Goal: Information Seeking & Learning: Learn about a topic

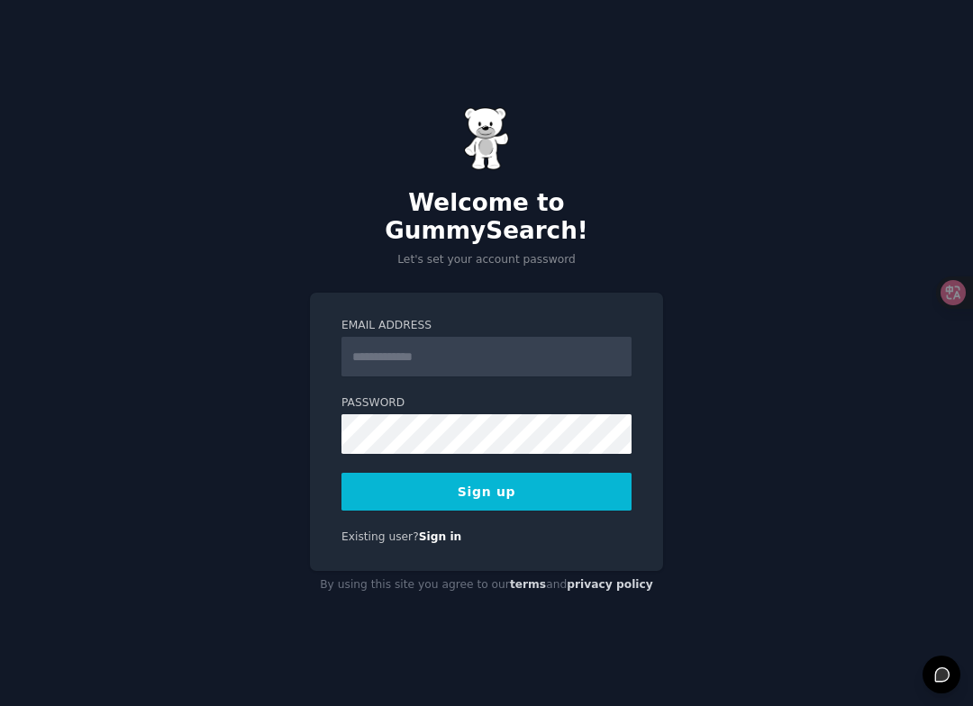
type input "**********"
click at [454, 440] on form "**********" at bounding box center [486, 414] width 290 height 193
click at [533, 487] on button "Sign up" at bounding box center [486, 492] width 290 height 38
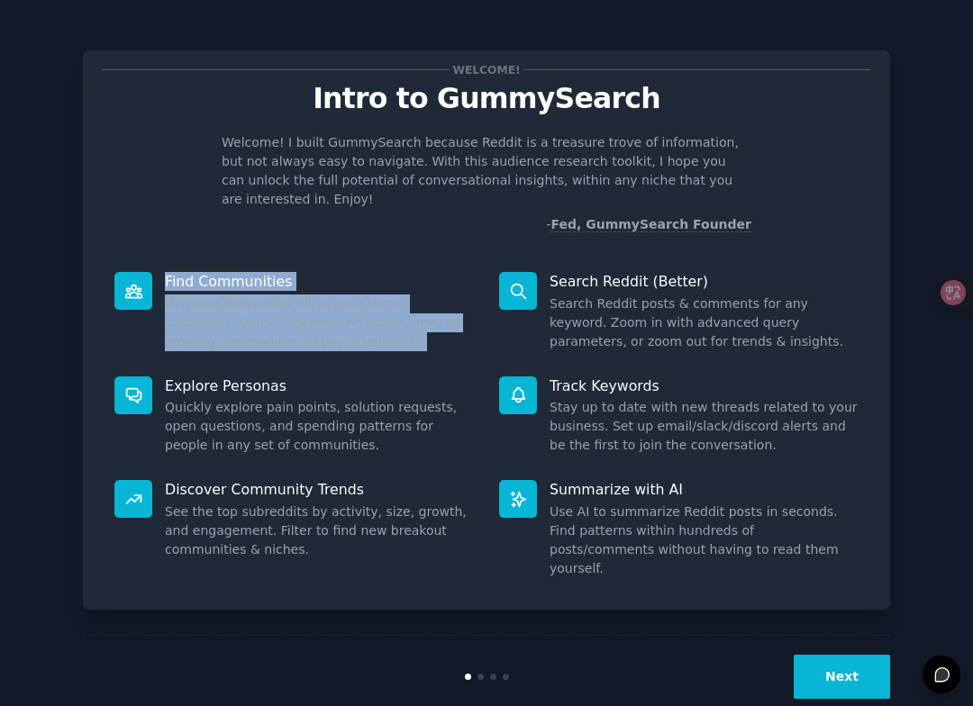
drag, startPoint x: 163, startPoint y: 262, endPoint x: 371, endPoint y: 320, distance: 215.9
click at [371, 320] on div "Find Communities Discover Subreddits full of your target customers. Quickly ide…" at bounding box center [294, 311] width 385 height 104
click at [340, 321] on dd "Discover Subreddits full of your target customers. Quickly identify the active,…" at bounding box center [319, 323] width 309 height 57
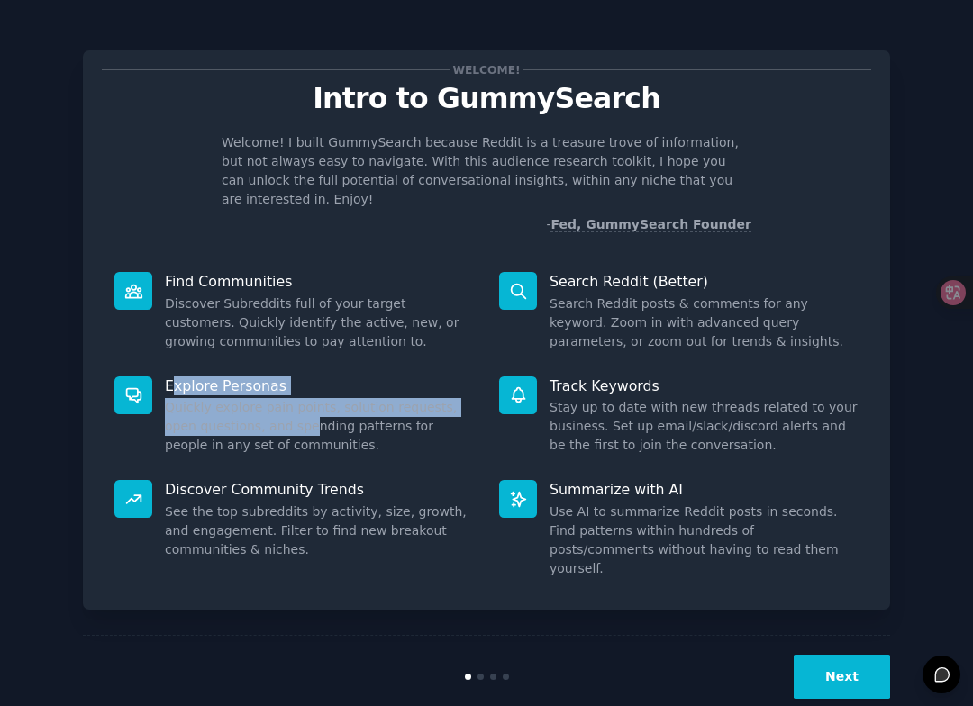
drag, startPoint x: 169, startPoint y: 365, endPoint x: 272, endPoint y: 407, distance: 111.1
click at [272, 407] on div "Explore Personas Quickly explore pain points, solution requests, open questions…" at bounding box center [294, 416] width 385 height 104
click at [272, 407] on dd "Quickly explore pain points, solution requests, open questions, and spending pa…" at bounding box center [319, 426] width 309 height 57
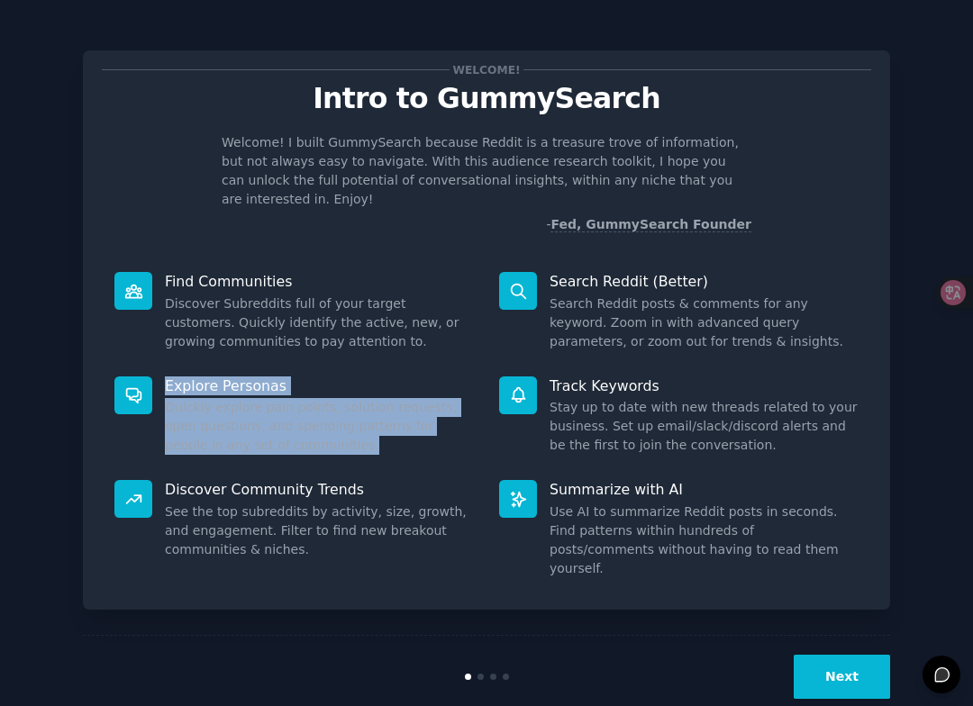
drag, startPoint x: 165, startPoint y: 364, endPoint x: 277, endPoint y: 424, distance: 127.0
click at [277, 424] on div "Explore Personas Quickly explore pain points, solution requests, open questions…" at bounding box center [294, 416] width 385 height 104
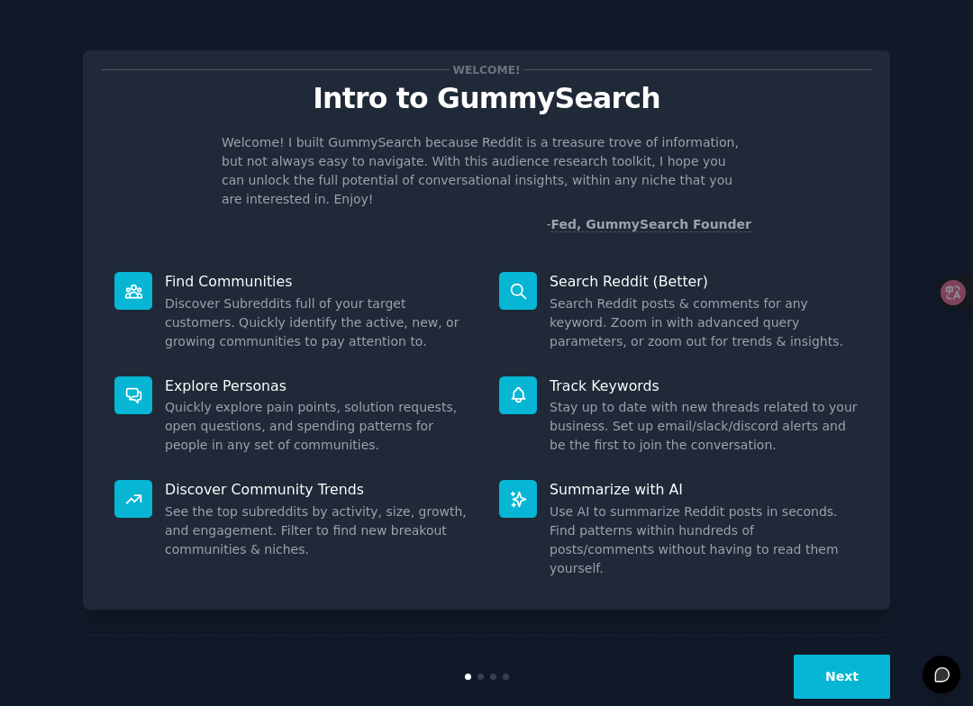
click at [326, 425] on dd "Quickly explore pain points, solution requests, open questions, and spending pa…" at bounding box center [319, 426] width 309 height 57
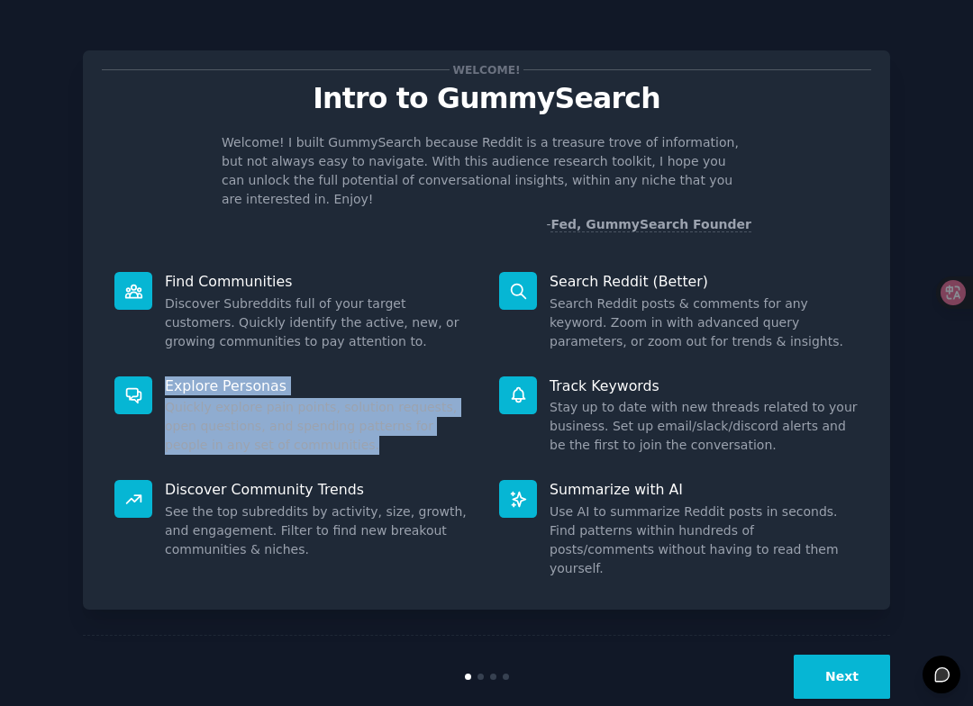
drag, startPoint x: 301, startPoint y: 428, endPoint x: 162, endPoint y: 372, distance: 149.5
click at [162, 372] on div "Explore Personas Quickly explore pain points, solution requests, open questions…" at bounding box center [294, 416] width 385 height 104
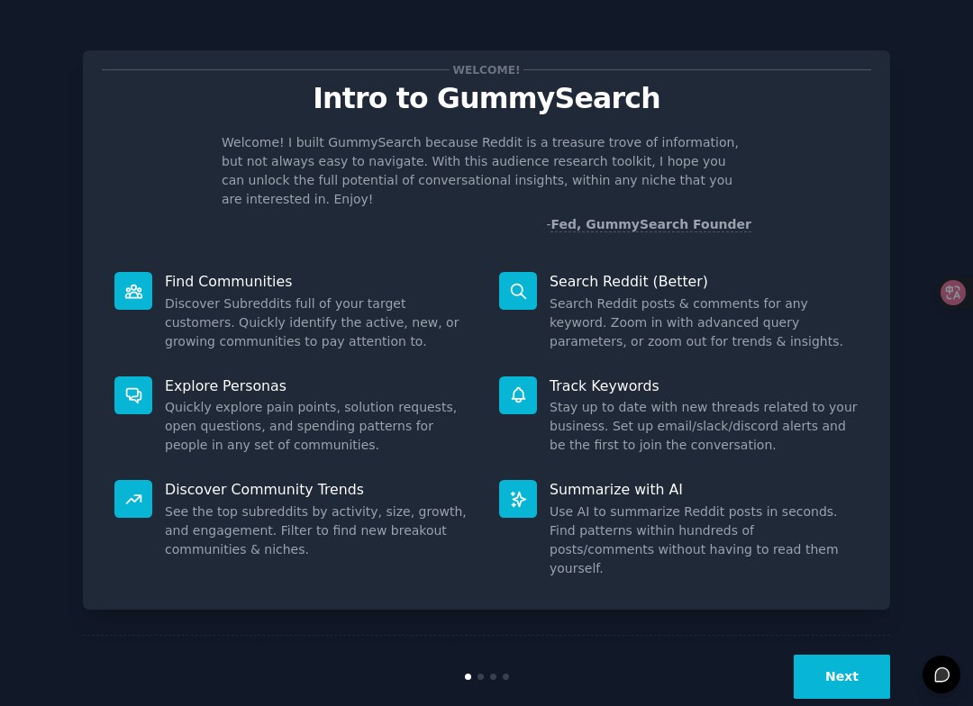
click at [191, 480] on p "Discover Community Trends" at bounding box center [319, 489] width 309 height 19
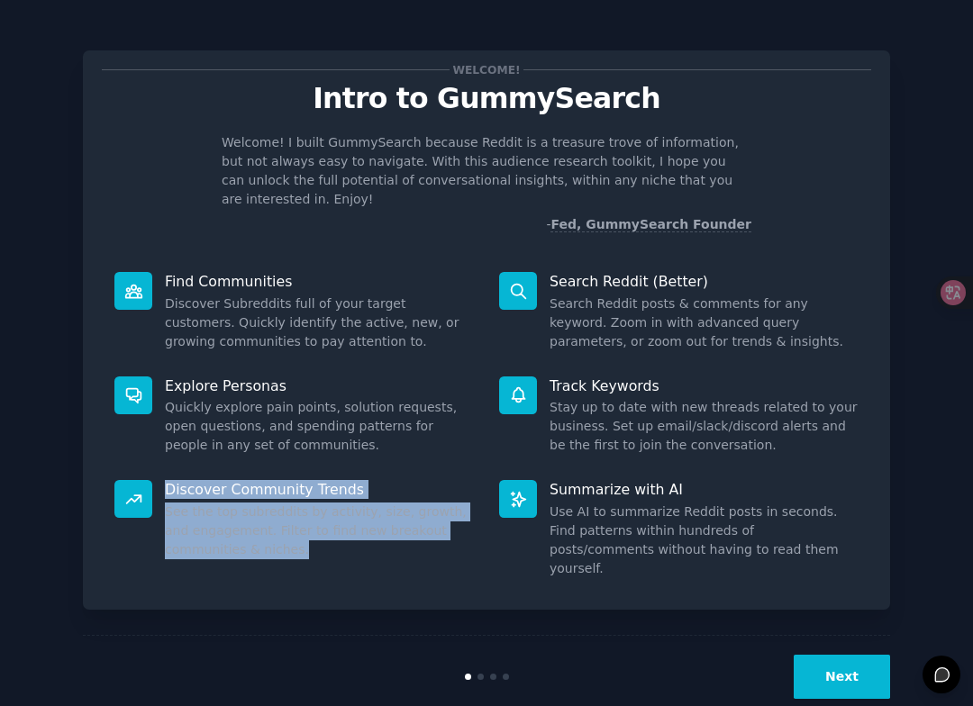
drag, startPoint x: 169, startPoint y: 470, endPoint x: 304, endPoint y: 526, distance: 145.4
click at [304, 526] on div "Discover Community Trends See the top subreddits by activity, size, growth, and…" at bounding box center [294, 529] width 385 height 123
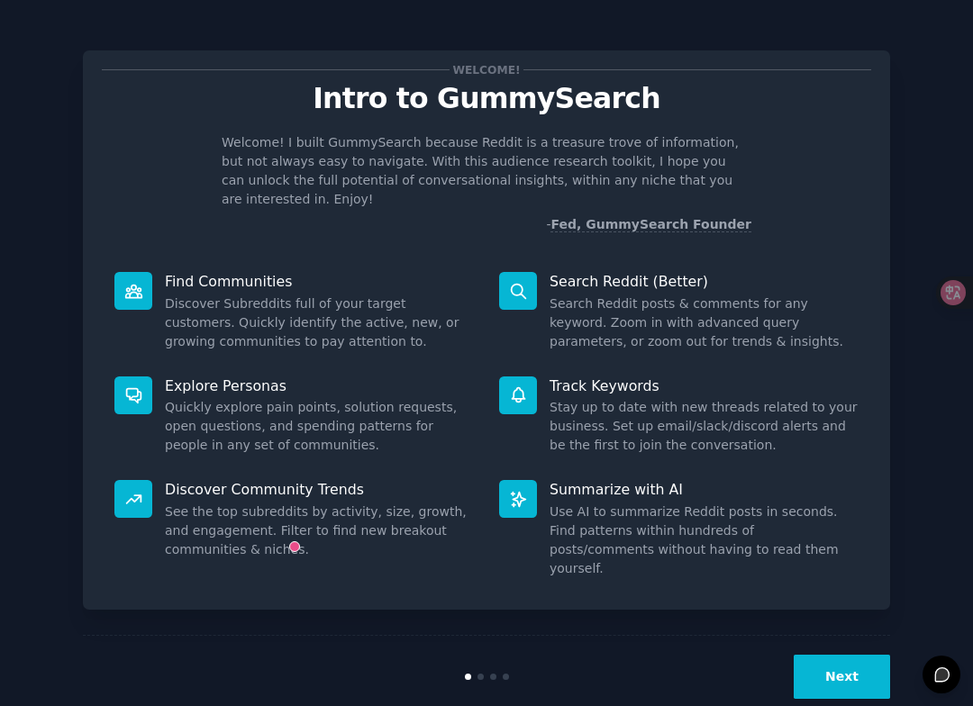
click at [371, 535] on dd "See the top subreddits by activity, size, growth, and engagement. Filter to fin…" at bounding box center [319, 531] width 309 height 57
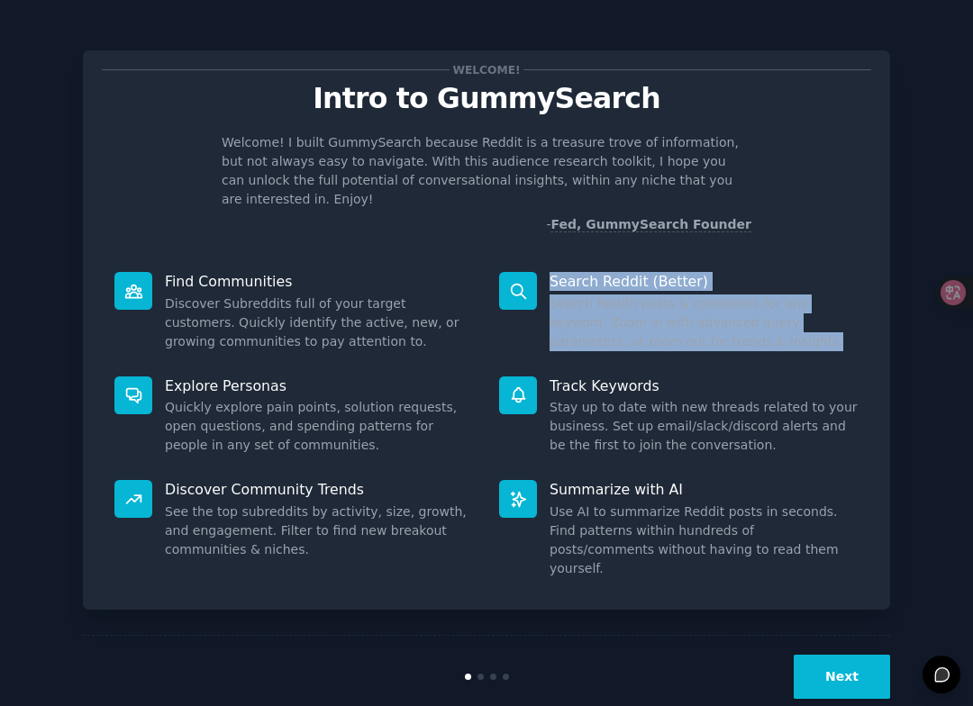
drag, startPoint x: 547, startPoint y: 259, endPoint x: 715, endPoint y: 315, distance: 177.7
click at [715, 315] on div "Search Reddit (Better) Search Reddit posts & comments for any keyword. Zoom in …" at bounding box center [678, 311] width 385 height 104
click at [703, 316] on dd "Search Reddit posts & comments for any keyword. Zoom in with advanced query par…" at bounding box center [703, 323] width 309 height 57
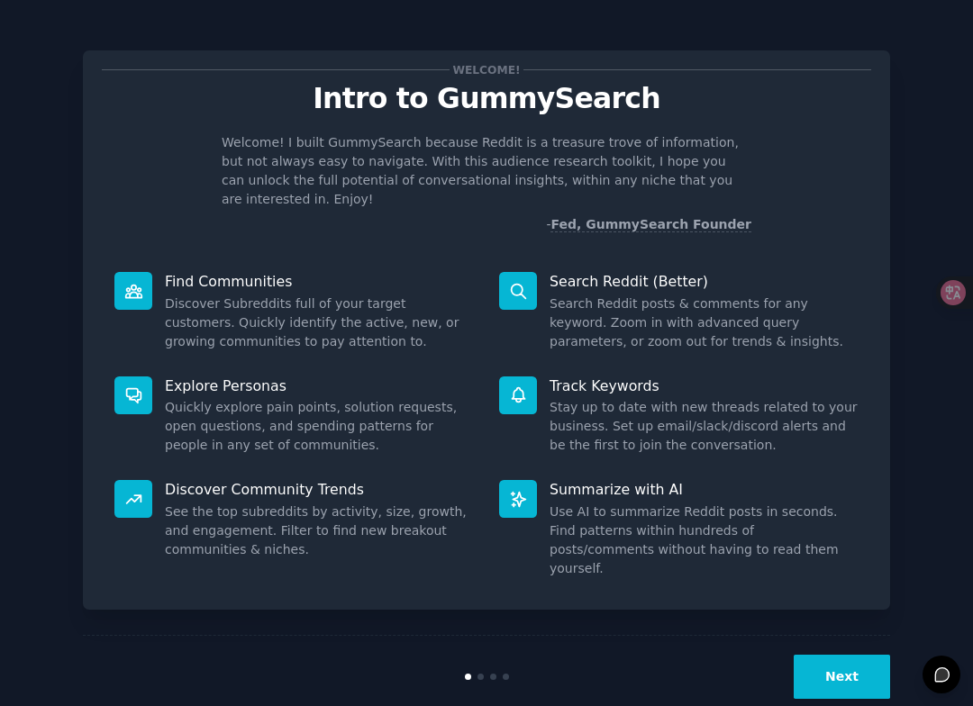
click at [557, 377] on p "Track Keywords" at bounding box center [703, 386] width 309 height 19
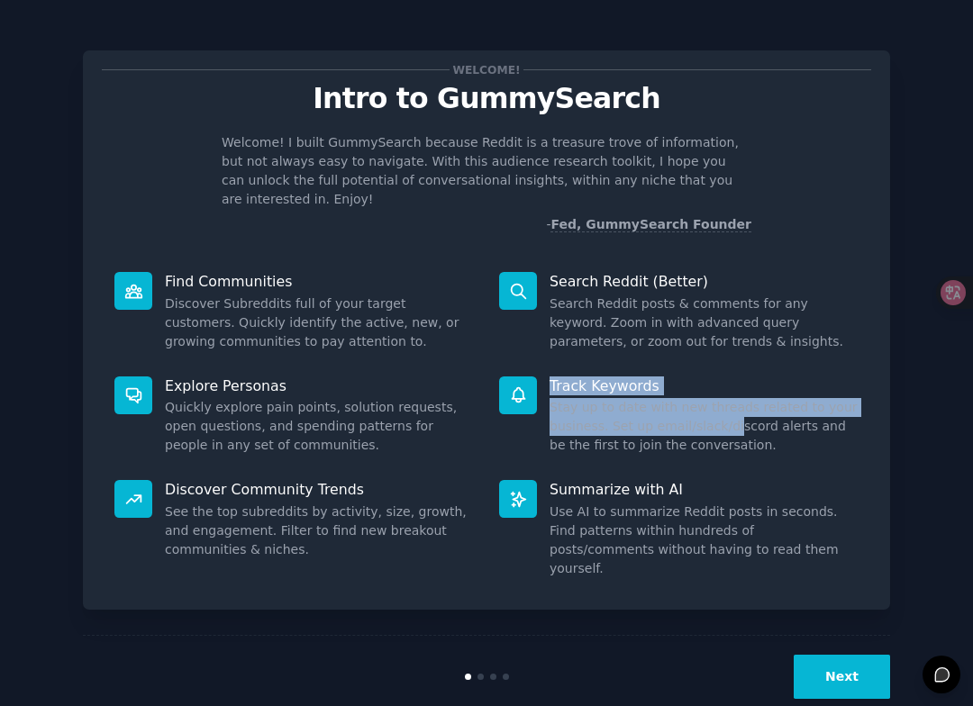
drag, startPoint x: 552, startPoint y: 367, endPoint x: 729, endPoint y: 415, distance: 183.1
click at [729, 415] on div "Track Keywords Stay up to date with new threads related to your business. Set u…" at bounding box center [678, 416] width 385 height 104
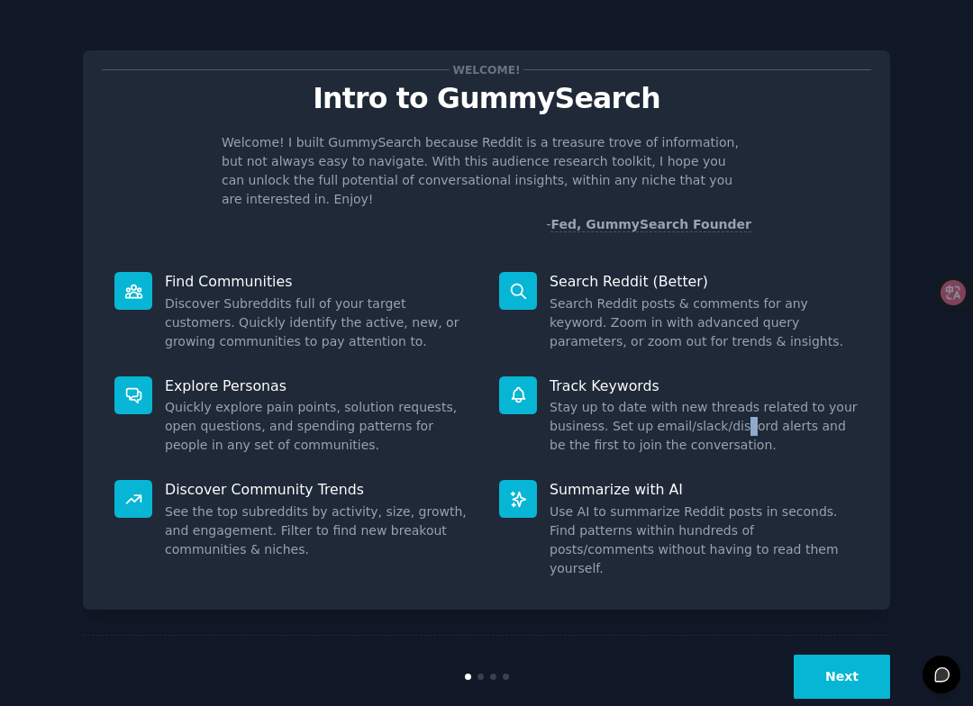
click at [737, 400] on dd "Stay up to date with new threads related to your business. Set up email/slack/d…" at bounding box center [703, 426] width 309 height 57
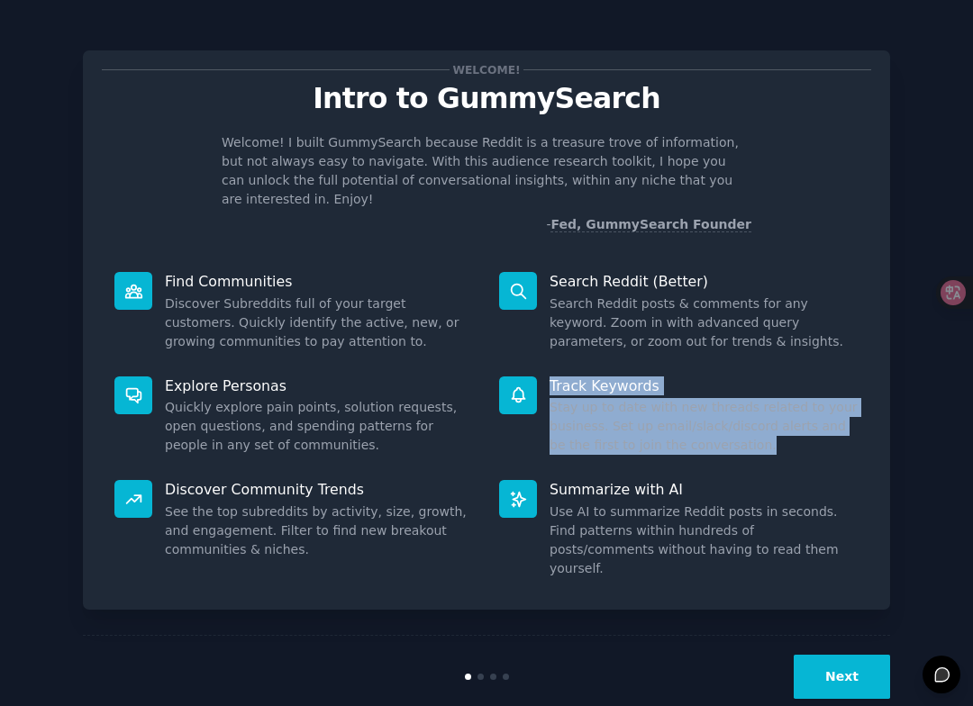
drag, startPoint x: 739, startPoint y: 422, endPoint x: 552, endPoint y: 374, distance: 192.7
click at [552, 374] on div "Track Keywords Stay up to date with new threads related to your business. Set u…" at bounding box center [678, 416] width 385 height 104
click at [595, 422] on dd "Stay up to date with new threads related to your business. Set up email/slack/d…" at bounding box center [703, 426] width 309 height 57
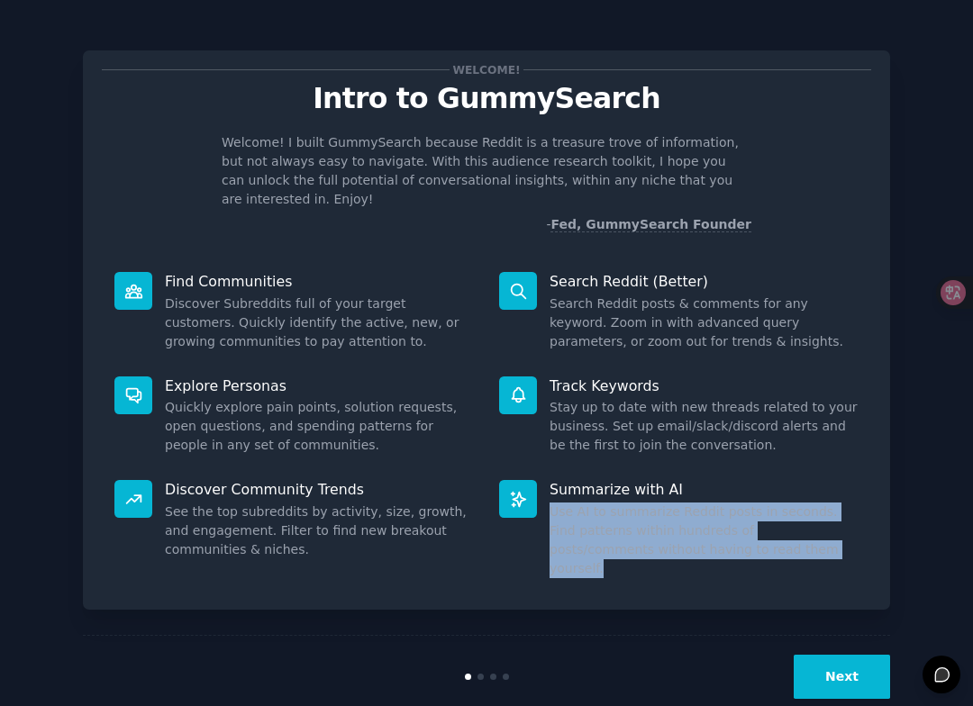
drag, startPoint x: 549, startPoint y: 491, endPoint x: 772, endPoint y: 572, distance: 237.7
click at [773, 571] on div "Welcome! Intro to GummySearch Welcome! I built GummySearch because Reddit is a …" at bounding box center [486, 329] width 807 height 559
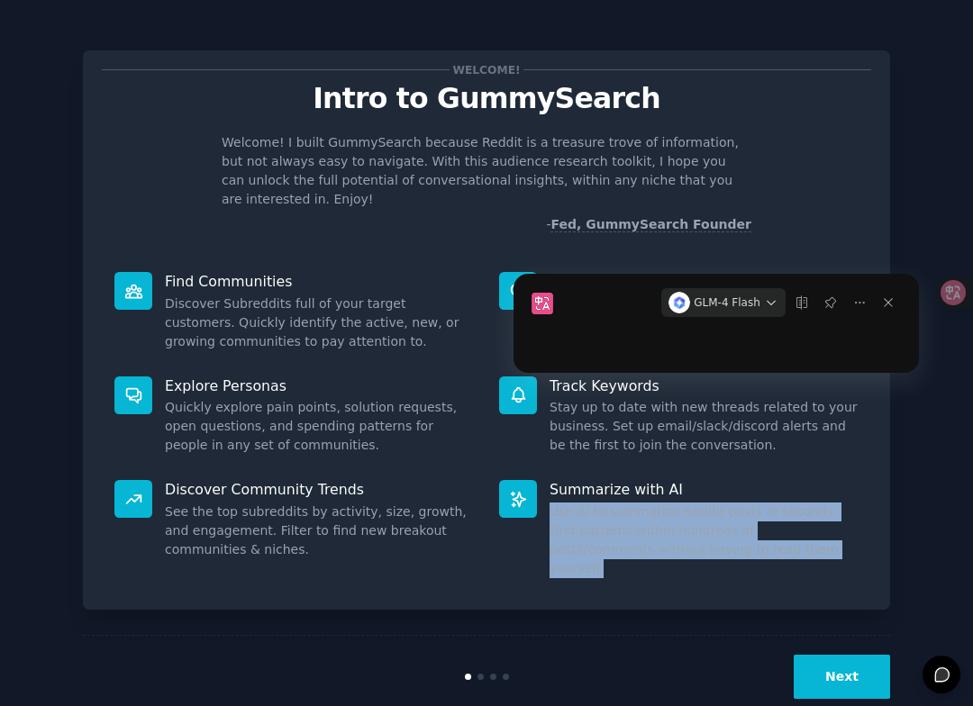
click at [691, 538] on dd "Use AI to summarize Reddit posts in seconds. Find patterns within hundreds of p…" at bounding box center [703, 541] width 309 height 76
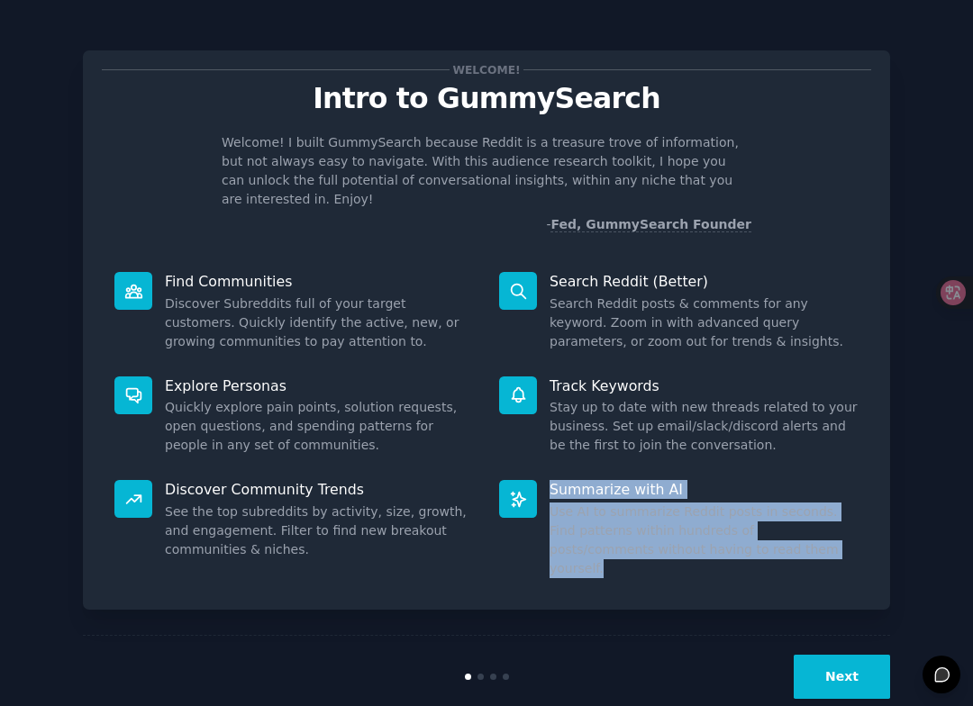
drag, startPoint x: 738, startPoint y: 532, endPoint x: 533, endPoint y: 469, distance: 214.0
click at [533, 469] on div "Summarize with AI Use AI to summarize Reddit posts in seconds. Find patterns wi…" at bounding box center [678, 529] width 385 height 123
click at [829, 655] on button "Next" at bounding box center [842, 677] width 96 height 44
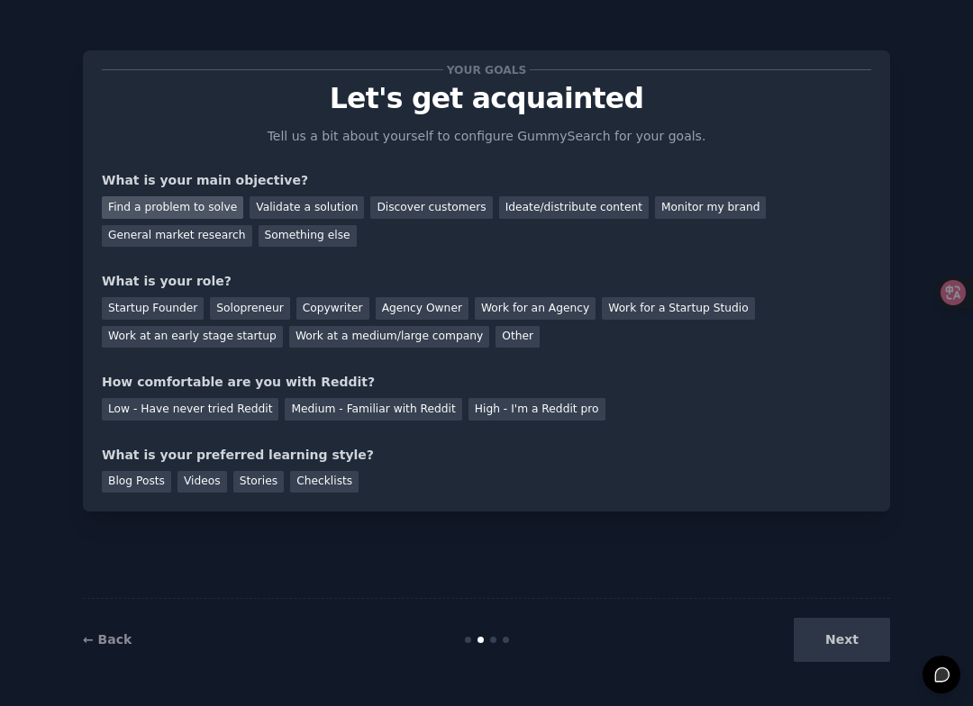
click at [211, 206] on div "Find a problem to solve" at bounding box center [172, 207] width 141 height 23
click at [274, 206] on div "Validate a solution" at bounding box center [307, 207] width 114 height 23
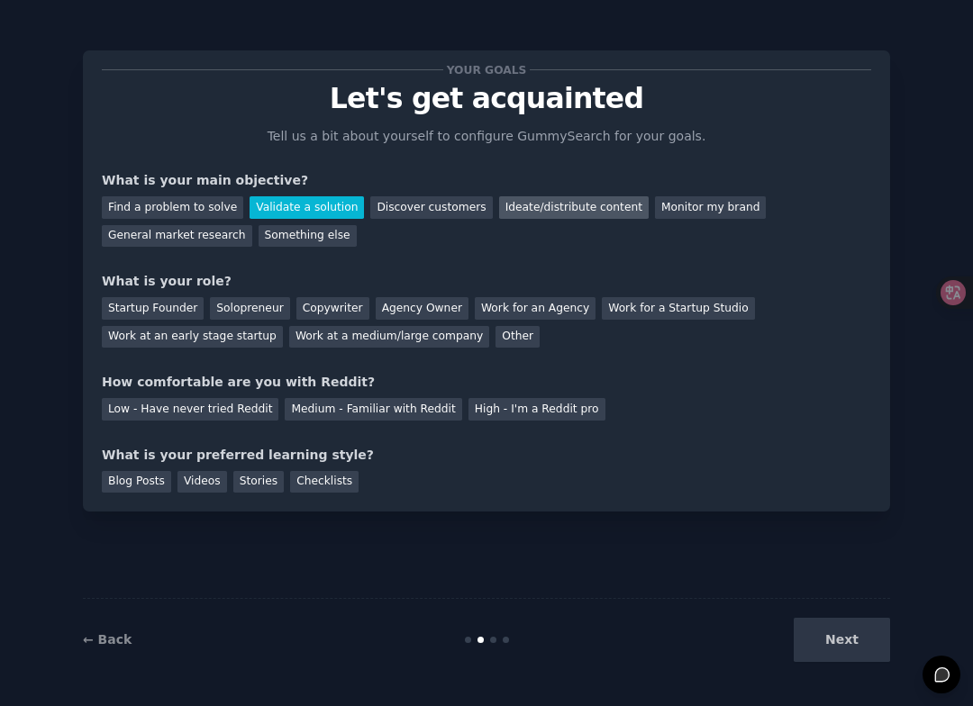
click at [523, 212] on div "Ideate/distribute content" at bounding box center [574, 207] width 150 height 23
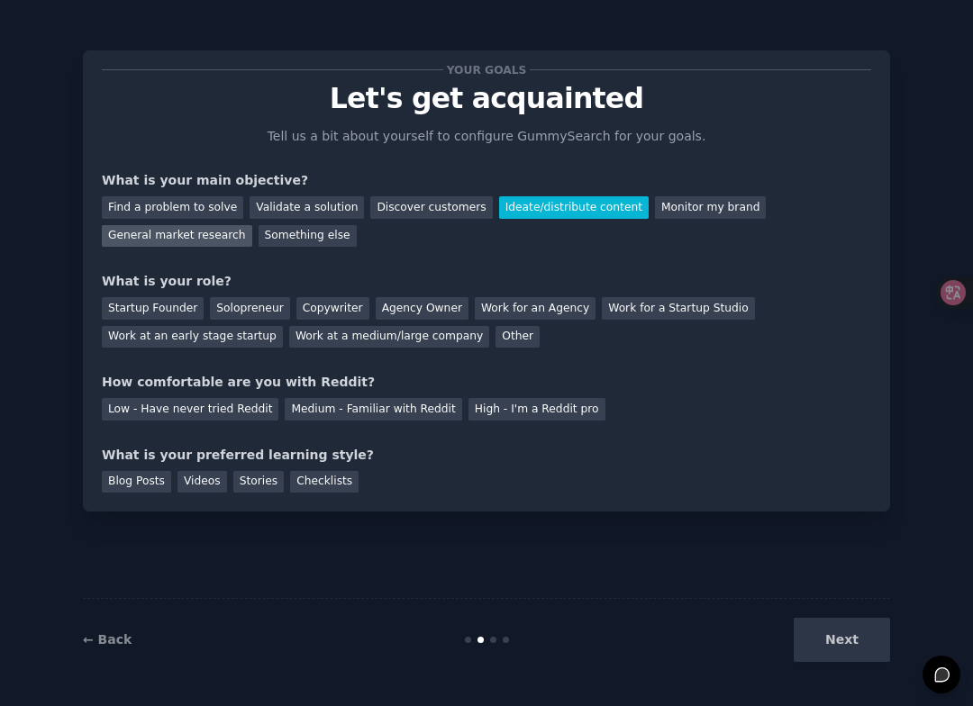
click at [189, 234] on div "General market research" at bounding box center [177, 236] width 150 height 23
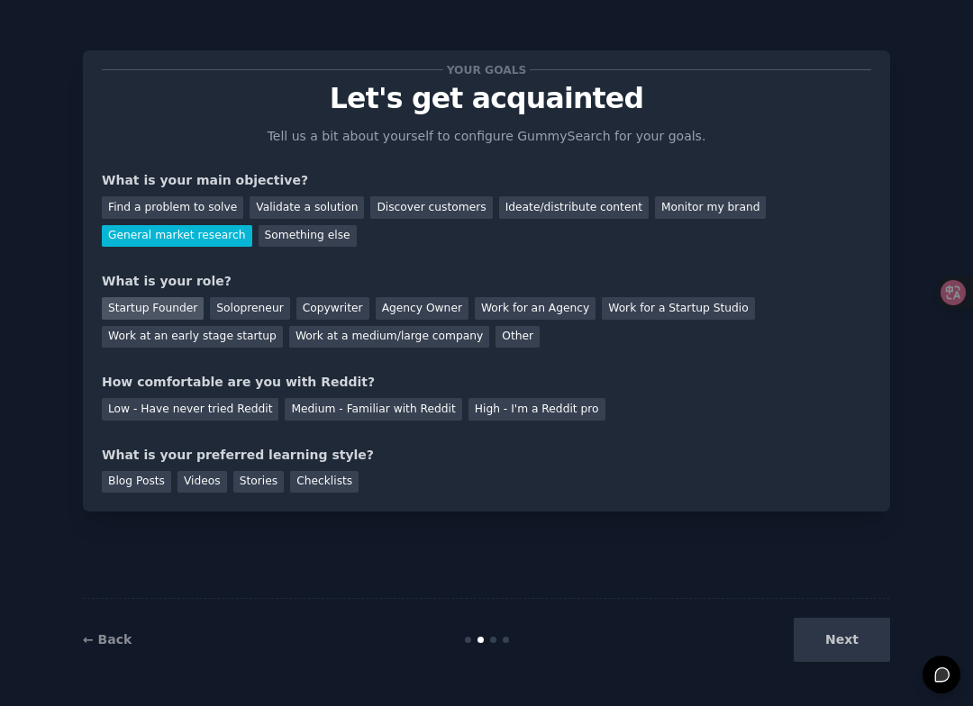
click at [185, 302] on div "Startup Founder" at bounding box center [153, 308] width 102 height 23
click at [243, 413] on div "Low - Have never tried Reddit" at bounding box center [190, 409] width 177 height 23
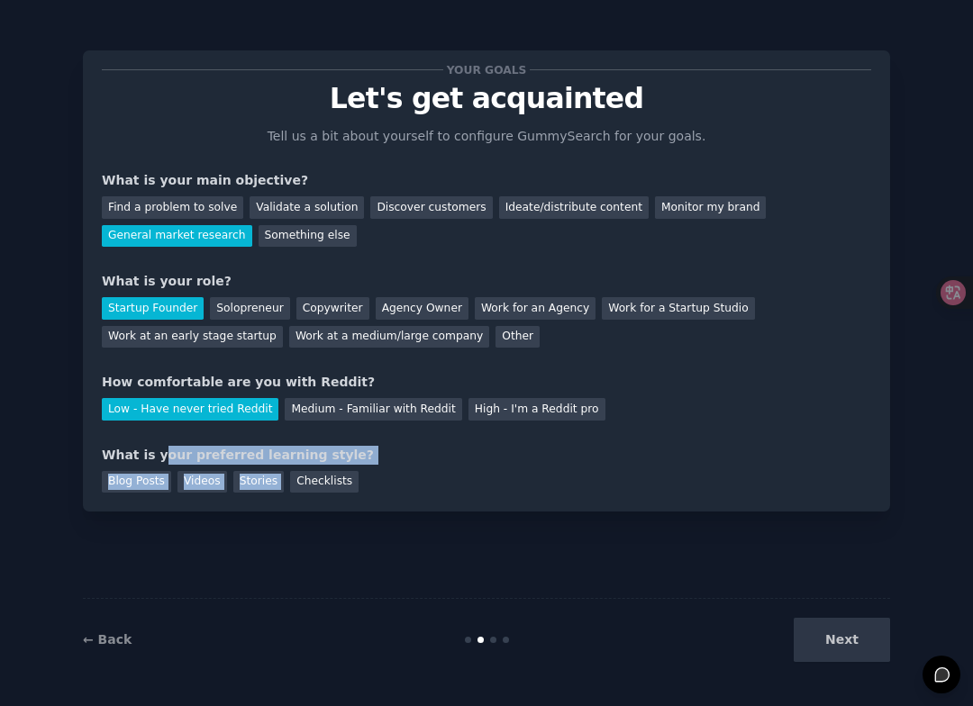
drag, startPoint x: 159, startPoint y: 460, endPoint x: 335, endPoint y: 464, distance: 176.6
click at [336, 464] on div "What is your preferred learning style? Blog Posts Videos Stories Checklists" at bounding box center [486, 470] width 769 height 48
click at [272, 451] on div "What is your preferred learning style?" at bounding box center [486, 455] width 769 height 19
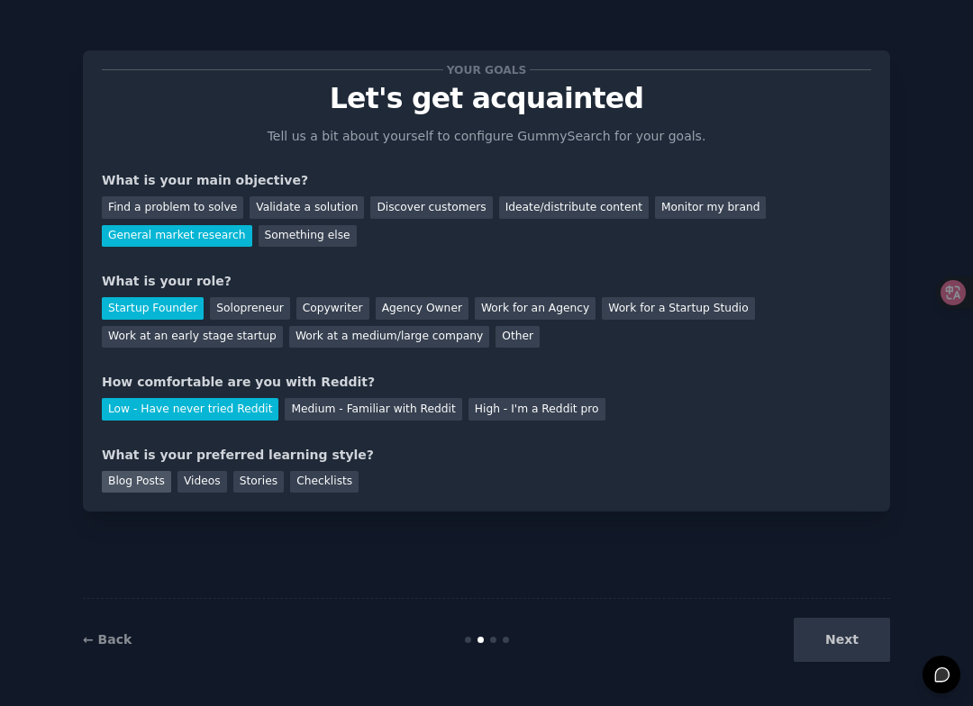
click at [159, 484] on div "Blog Posts" at bounding box center [136, 482] width 69 height 23
click at [186, 483] on div "Videos" at bounding box center [202, 482] width 50 height 23
click at [141, 480] on div "Blog Posts" at bounding box center [136, 482] width 69 height 23
click at [840, 635] on button "Next" at bounding box center [842, 640] width 96 height 44
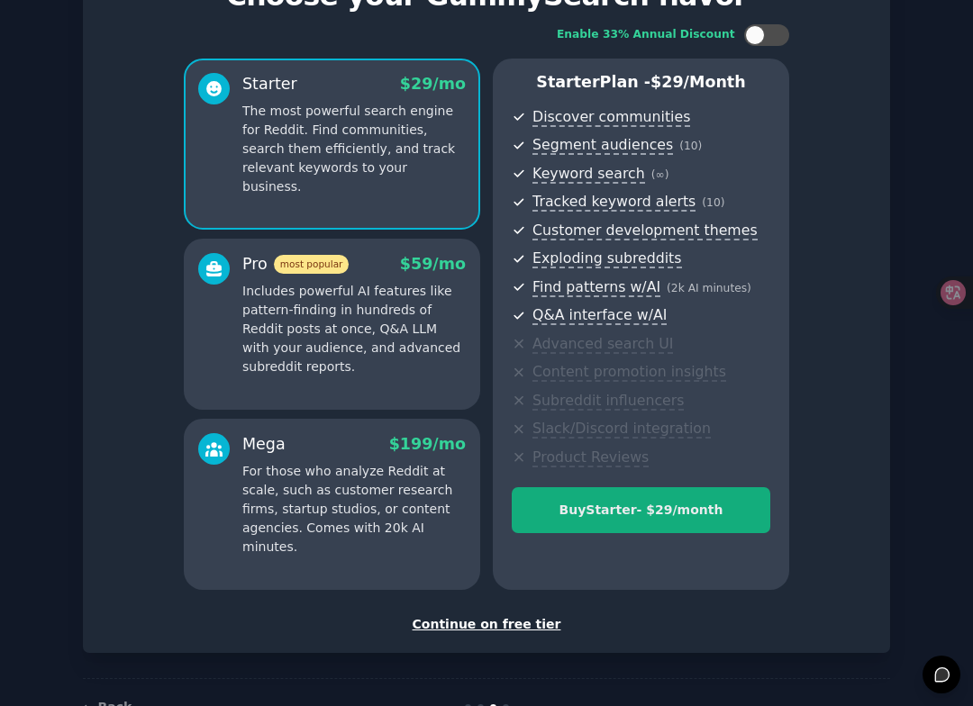
scroll to position [95, 0]
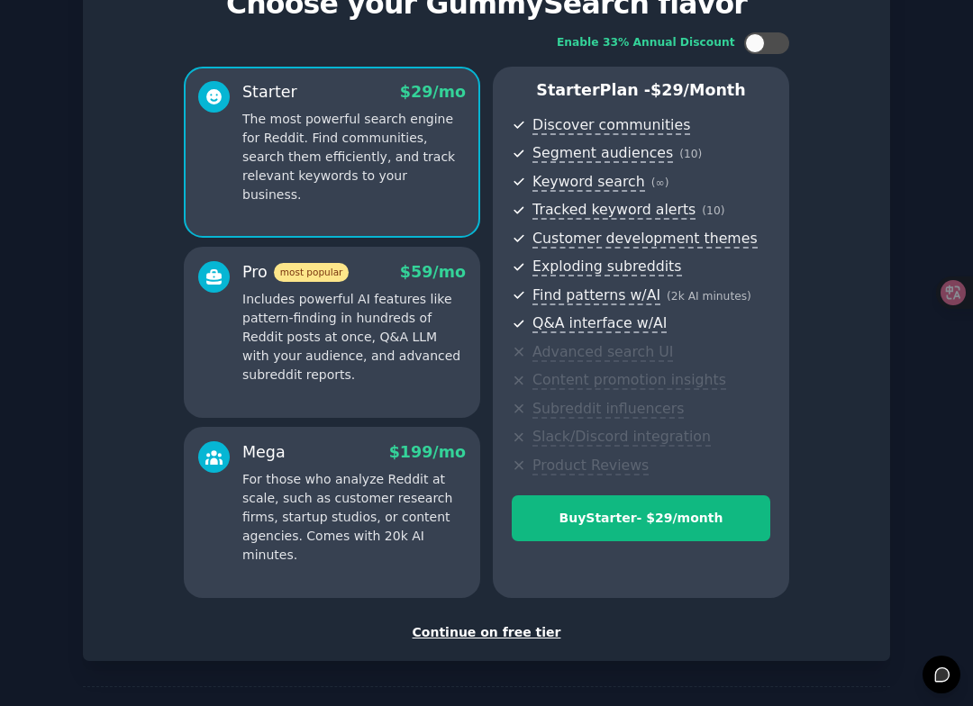
click at [533, 633] on div "Continue on free tier" at bounding box center [486, 632] width 769 height 19
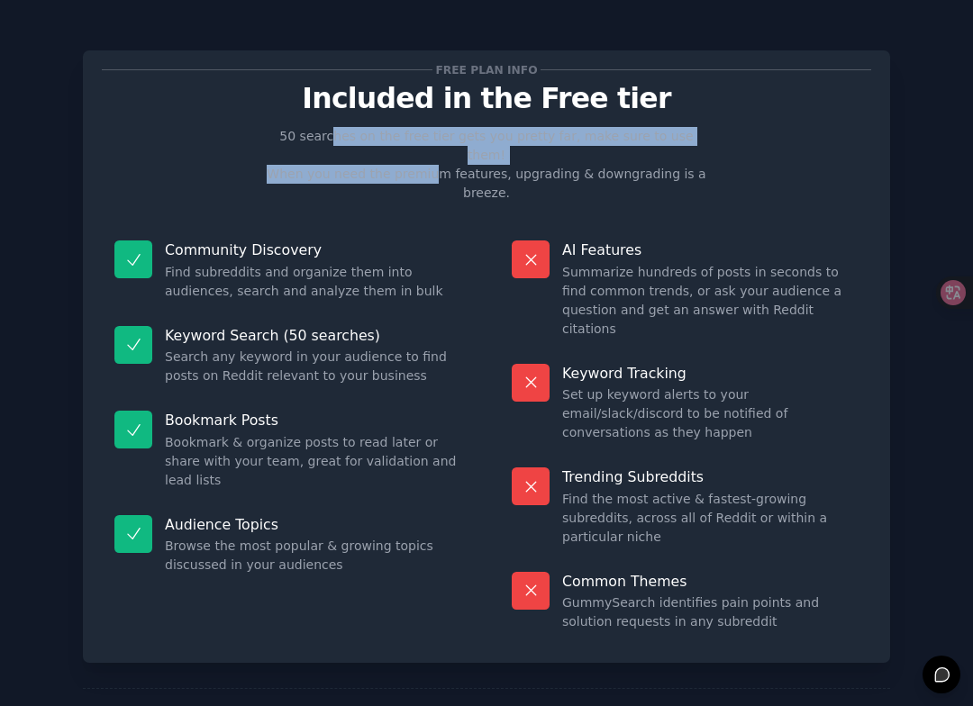
drag, startPoint x: 331, startPoint y: 139, endPoint x: 420, endPoint y: 158, distance: 90.3
click at [420, 158] on p "50 searches on the free tier gets you pretty far, make sure to use them! When y…" at bounding box center [486, 165] width 454 height 76
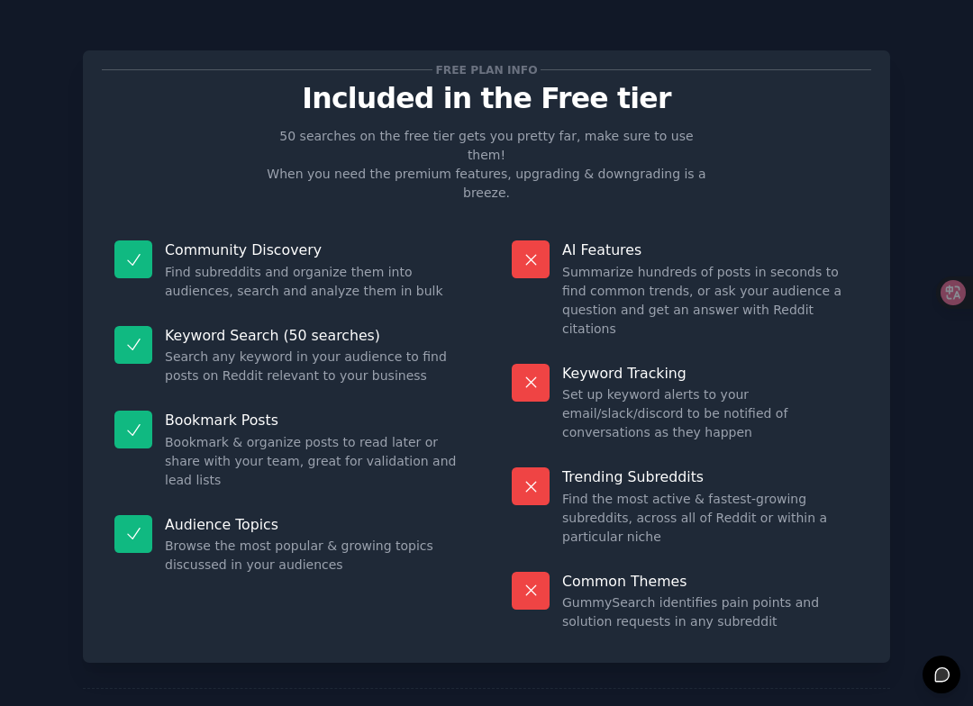
click at [434, 152] on p "50 searches on the free tier gets you pretty far, make sure to use them! When y…" at bounding box center [486, 165] width 454 height 76
drag, startPoint x: 168, startPoint y: 296, endPoint x: 368, endPoint y: 302, distance: 199.1
click at [368, 326] on p "Keyword Search (50 searches)" at bounding box center [313, 335] width 296 height 19
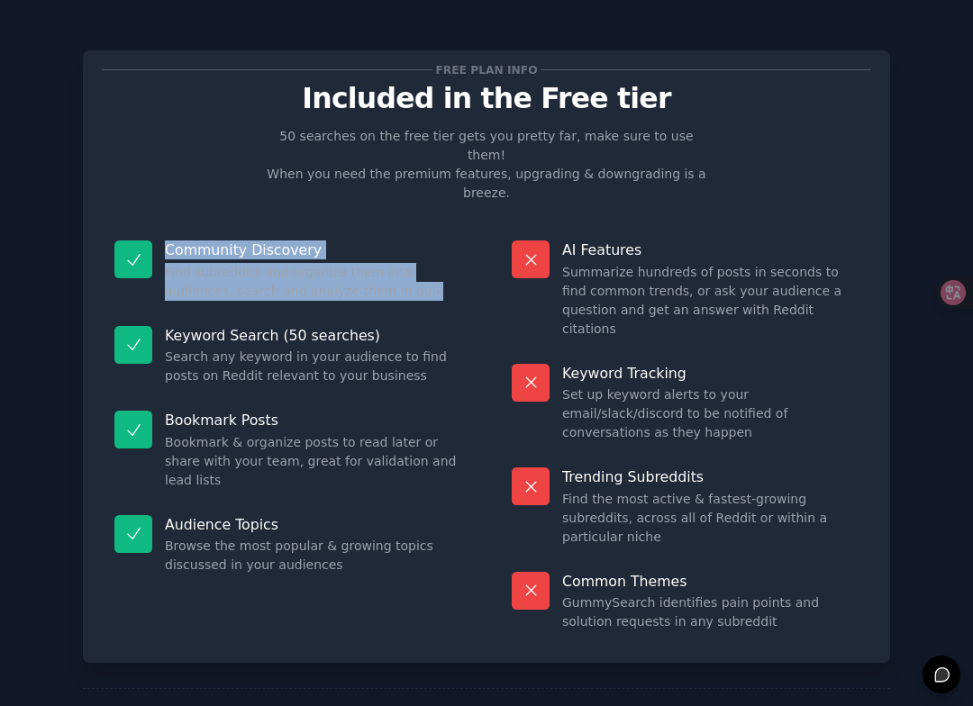
drag, startPoint x: 169, startPoint y: 210, endPoint x: 370, endPoint y: 261, distance: 207.3
click at [370, 261] on div "Community Discovery Find subreddits and organize them into audiences, search an…" at bounding box center [288, 271] width 372 height 86
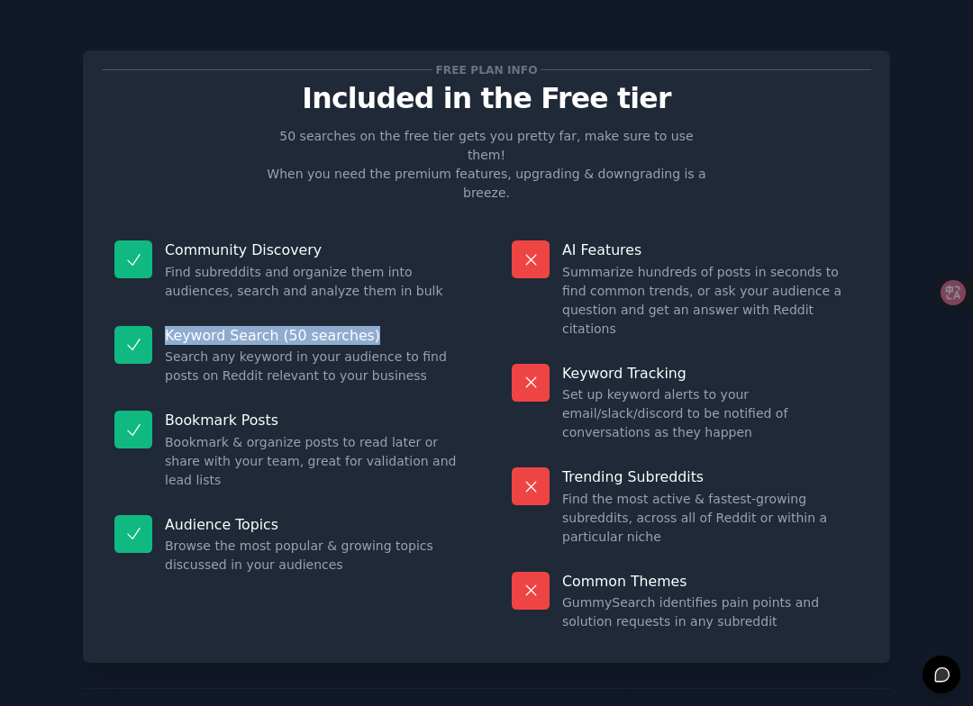
drag, startPoint x: 168, startPoint y: 295, endPoint x: 375, endPoint y: 300, distance: 207.2
click at [376, 326] on p "Keyword Search (50 searches)" at bounding box center [313, 335] width 296 height 19
click at [364, 326] on p "Keyword Search (50 searches)" at bounding box center [313, 335] width 296 height 19
drag, startPoint x: 376, startPoint y: 292, endPoint x: 155, endPoint y: 293, distance: 220.7
click at [155, 326] on dt "Keyword Search (50 searches)" at bounding box center [287, 335] width 347 height 19
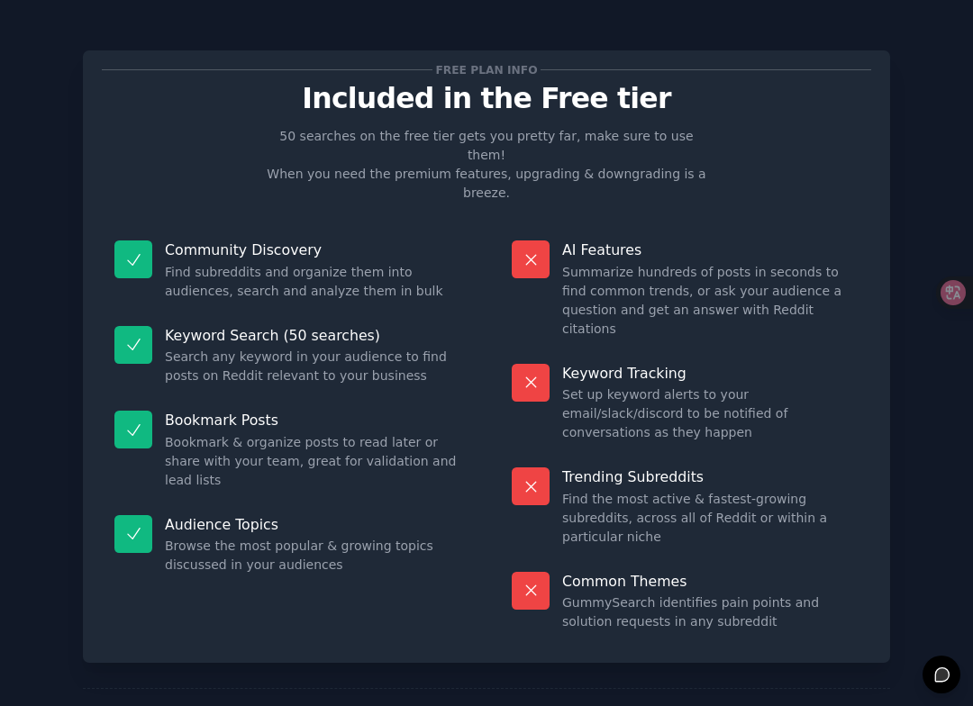
click at [192, 263] on dd "Find subreddits and organize them into audiences, search and analyze them in bu…" at bounding box center [313, 282] width 296 height 38
drag, startPoint x: 164, startPoint y: 292, endPoint x: 366, endPoint y: 295, distance: 201.8
click at [367, 326] on p "Keyword Search (50 searches)" at bounding box center [313, 335] width 296 height 19
click at [297, 348] on dd "Search any keyword in your audience to find posts on Reddit relevant to your bu…" at bounding box center [313, 367] width 296 height 38
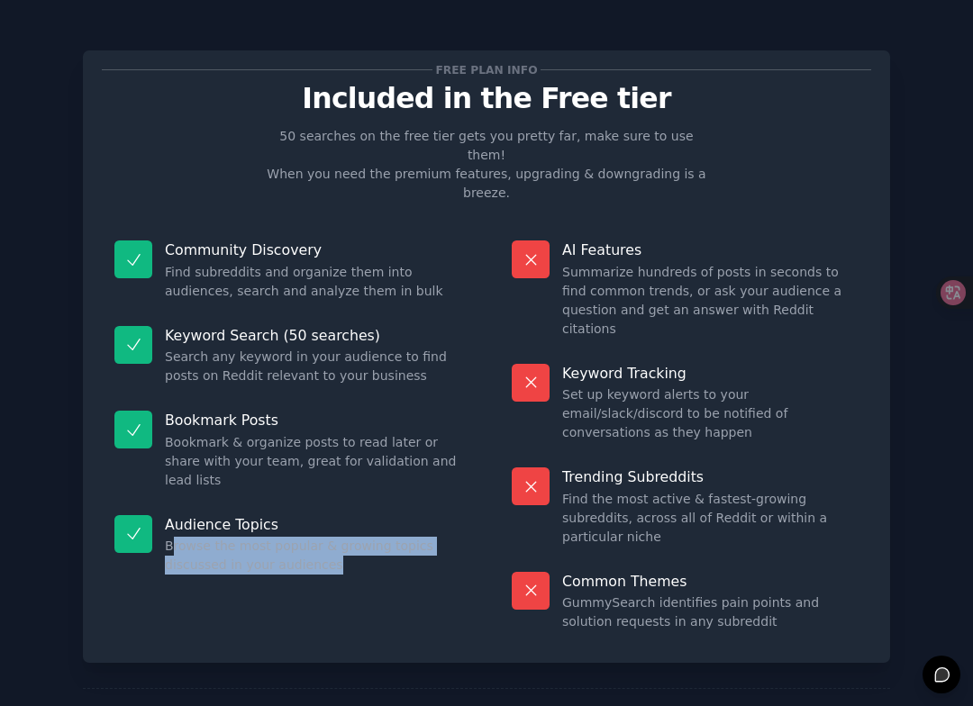
drag, startPoint x: 170, startPoint y: 495, endPoint x: 331, endPoint y: 512, distance: 161.3
click at [331, 537] on dd "Browse the most popular & growing topics discussed in your audiences" at bounding box center [313, 556] width 296 height 38
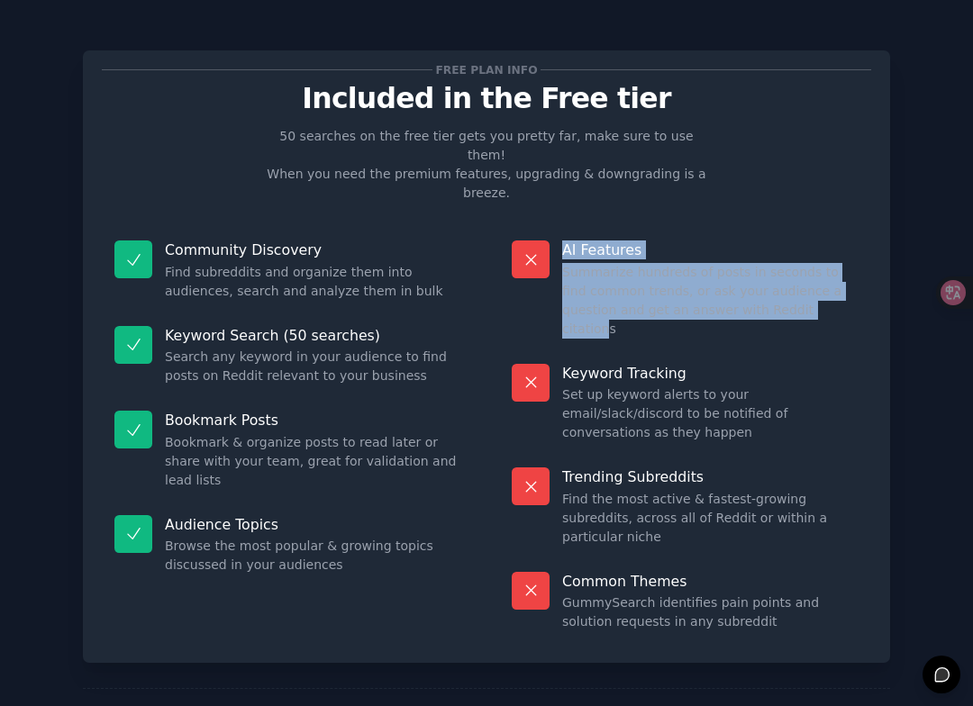
drag, startPoint x: 562, startPoint y: 213, endPoint x: 785, endPoint y: 268, distance: 230.1
click at [785, 268] on div "AI Features Summarize hundreds of posts in seconds to find common trends, or as…" at bounding box center [685, 289] width 372 height 123
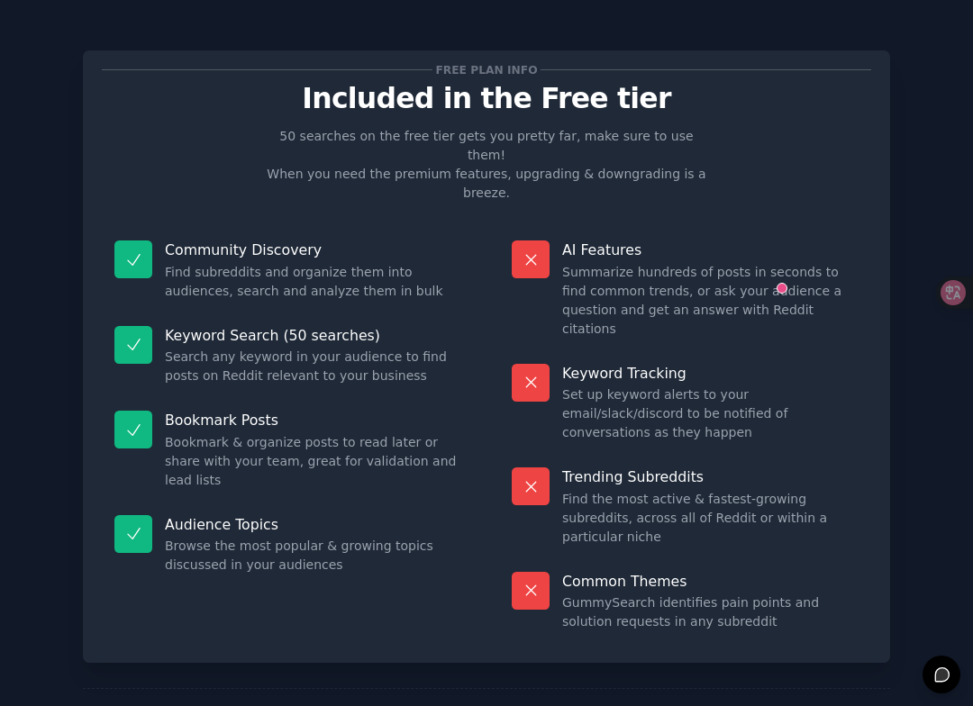
click at [841, 270] on dd "Summarize hundreds of posts in seconds to find common trends, or ask your audie…" at bounding box center [710, 301] width 296 height 76
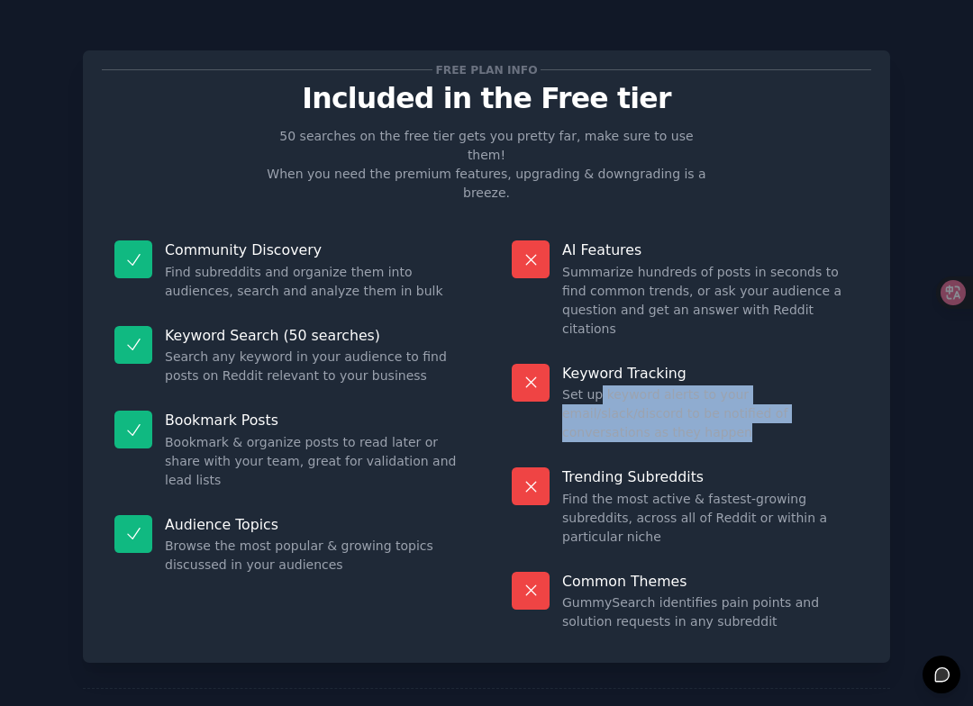
drag, startPoint x: 599, startPoint y: 340, endPoint x: 731, endPoint y: 367, distance: 135.1
click at [731, 367] on div "Keyword Tracking Set up keyword alerts to your email/slack/discord to be notifi…" at bounding box center [685, 403] width 372 height 104
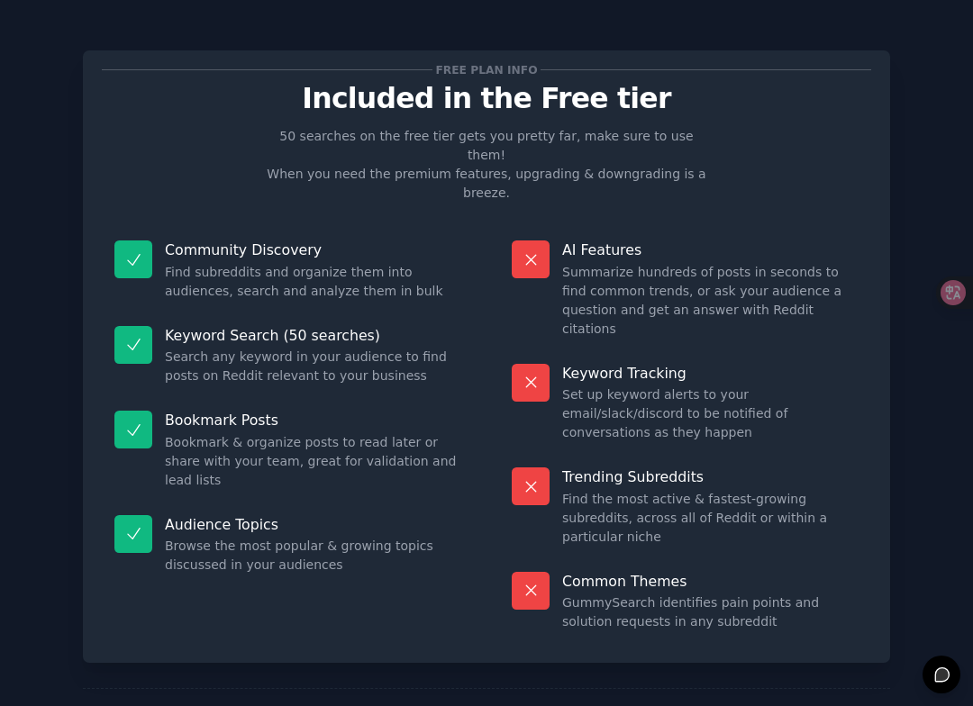
click at [652, 468] on p "Trending Subreddits" at bounding box center [710, 477] width 296 height 19
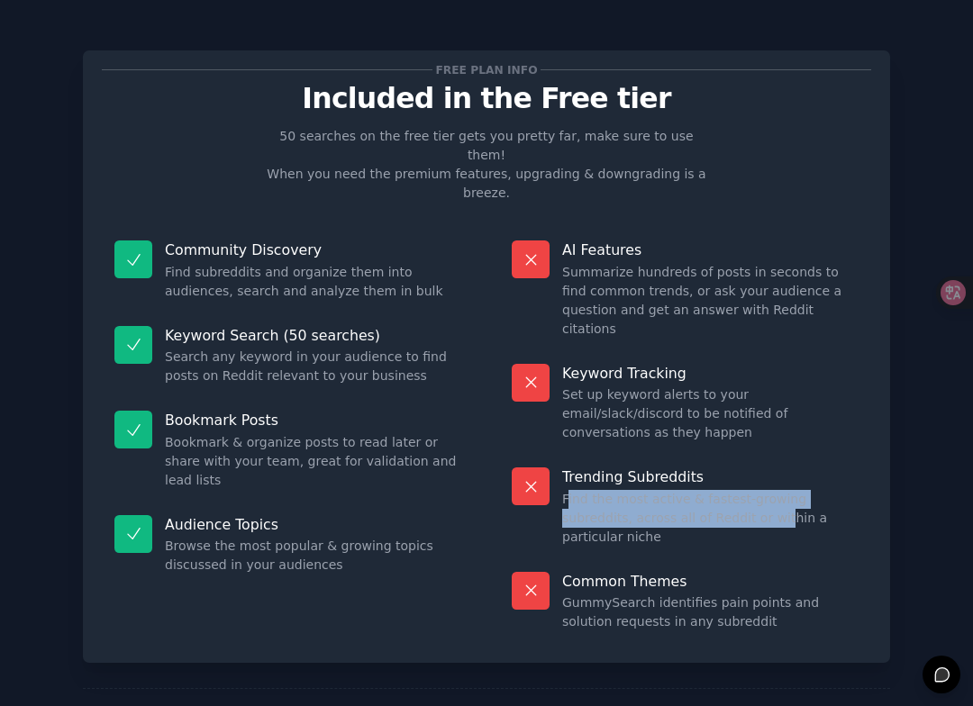
drag, startPoint x: 566, startPoint y: 415, endPoint x: 711, endPoint y: 444, distance: 147.9
click at [711, 490] on dd "Find the most active & fastest-growing subreddits, across all of Reddit or with…" at bounding box center [710, 518] width 296 height 57
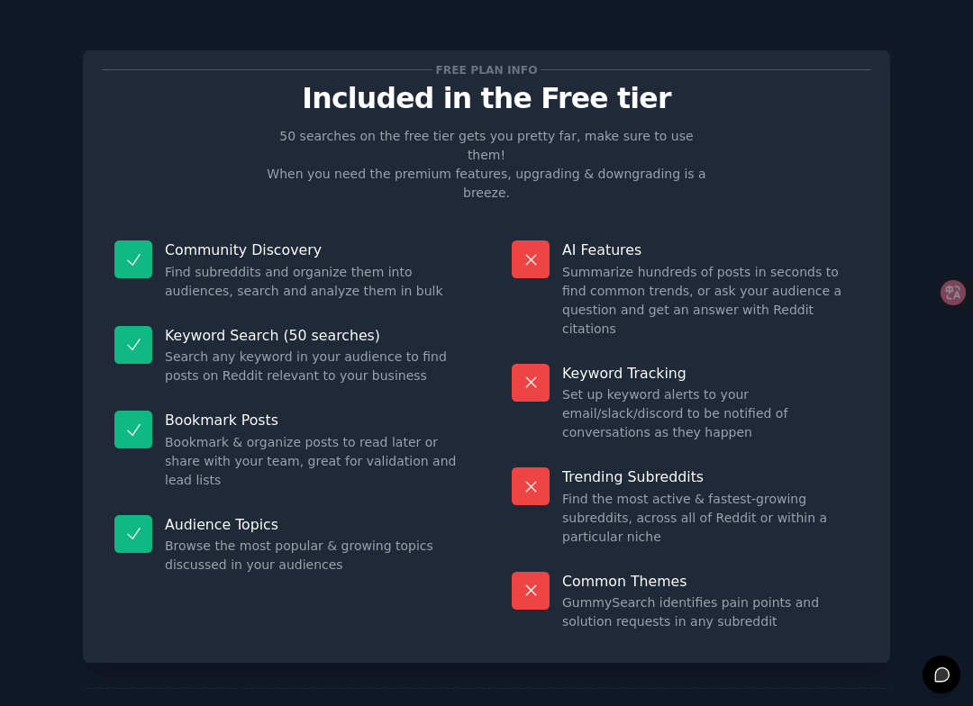
click at [777, 490] on dd "Find the most active & fastest-growing subreddits, across all of Reddit or with…" at bounding box center [710, 518] width 296 height 57
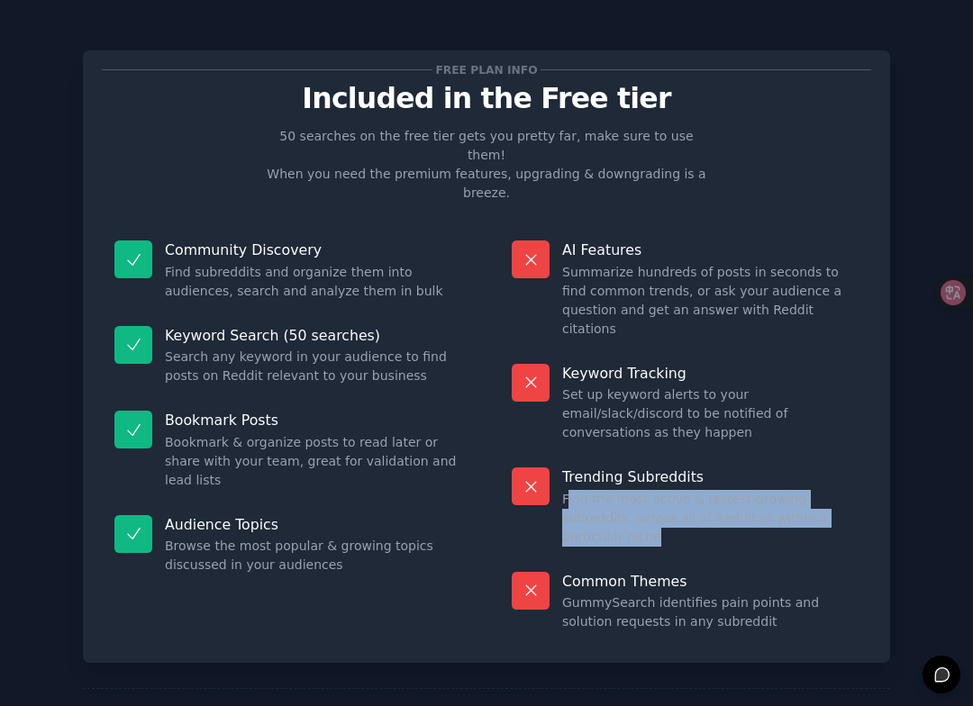
drag, startPoint x: 566, startPoint y: 428, endPoint x: 835, endPoint y: 449, distance: 270.1
click at [839, 457] on div "Trending Subreddits Find the most active & fastest-growing subreddits, across a…" at bounding box center [685, 507] width 372 height 104
click at [703, 490] on dd "Find the most active & fastest-growing subreddits, across all of Reddit or with…" at bounding box center [710, 518] width 296 height 57
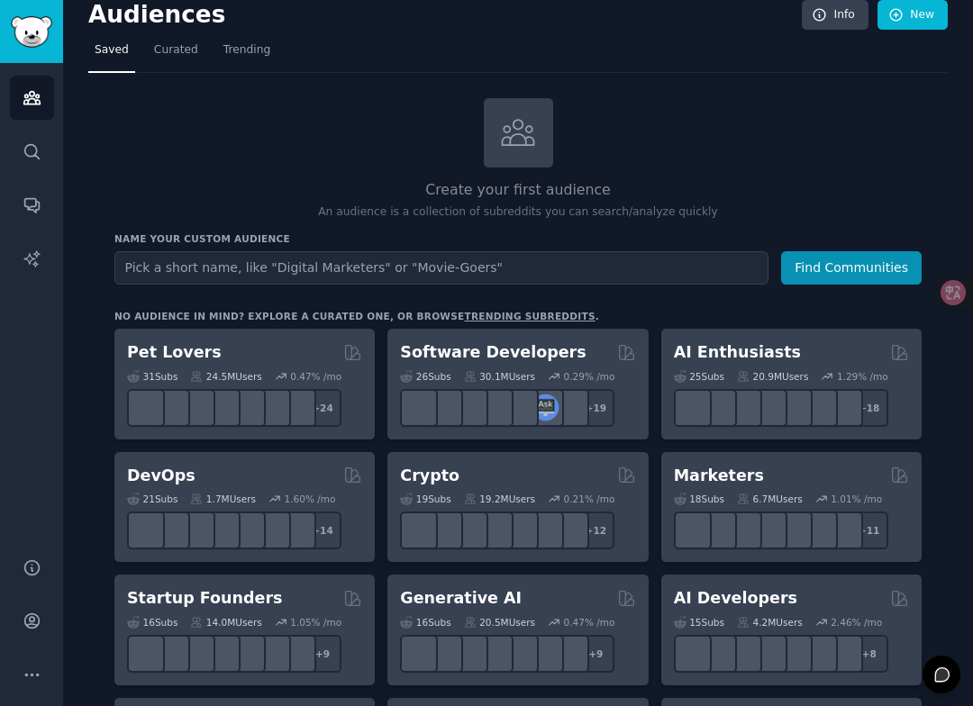
scroll to position [26, 0]
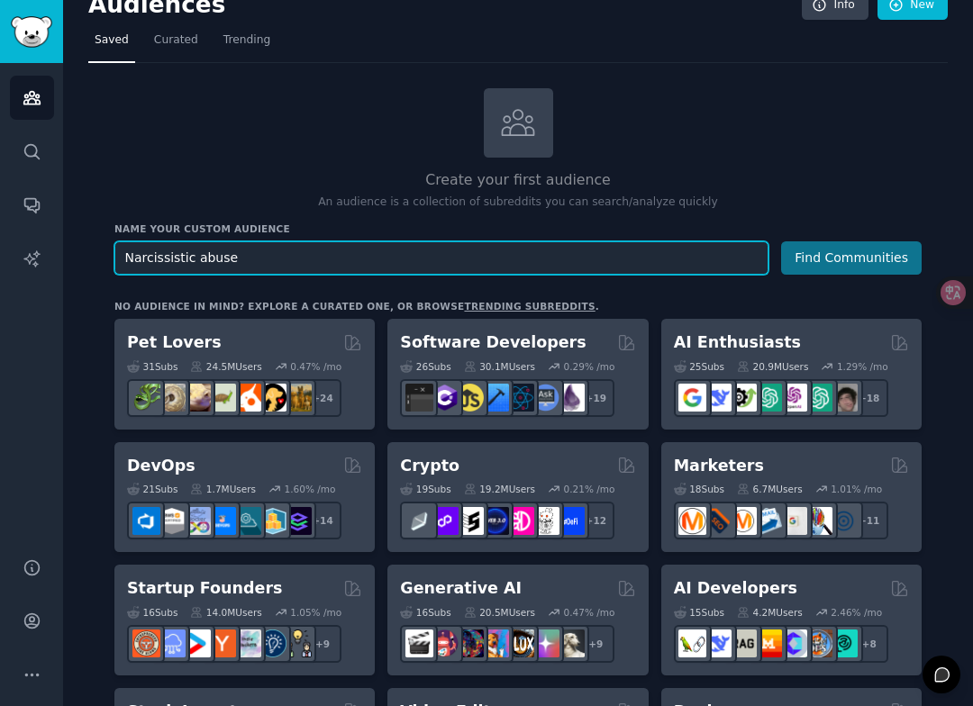
type input "Narcissistic abuse"
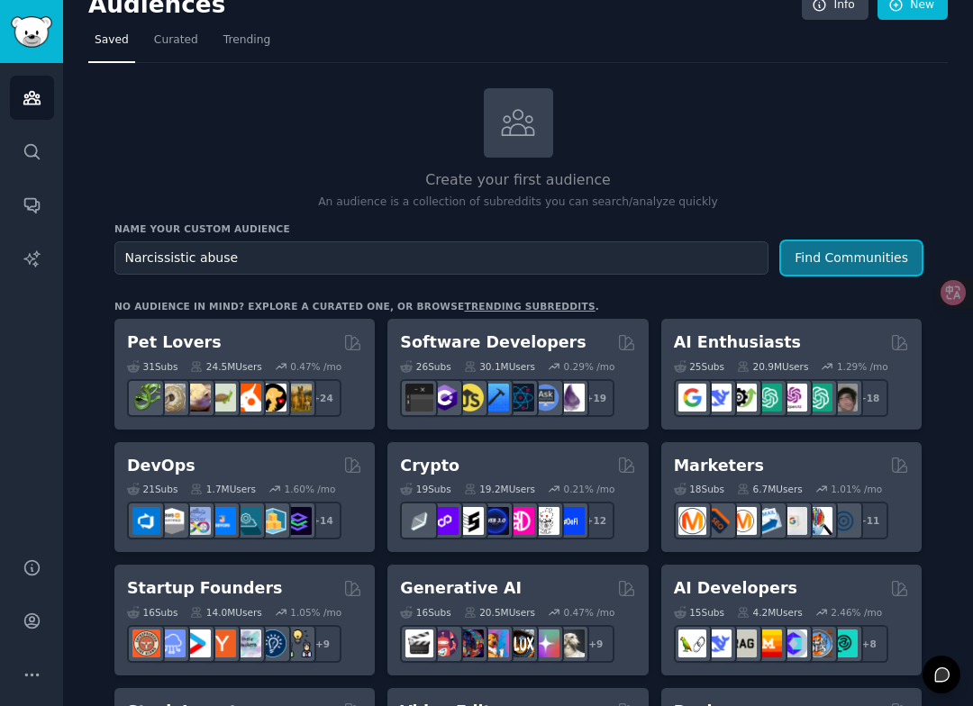
click at [857, 247] on button "Find Communities" at bounding box center [851, 257] width 141 height 33
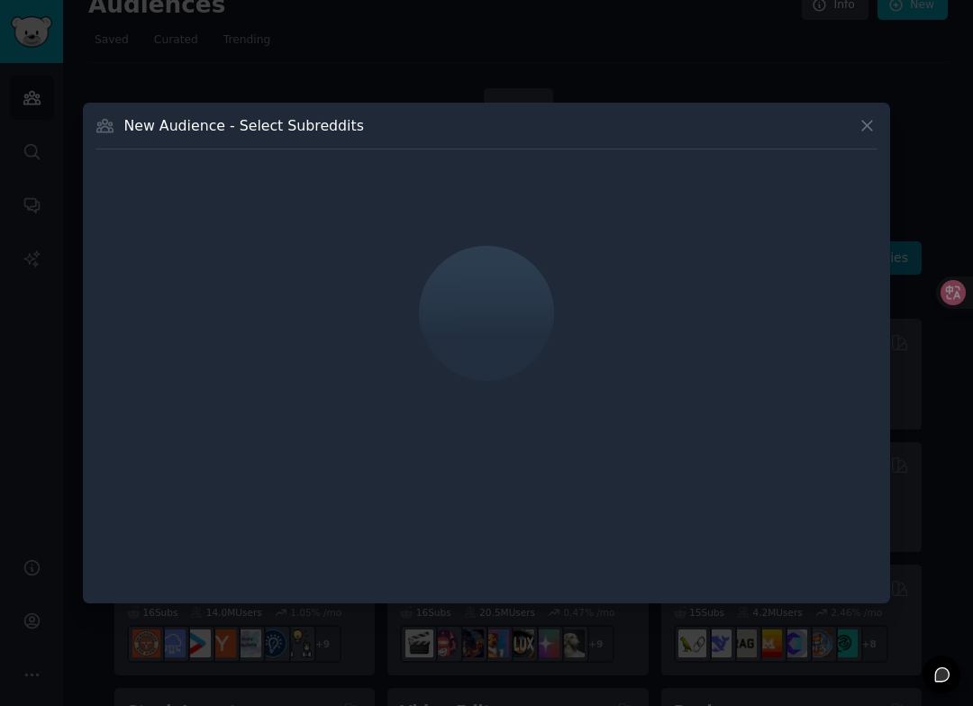
click at [488, 112] on div "New Audience - Select Subreddits" at bounding box center [486, 353] width 807 height 501
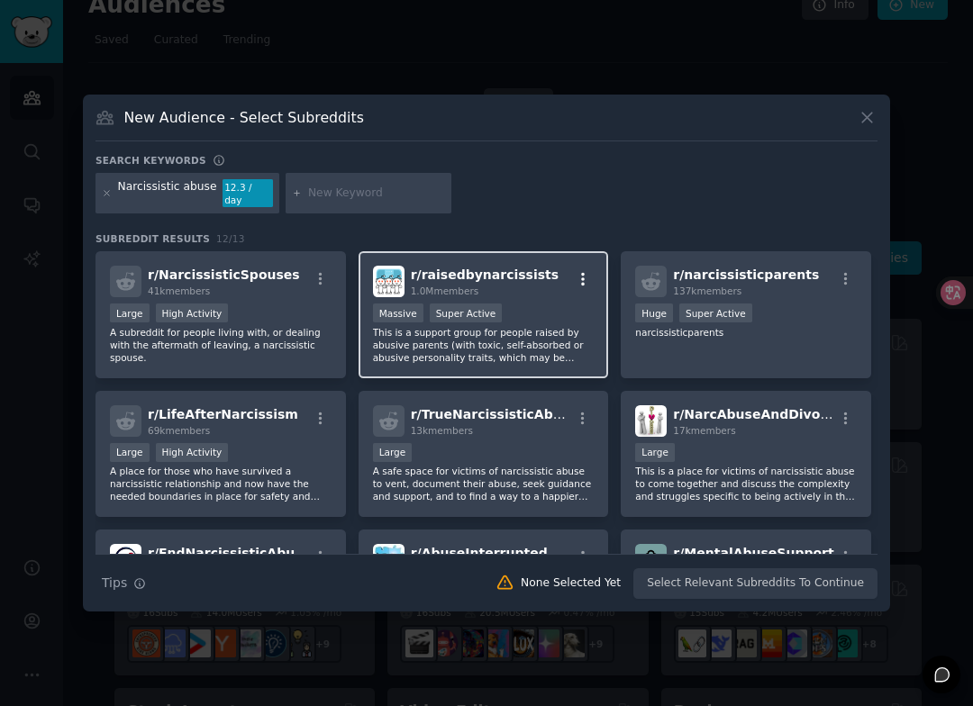
click at [586, 271] on icon "button" at bounding box center [583, 279] width 16 height 16
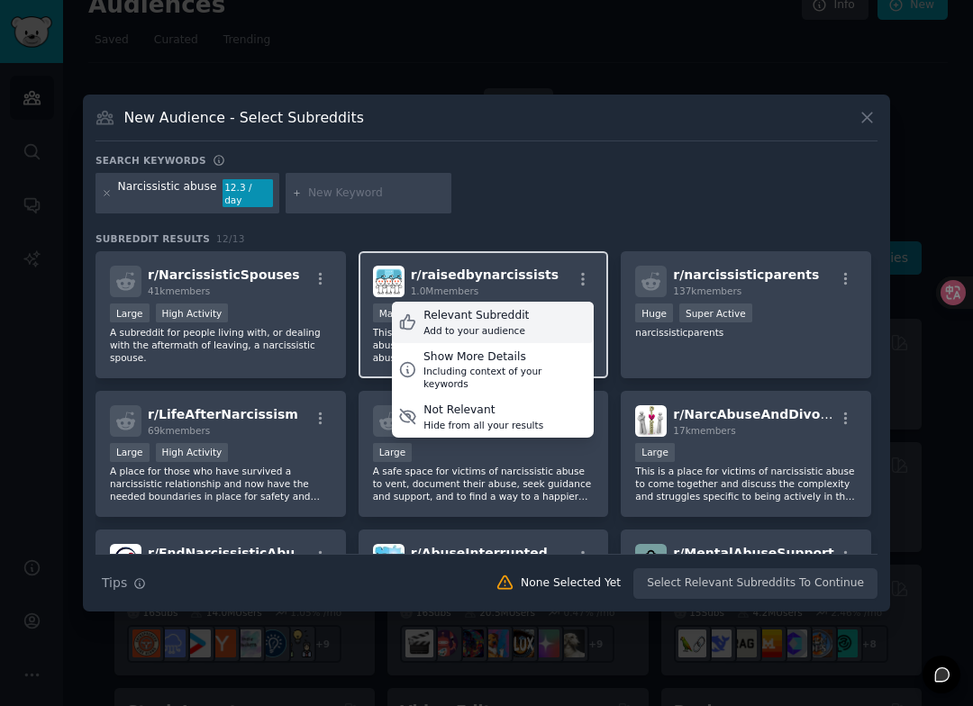
click at [536, 315] on div "Relevant Subreddit Add to your audience" at bounding box center [493, 322] width 202 height 41
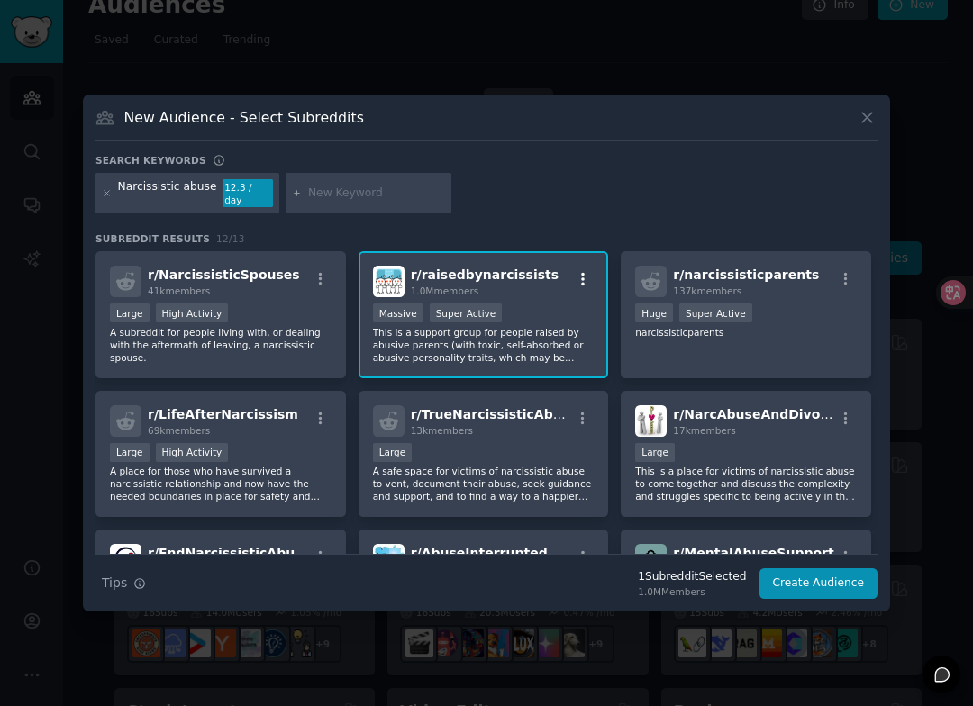
click at [577, 275] on icon "button" at bounding box center [583, 279] width 16 height 16
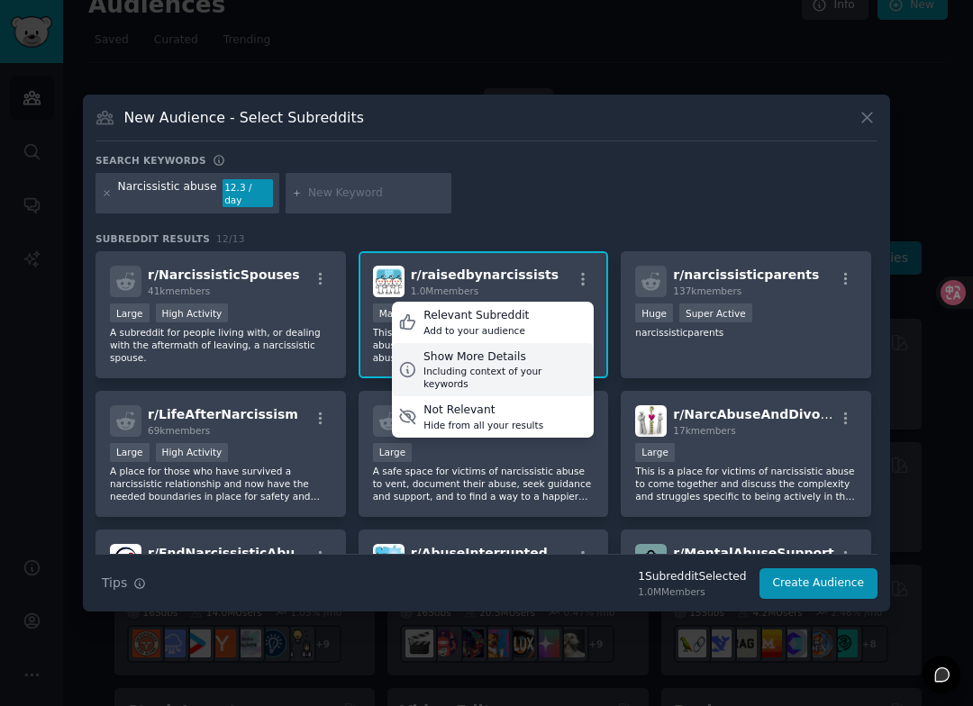
click at [540, 350] on div "Show More Details" at bounding box center [505, 358] width 164 height 16
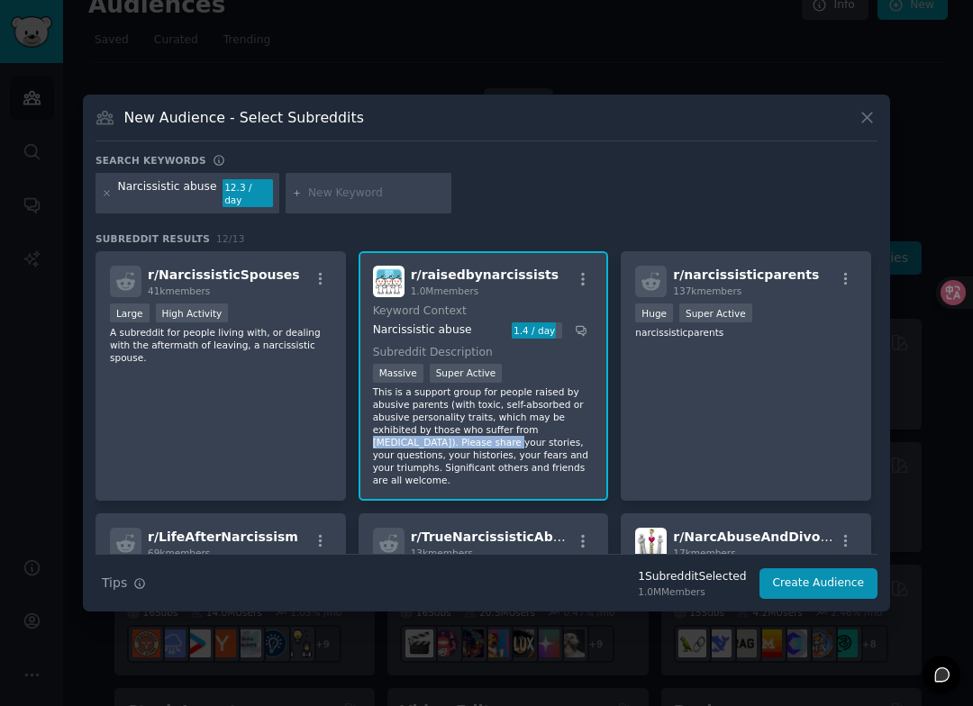
drag, startPoint x: 531, startPoint y: 422, endPoint x: 468, endPoint y: 440, distance: 65.8
click at [468, 440] on p "This is a support group for people raised by abusive parents (with toxic, self-…" at bounding box center [484, 436] width 222 height 101
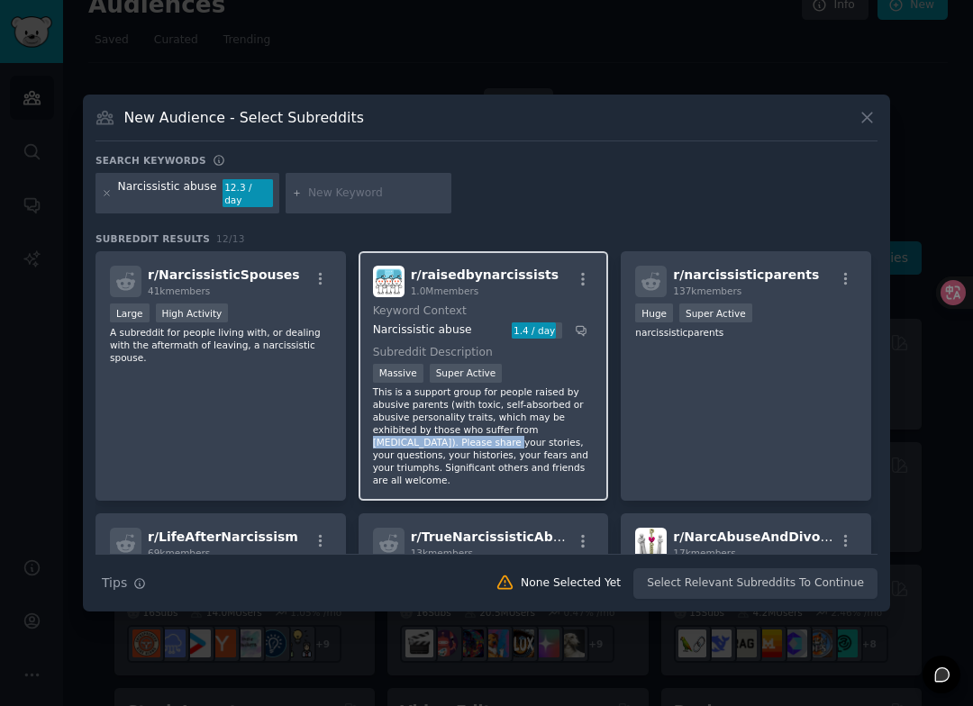
copy p "[MEDICAL_DATA]"
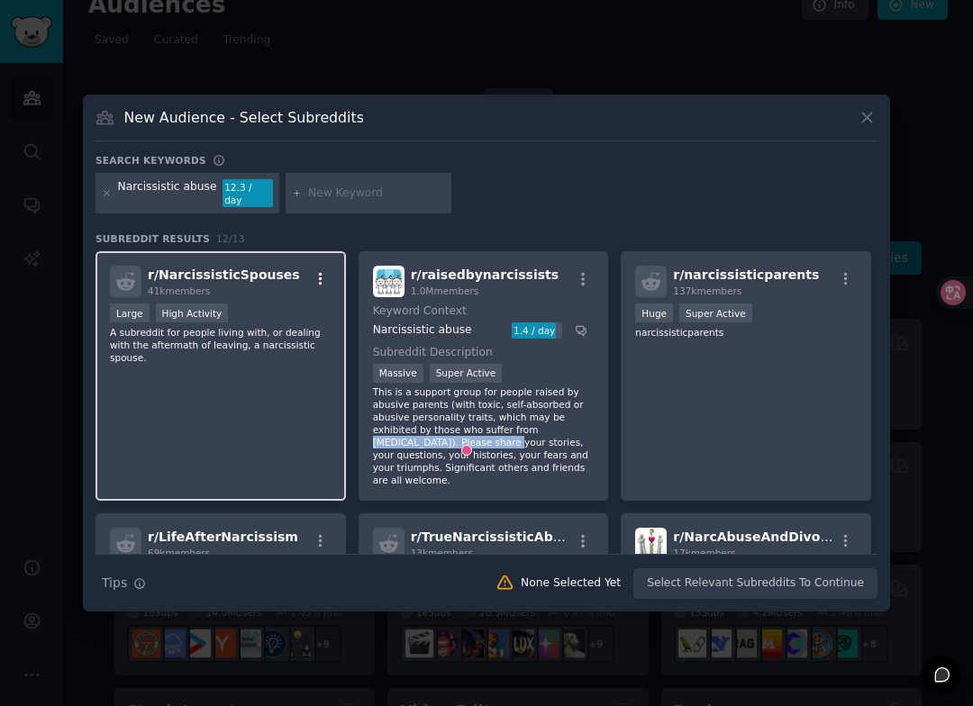
click at [322, 273] on icon "button" at bounding box center [321, 279] width 16 height 16
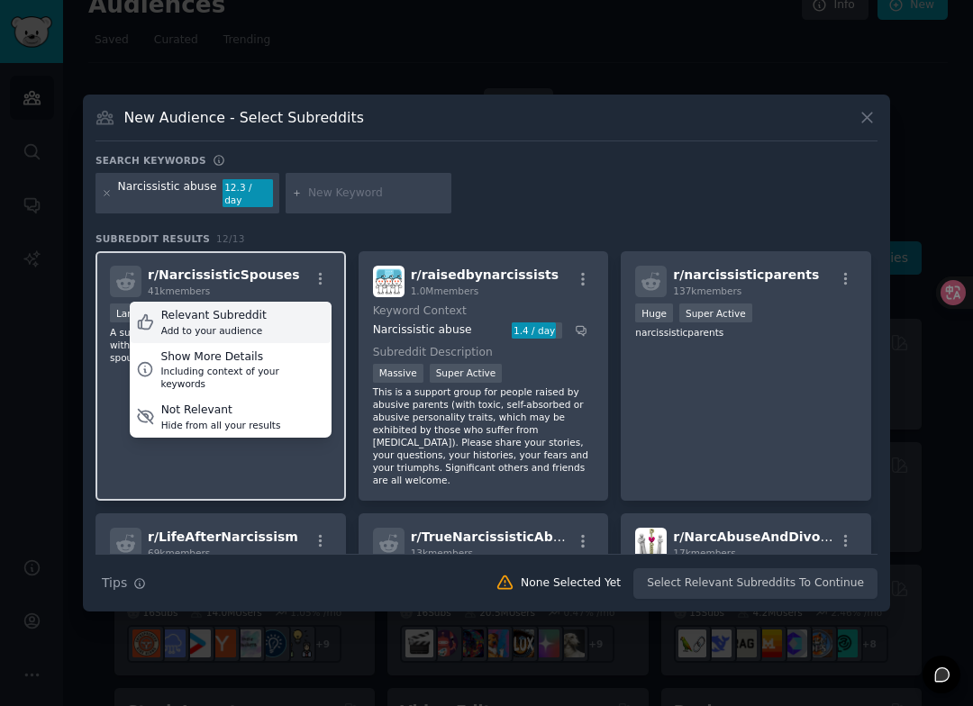
click at [298, 308] on div "Relevant Subreddit Add to your audience" at bounding box center [231, 322] width 202 height 41
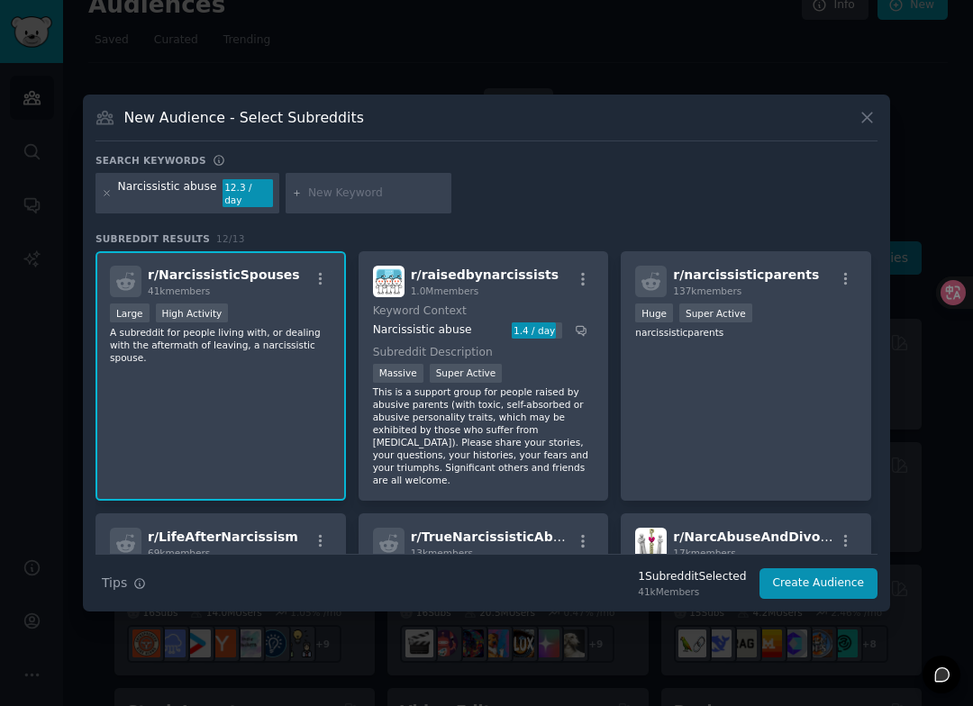
click at [518, 271] on span "r/ raisedbynarcissists" at bounding box center [485, 275] width 148 height 14
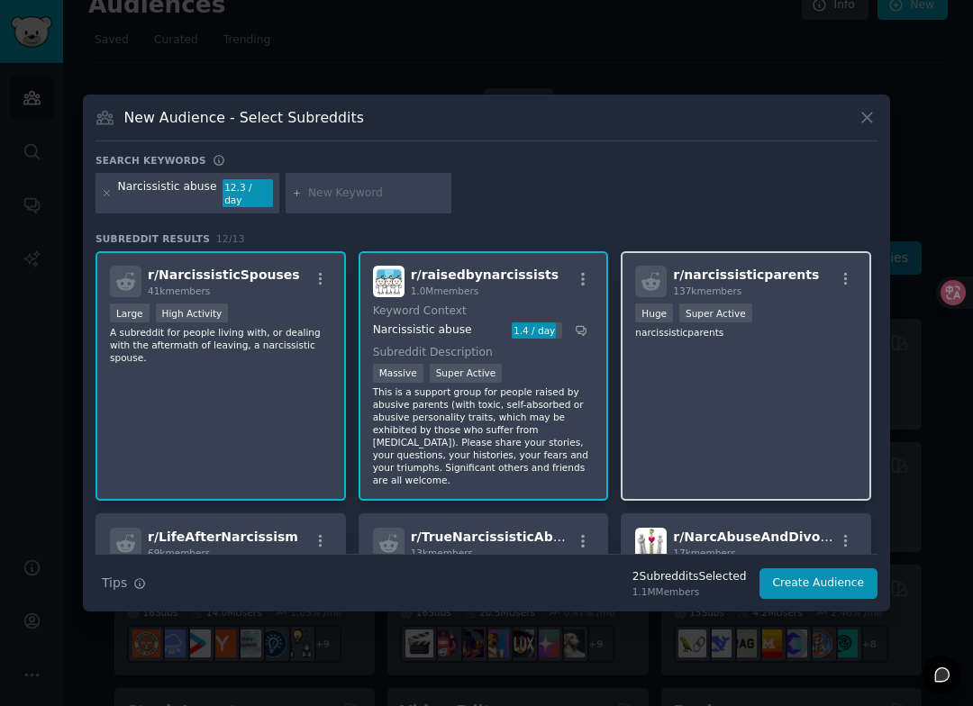
click at [832, 304] on div "Huge Super Active" at bounding box center [746, 315] width 222 height 23
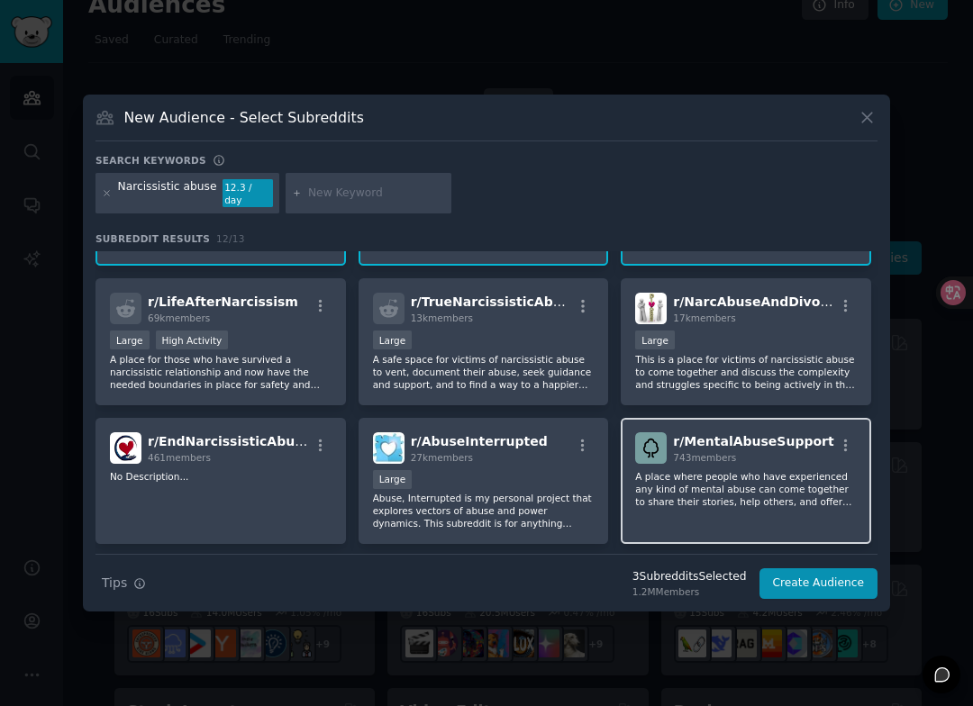
scroll to position [231, 0]
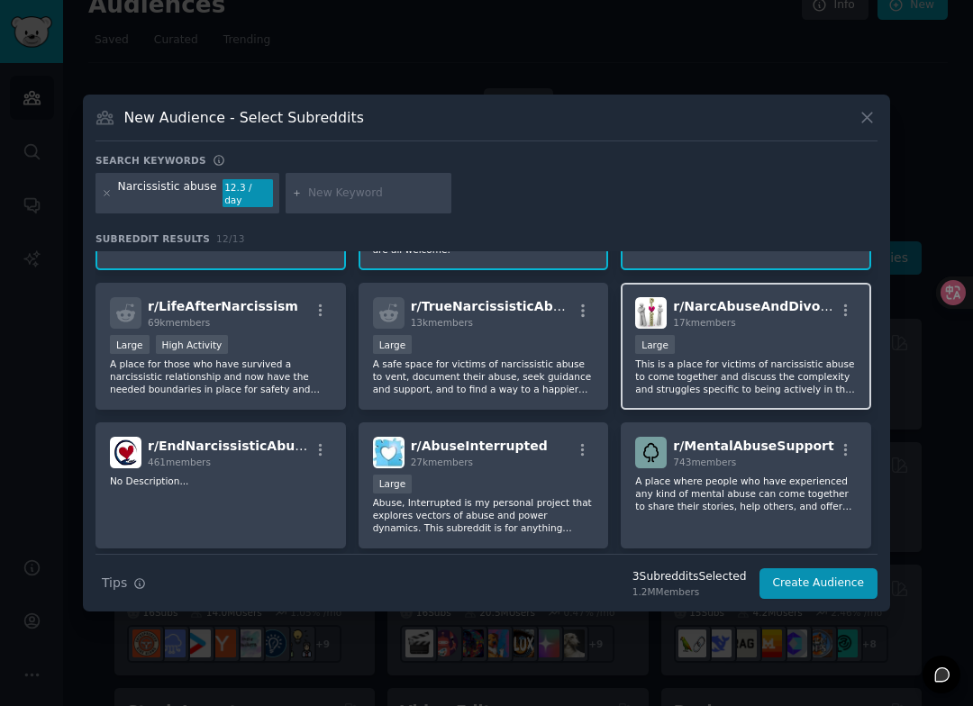
click at [667, 364] on p "This is a place for victims of narcissistic abuse to come together and discuss …" at bounding box center [746, 377] width 222 height 38
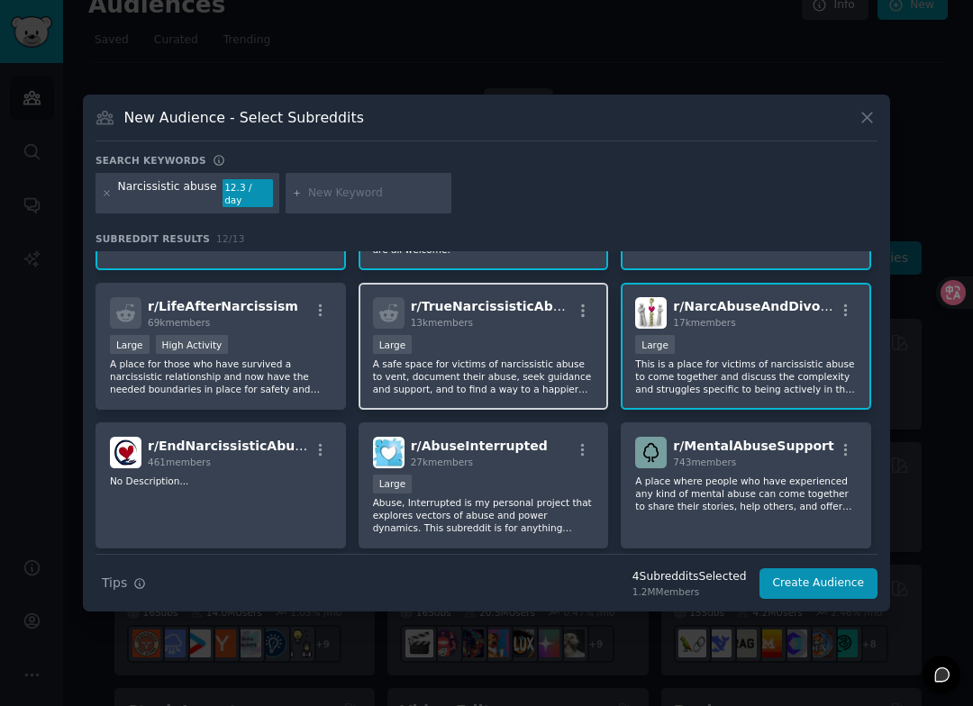
click at [540, 368] on p "A safe space for victims of narcissistic abuse to vent, document their abuse, s…" at bounding box center [484, 377] width 222 height 38
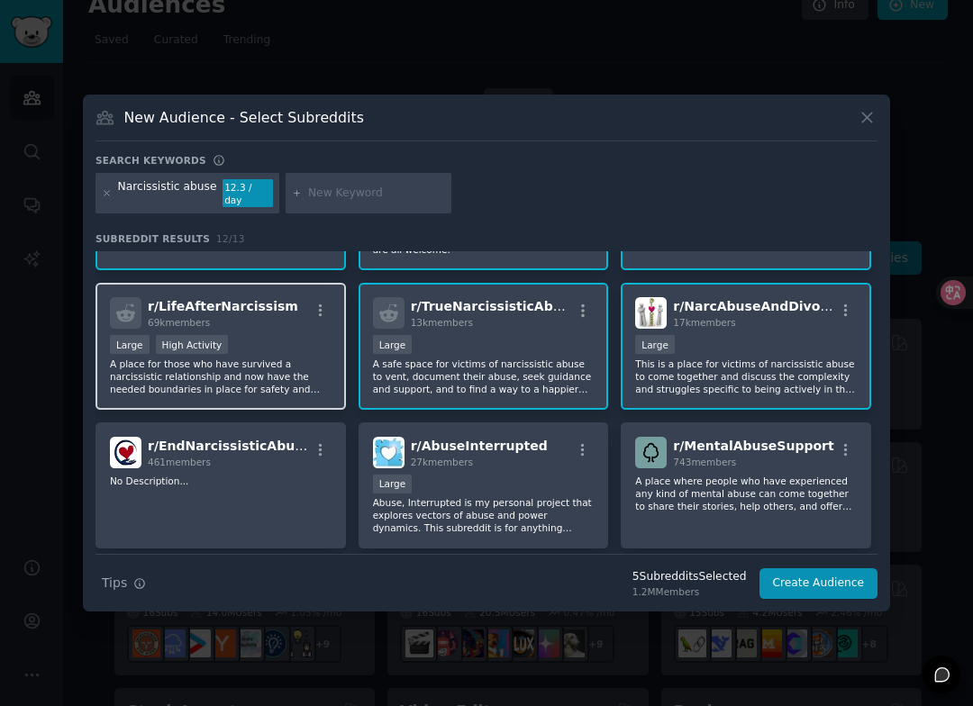
click at [271, 377] on p "A place for those who have survived a narcissistic relationship and now have th…" at bounding box center [221, 377] width 222 height 38
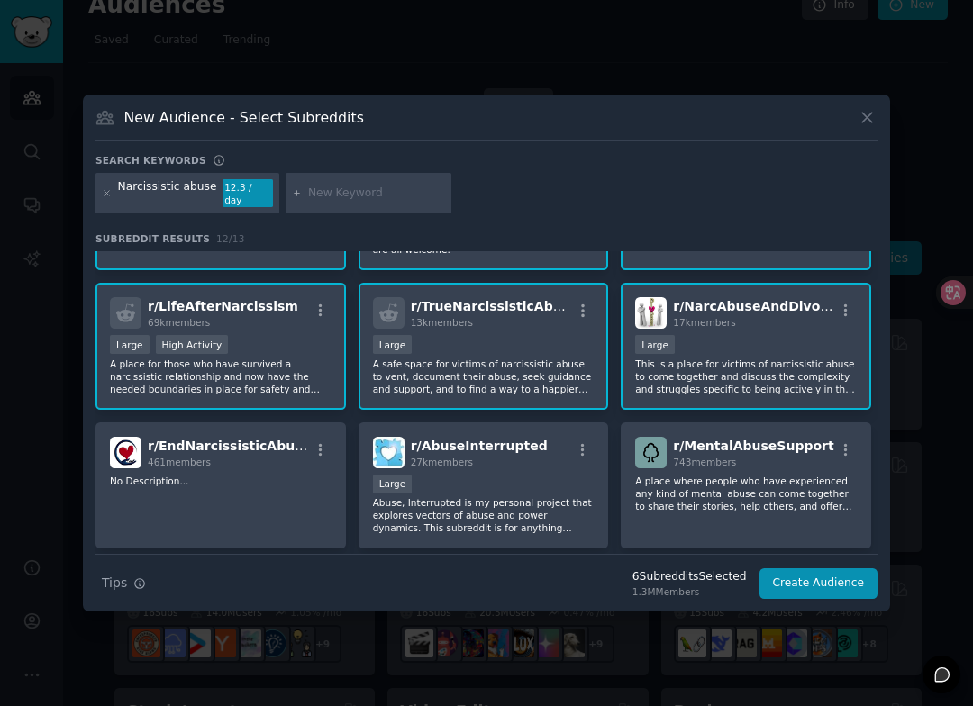
scroll to position [270, 0]
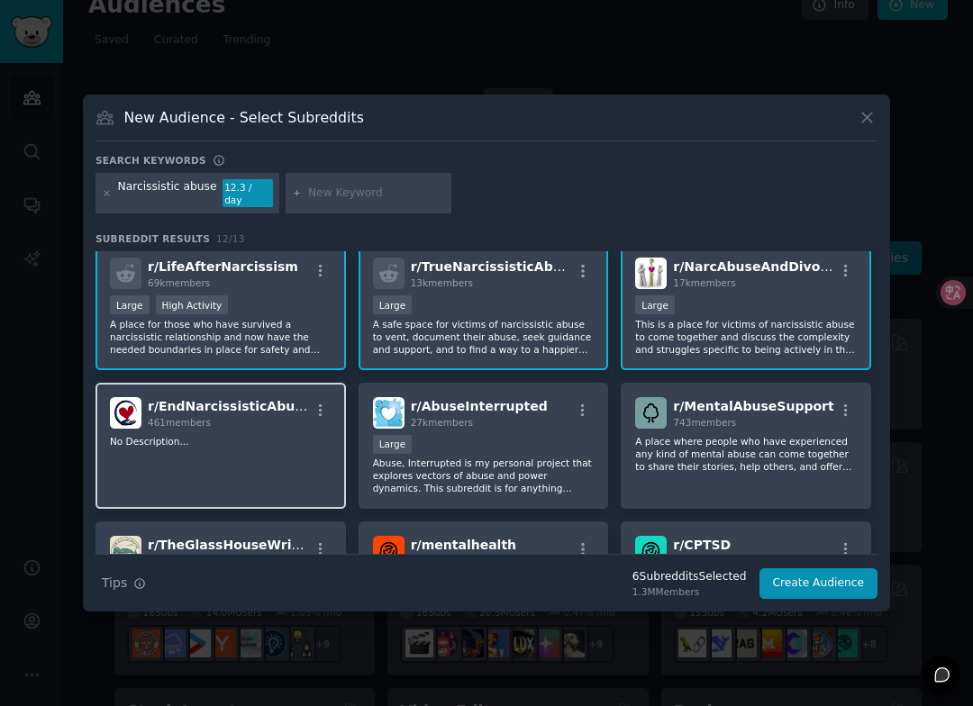
click at [296, 435] on p "No Description..." at bounding box center [221, 441] width 222 height 13
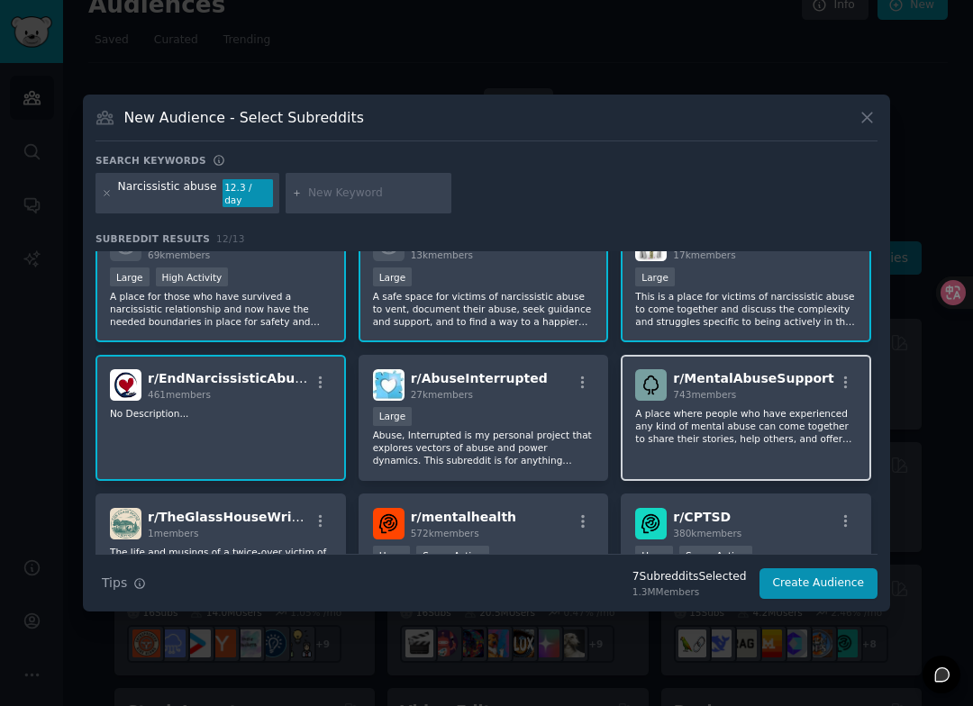
click at [671, 431] on p "A place where people who have experienced any kind of mental abuse can come tog…" at bounding box center [746, 426] width 222 height 38
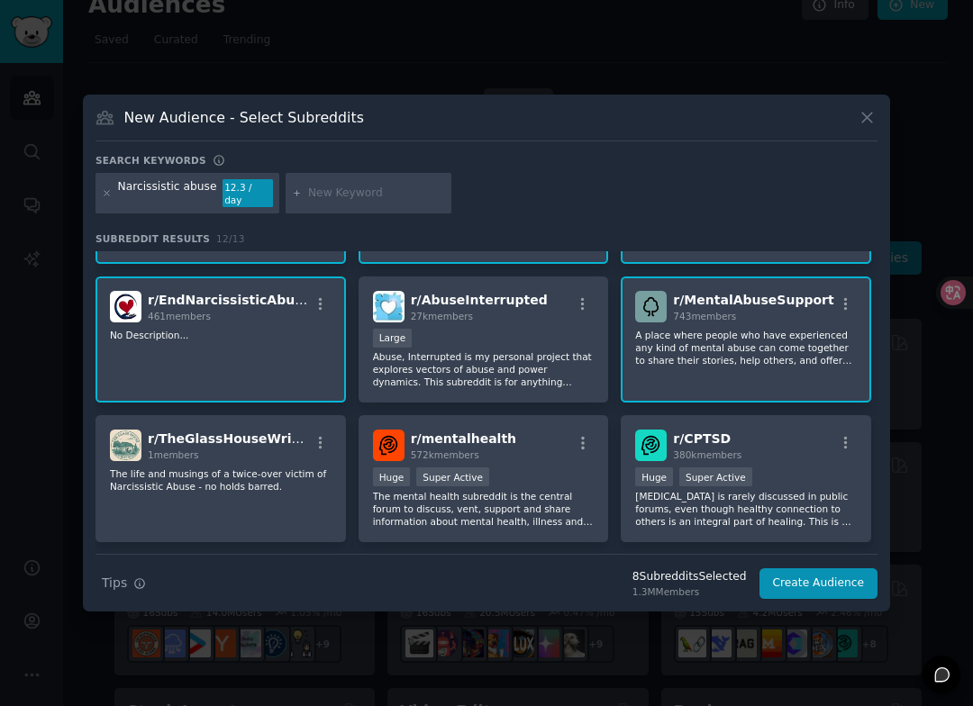
scroll to position [392, 0]
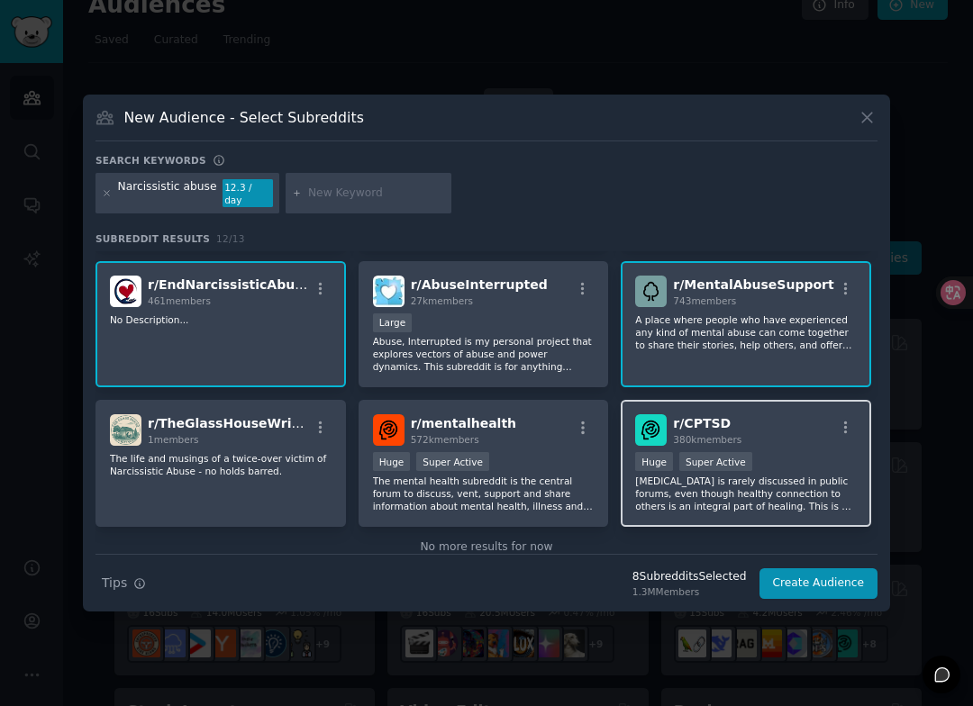
click at [681, 480] on p "[MEDICAL_DATA] is rarely discussed in public forums, even though healthy connec…" at bounding box center [746, 494] width 222 height 38
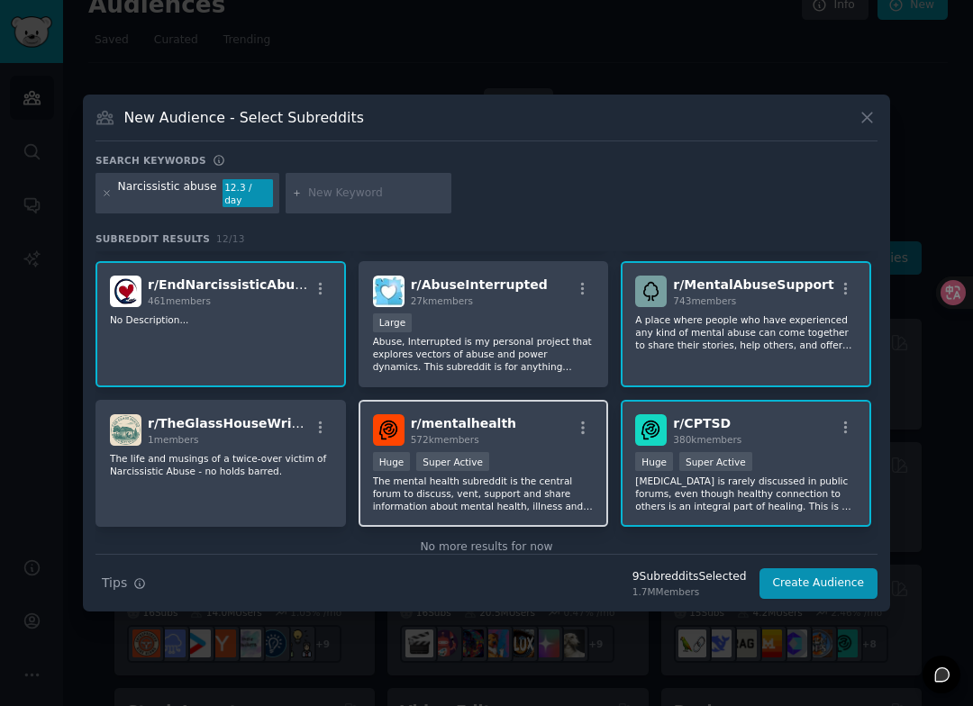
click at [552, 479] on p "The mental health subreddit is the central forum to discuss, vent, support and …" at bounding box center [484, 494] width 222 height 38
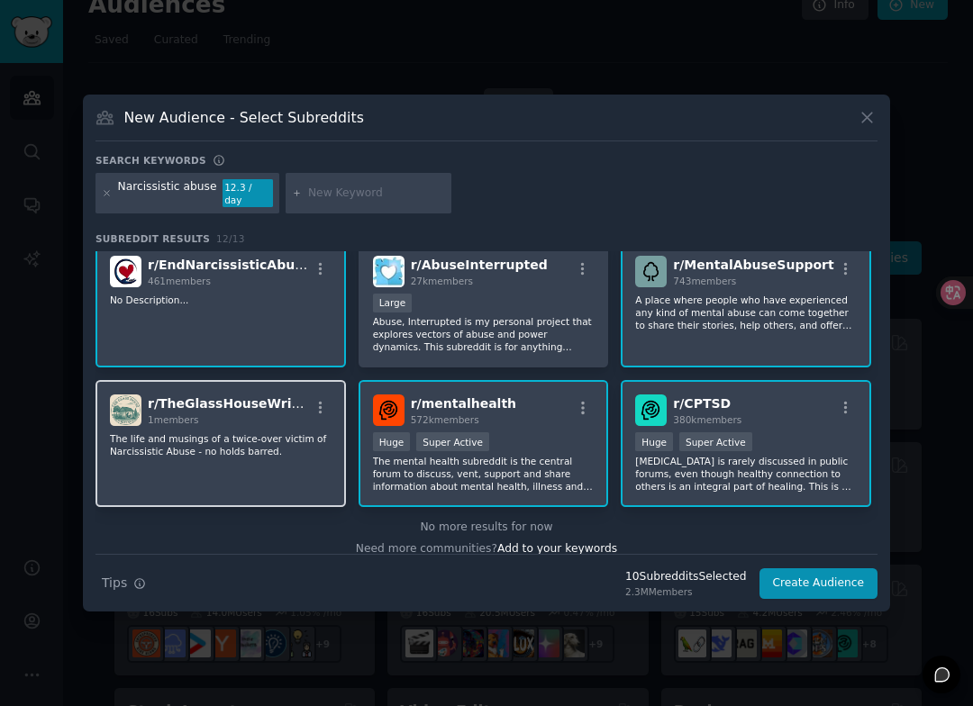
click at [298, 457] on div "r/ TheGlassHouseWritings 1 members The life and musings of a twice-over victim …" at bounding box center [220, 443] width 250 height 127
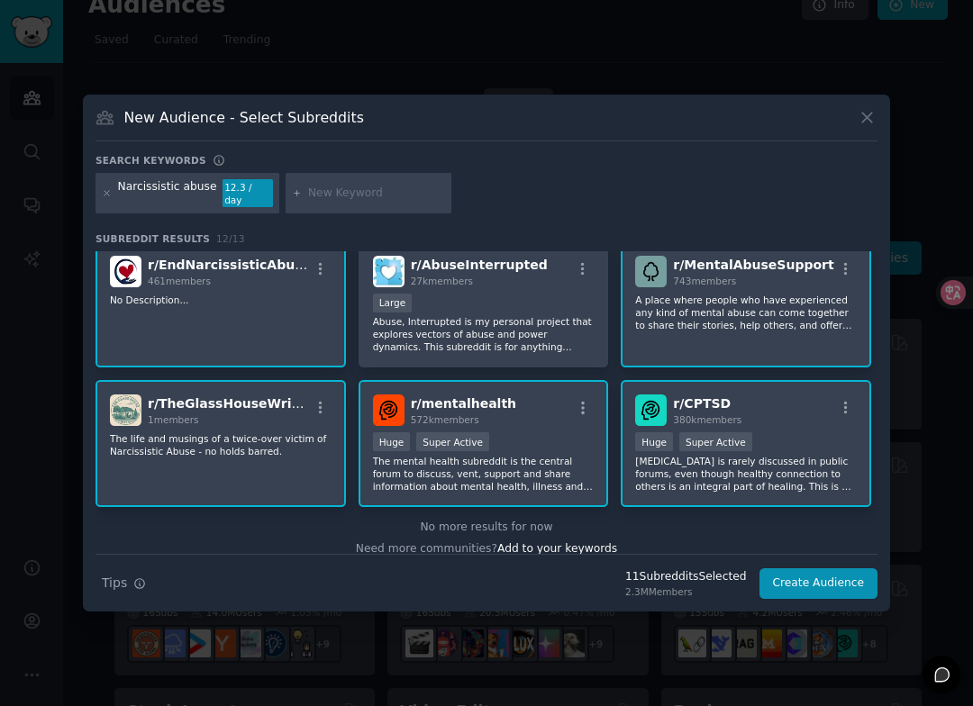
scroll to position [427, 0]
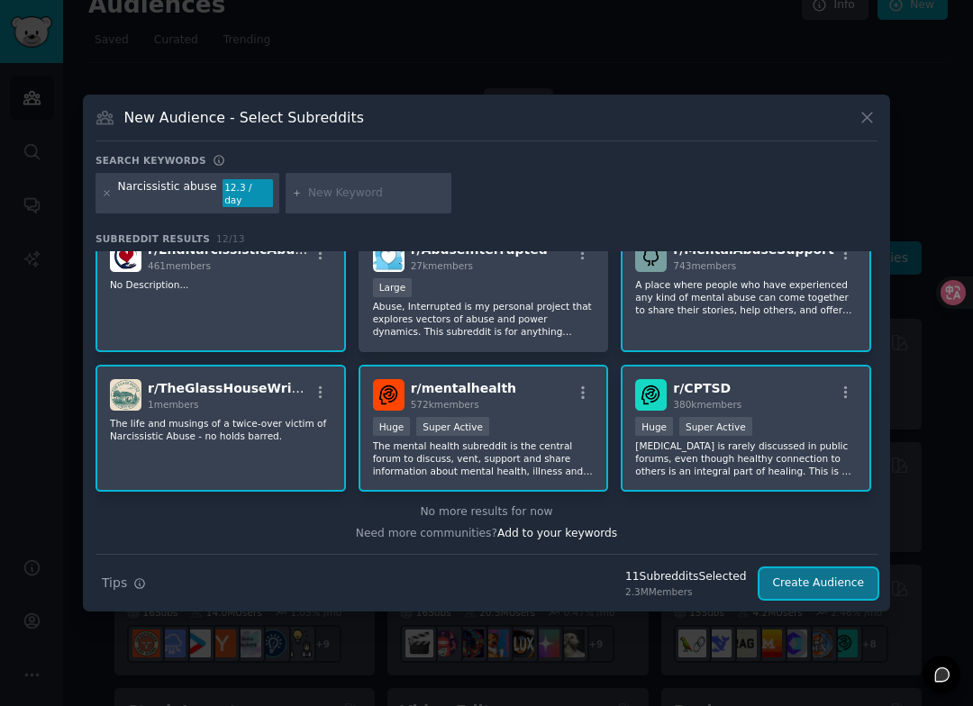
click at [784, 572] on button "Create Audience" at bounding box center [818, 583] width 119 height 31
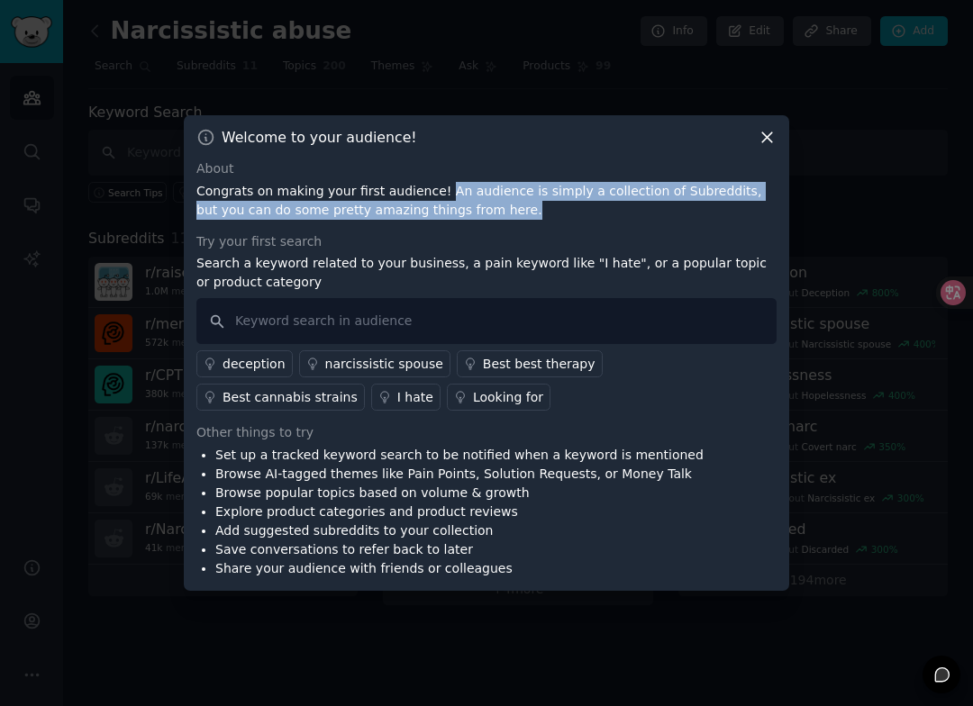
drag, startPoint x: 435, startPoint y: 188, endPoint x: 496, endPoint y: 207, distance: 64.1
click at [496, 207] on p "Congrats on making your first audience! An audience is simply a collection of S…" at bounding box center [486, 201] width 580 height 38
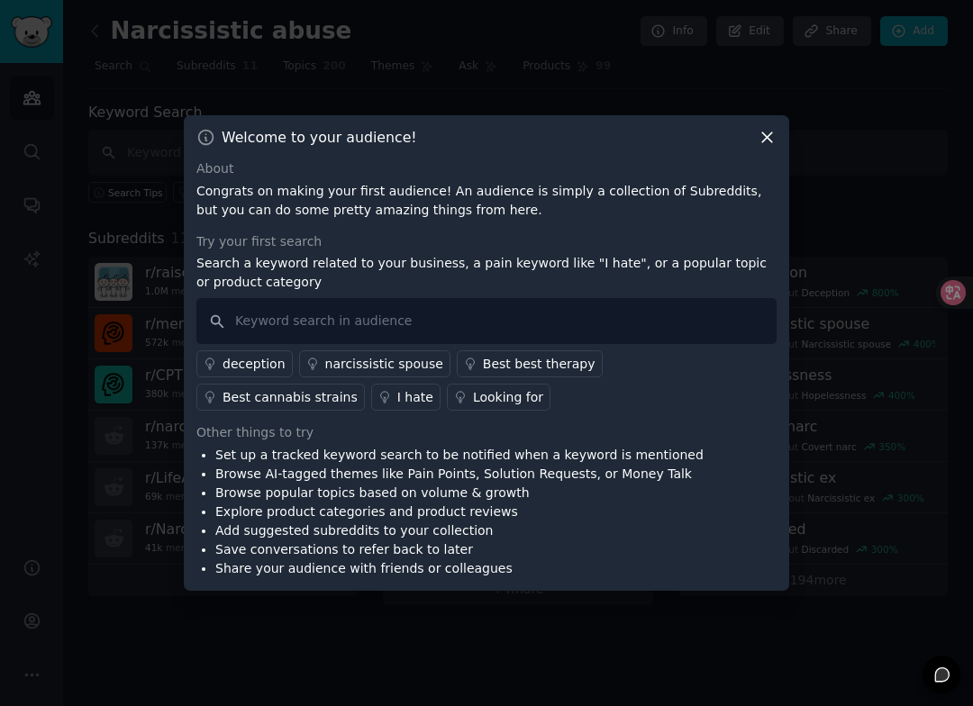
click at [399, 233] on div "Try your first search" at bounding box center [486, 241] width 580 height 19
drag, startPoint x: 196, startPoint y: 262, endPoint x: 333, endPoint y: 271, distance: 137.2
click at [333, 271] on p "Search a keyword related to your business, a pain keyword like "I hate", or a p…" at bounding box center [486, 273] width 580 height 38
click at [382, 270] on p "Search a keyword related to your business, a pain keyword like "I hate", or a p…" at bounding box center [486, 273] width 580 height 38
drag, startPoint x: 196, startPoint y: 432, endPoint x: 304, endPoint y: 431, distance: 108.1
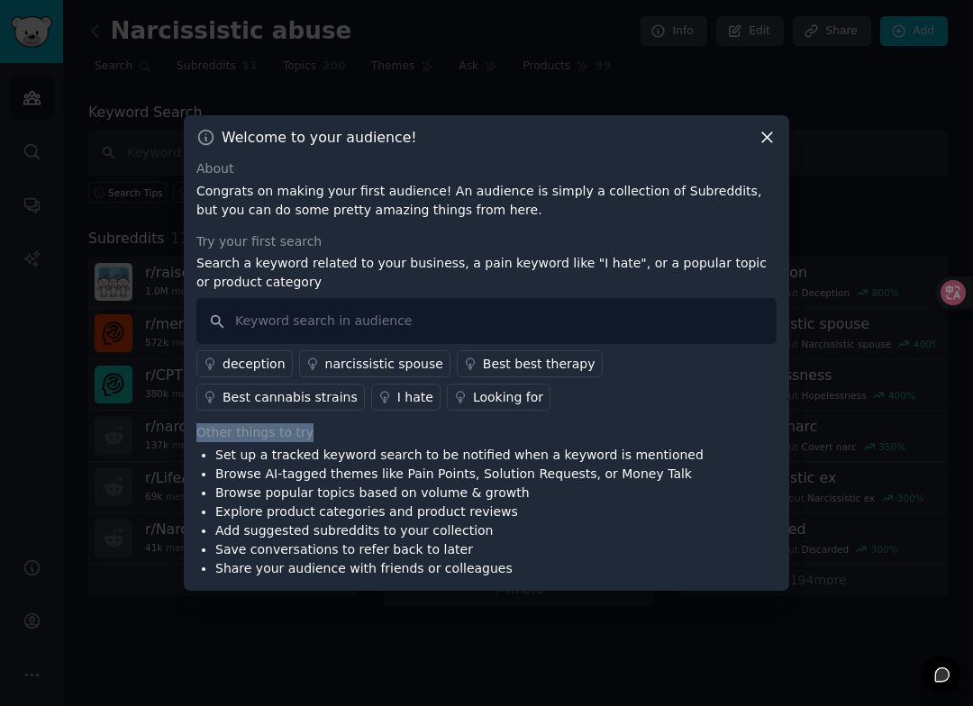
click at [304, 431] on div "Other things to try" at bounding box center [486, 432] width 580 height 19
drag, startPoint x: 213, startPoint y: 454, endPoint x: 404, endPoint y: 459, distance: 191.9
click at [404, 459] on ul "Set up a tracked keyword search to be notified when a keyword is mentioned Brow…" at bounding box center [449, 512] width 507 height 132
click at [449, 453] on li "Set up a tracked keyword search to be notified when a keyword is mentioned" at bounding box center [459, 455] width 488 height 19
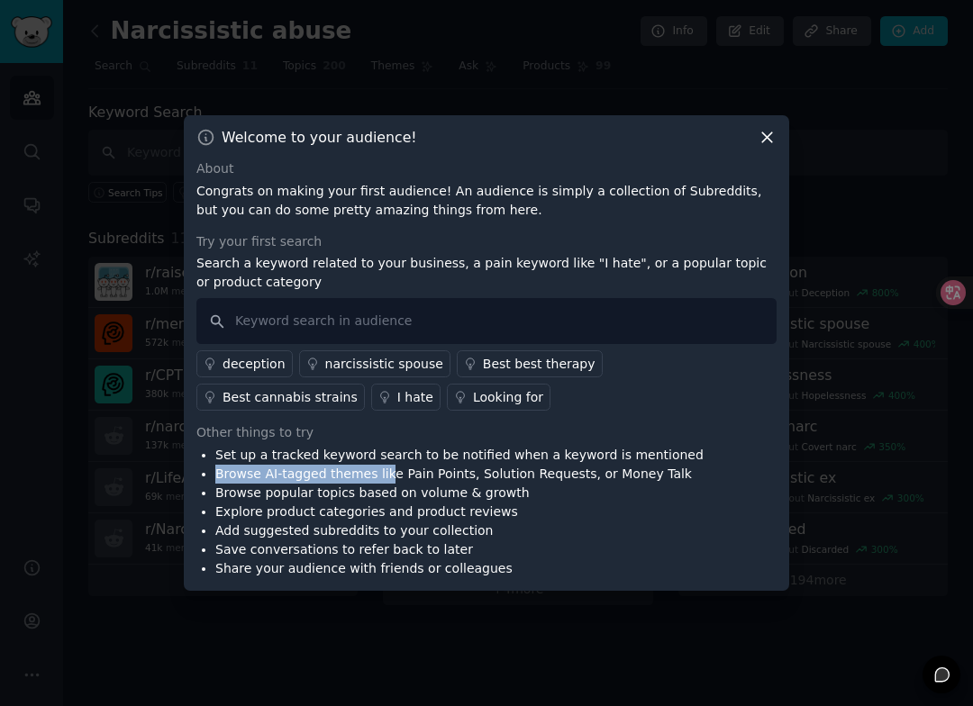
drag, startPoint x: 215, startPoint y: 472, endPoint x: 385, endPoint y: 472, distance: 169.3
click at [385, 472] on li "Browse AI-tagged themes like Pain Points, Solution Requests, or Money Talk" at bounding box center [459, 474] width 488 height 19
click at [202, 433] on div "Other things to try" at bounding box center [486, 432] width 580 height 19
click at [336, 363] on div "narcissistic spouse" at bounding box center [384, 364] width 118 height 19
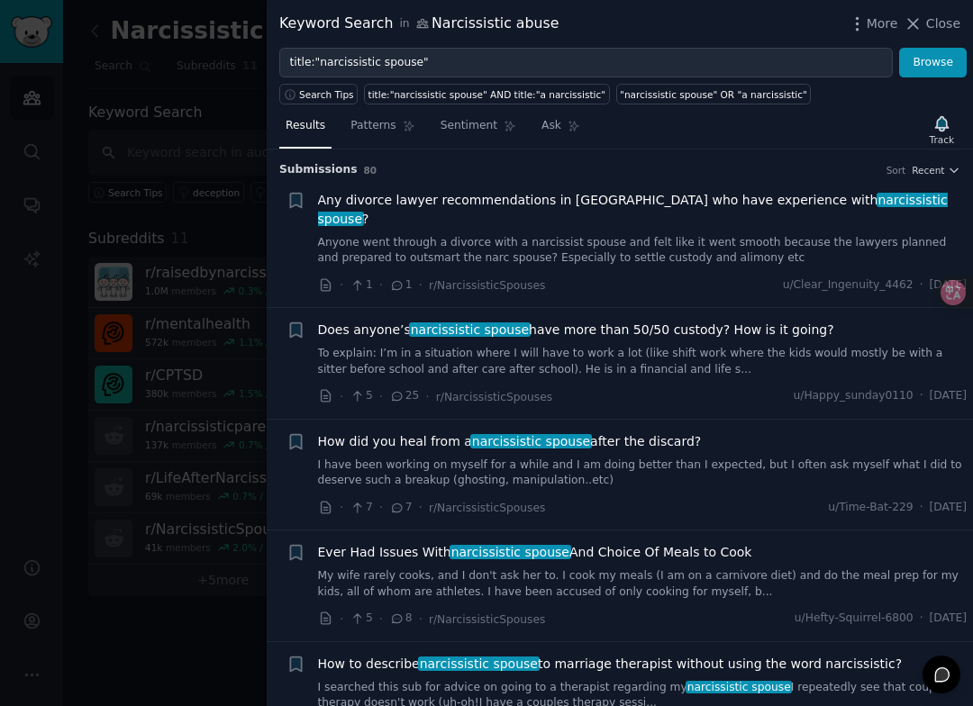
click at [251, 151] on div at bounding box center [486, 353] width 973 height 706
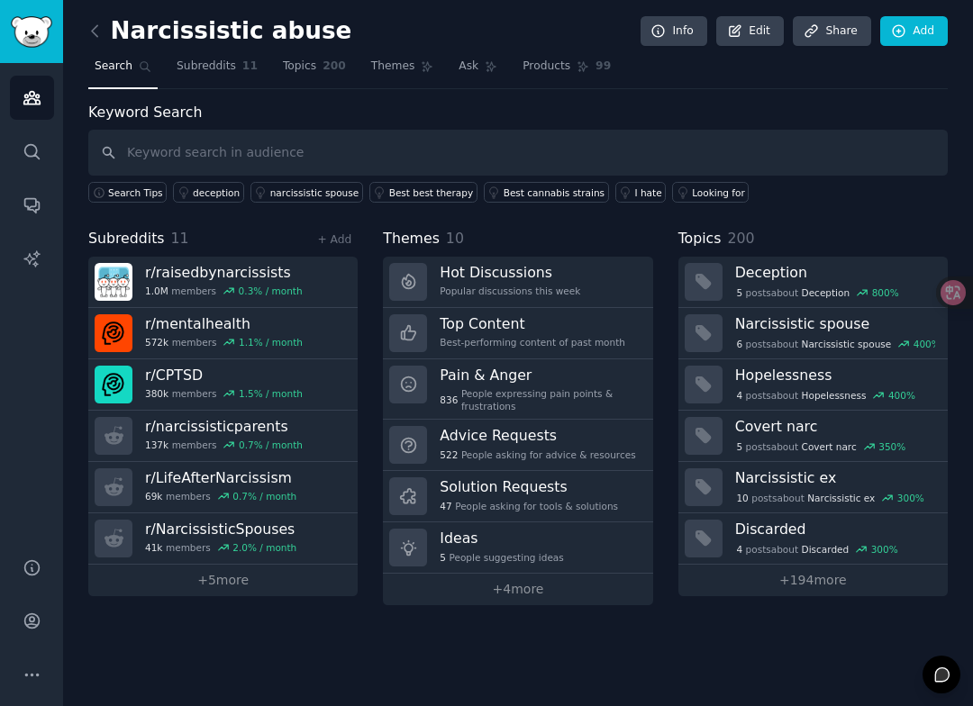
click at [383, 232] on span "Themes" at bounding box center [411, 239] width 57 height 23
click at [34, 146] on icon "Sidebar" at bounding box center [31, 151] width 14 height 14
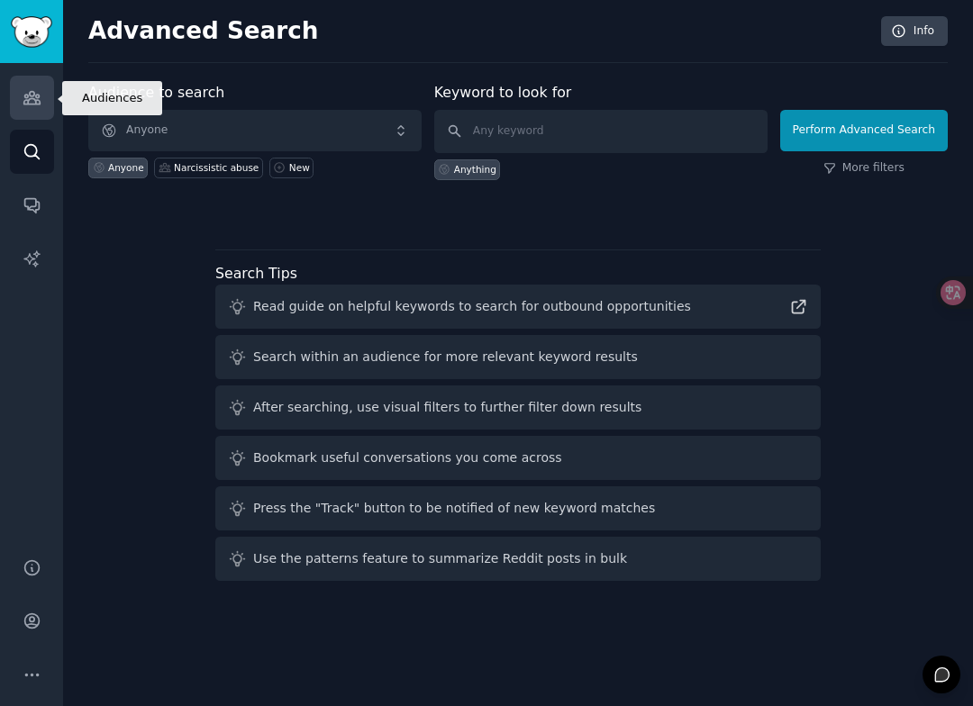
click at [34, 90] on icon "Sidebar" at bounding box center [32, 97] width 19 height 19
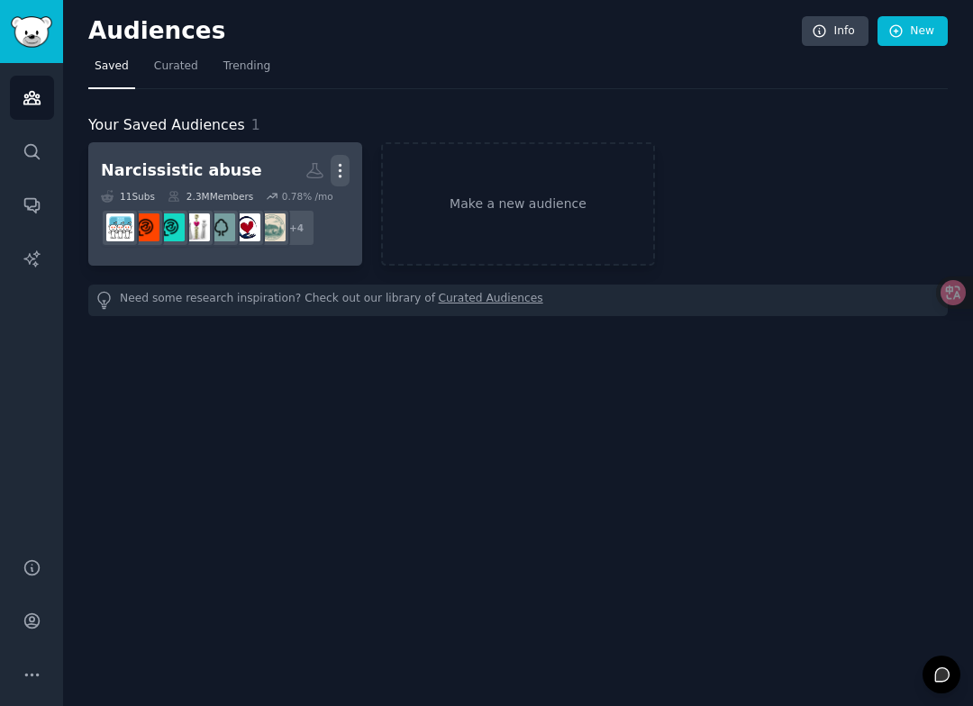
click at [341, 162] on icon "button" at bounding box center [340, 170] width 19 height 19
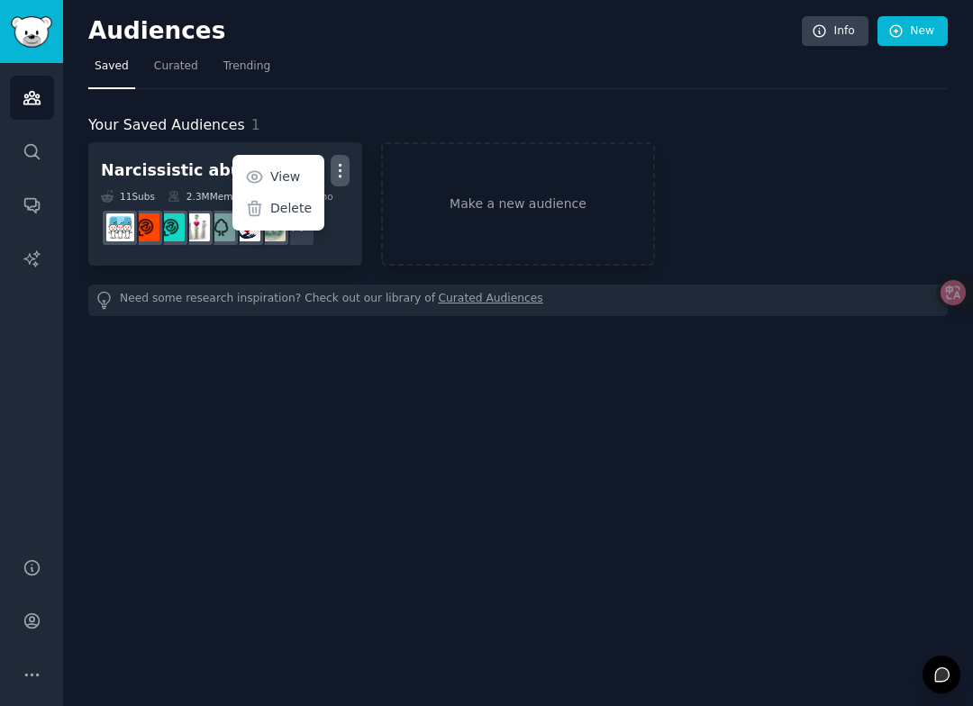
click at [324, 127] on div "Your Saved Audiences 1" at bounding box center [517, 125] width 859 height 23
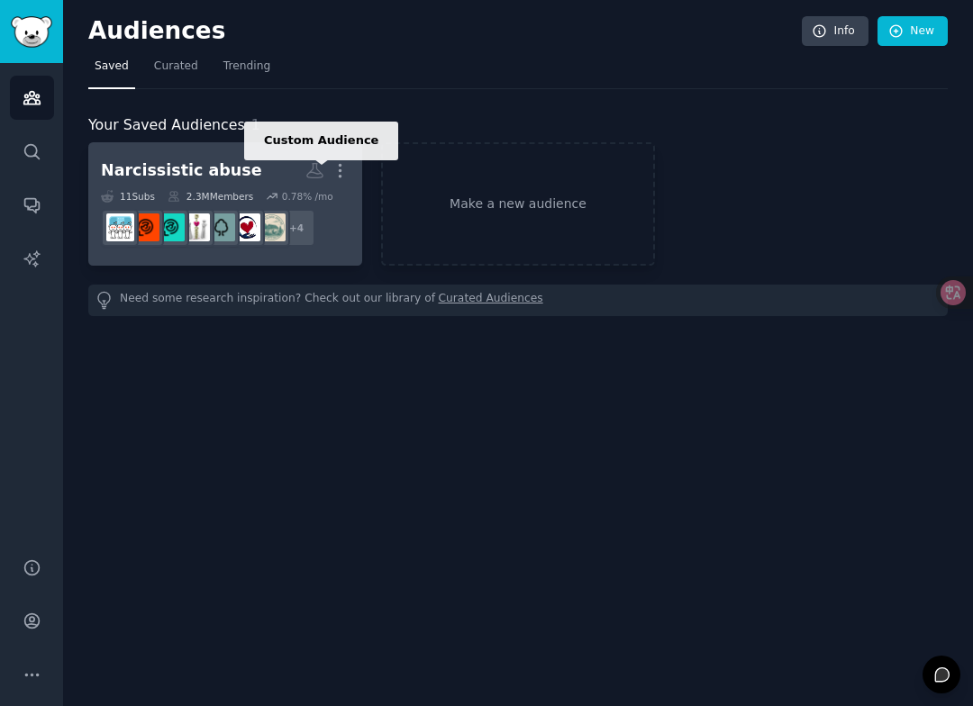
click at [314, 175] on icon at bounding box center [314, 170] width 19 height 19
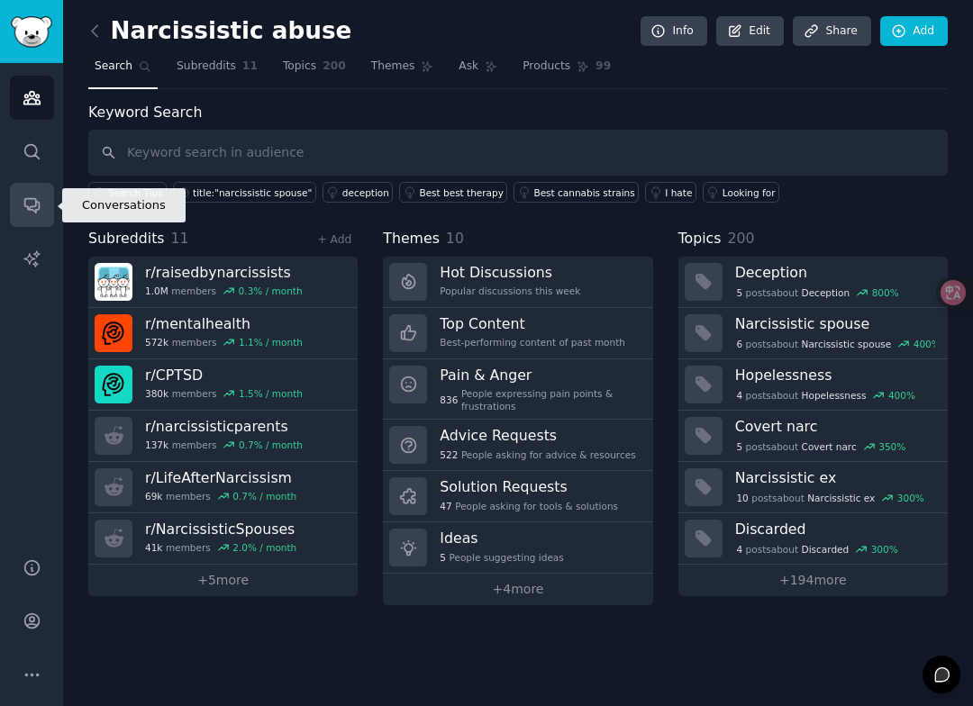
click at [28, 200] on icon "Sidebar" at bounding box center [32, 204] width 19 height 19
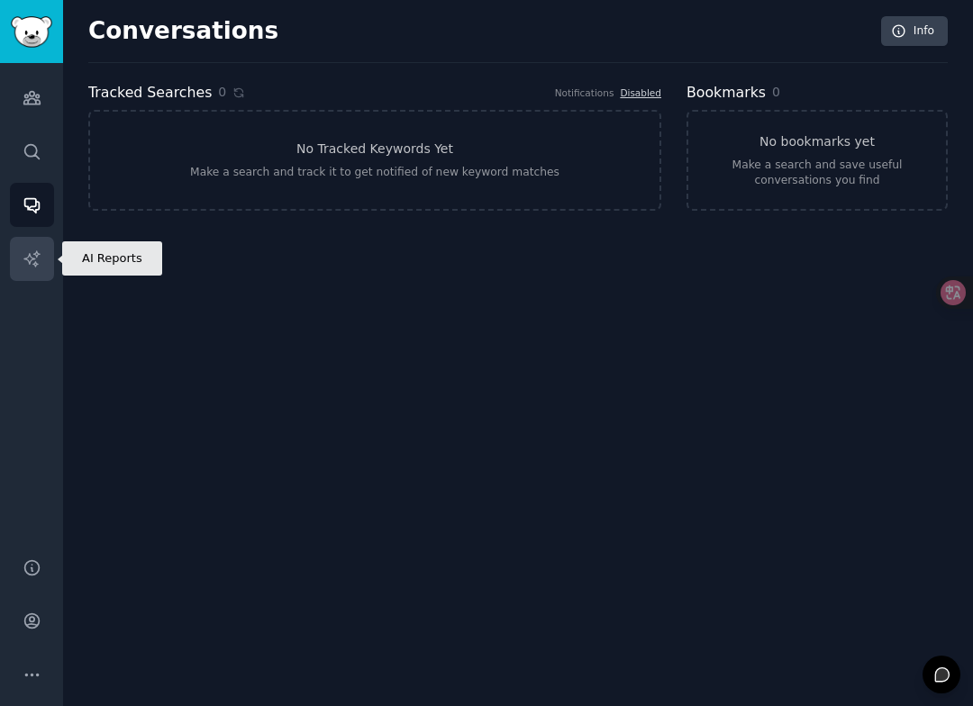
click at [25, 260] on icon "Sidebar" at bounding box center [32, 259] width 19 height 19
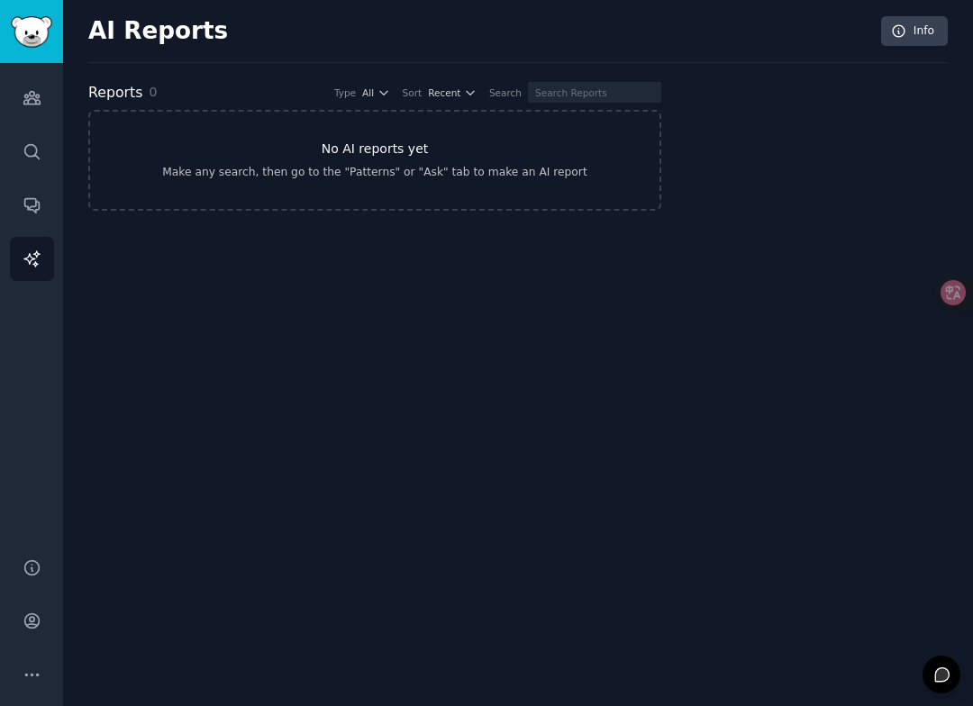
click at [305, 152] on link "No AI reports yet Make any search, then go to the "Patterns" or "Ask" tab to ma…" at bounding box center [374, 160] width 573 height 101
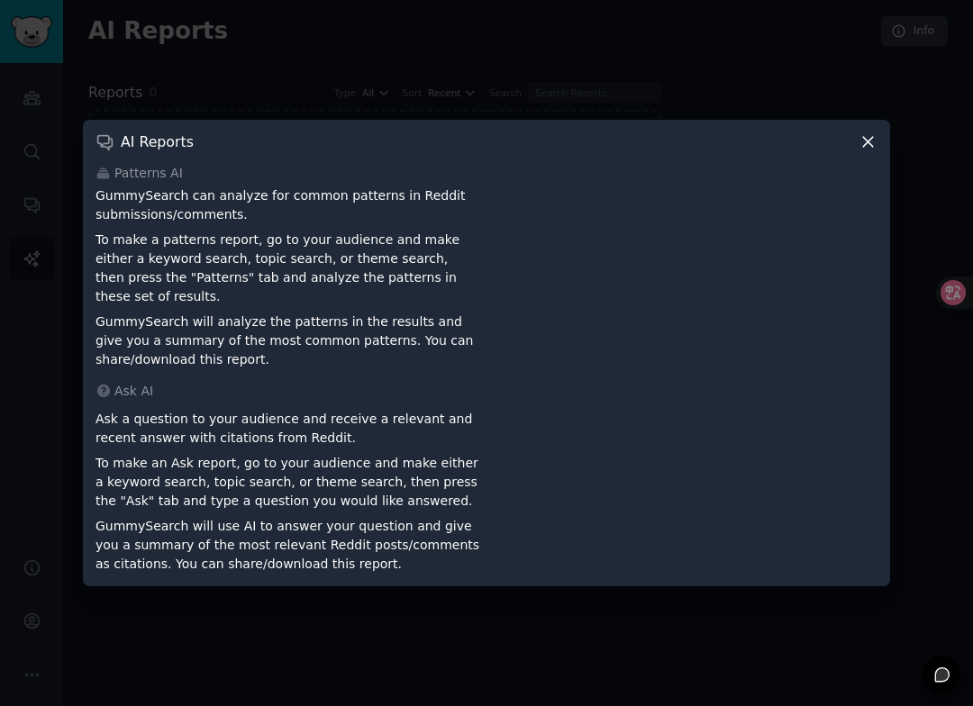
click at [873, 151] on icon at bounding box center [867, 141] width 19 height 19
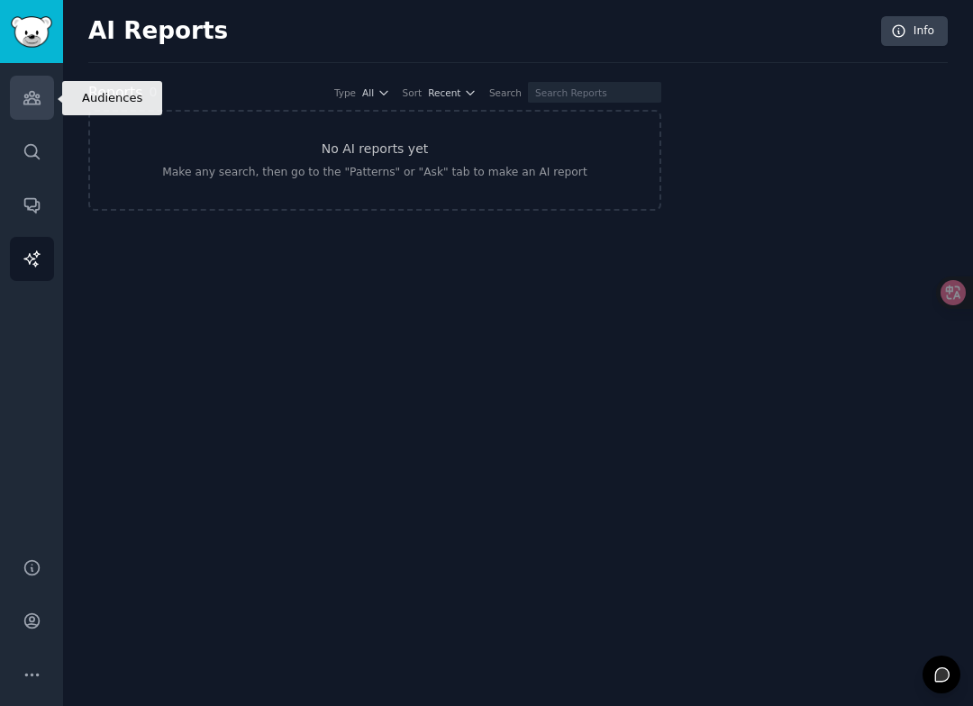
click at [39, 100] on icon "Sidebar" at bounding box center [31, 98] width 16 height 13
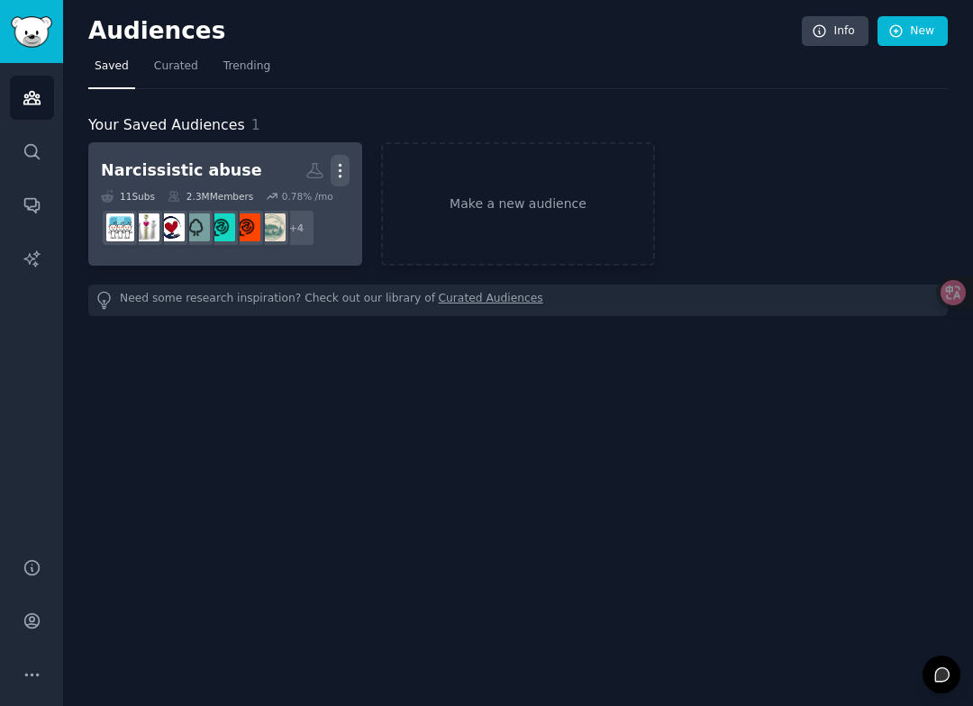
click at [339, 158] on button "More" at bounding box center [340, 171] width 19 height 32
click at [339, 159] on button "More" at bounding box center [340, 171] width 19 height 32
click at [245, 162] on h2 "Narcissistic abuse Custom Audience More" at bounding box center [225, 171] width 249 height 32
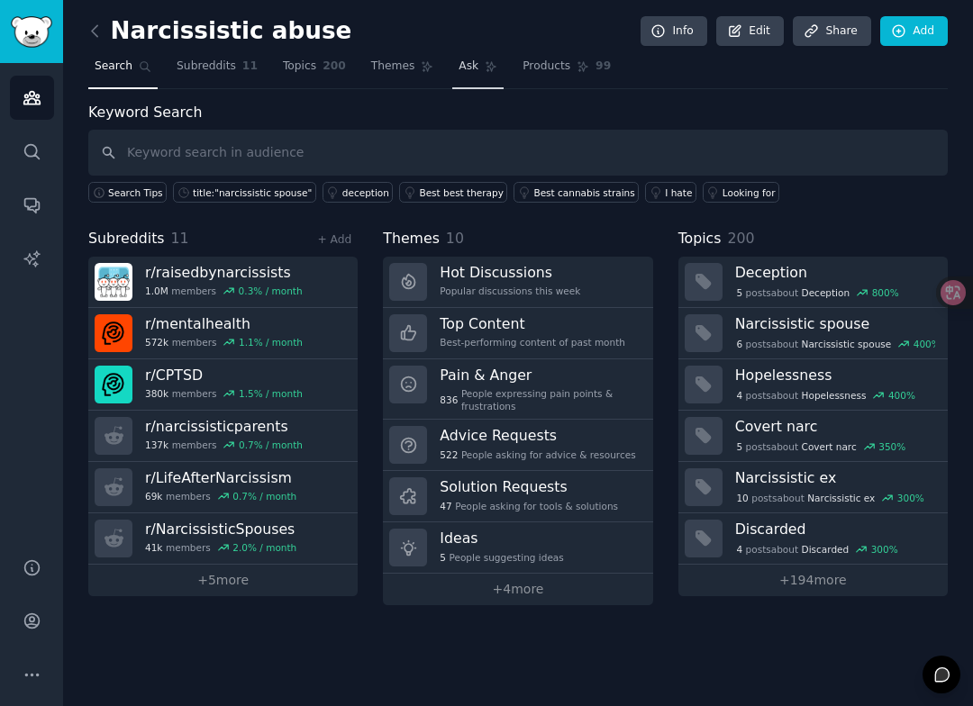
click at [469, 64] on span "Ask" at bounding box center [469, 67] width 20 height 16
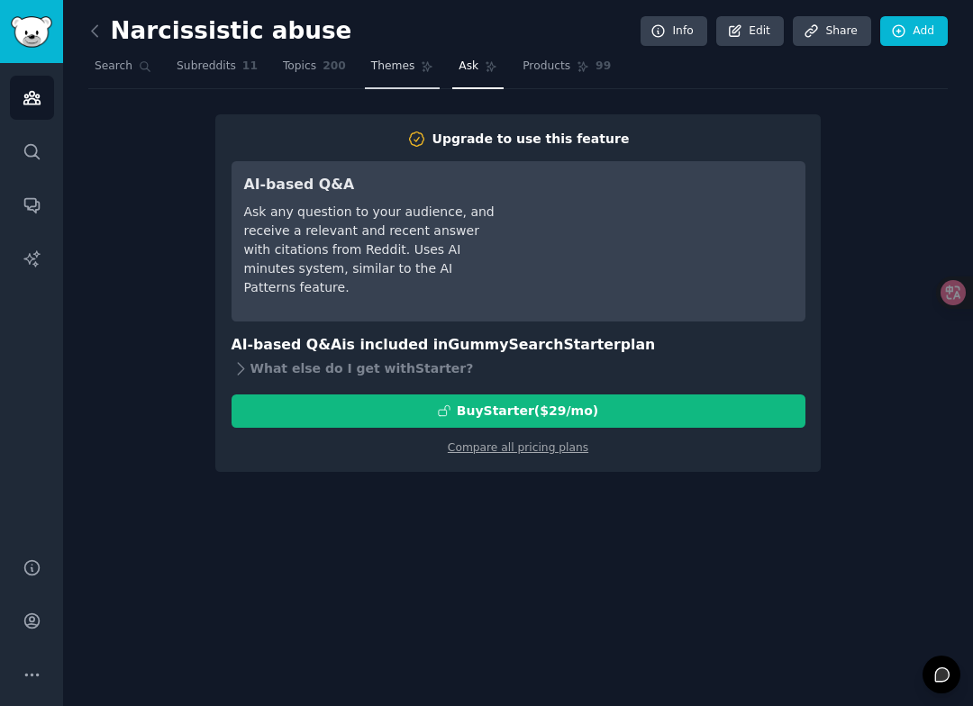
click at [381, 70] on span "Themes" at bounding box center [393, 67] width 44 height 16
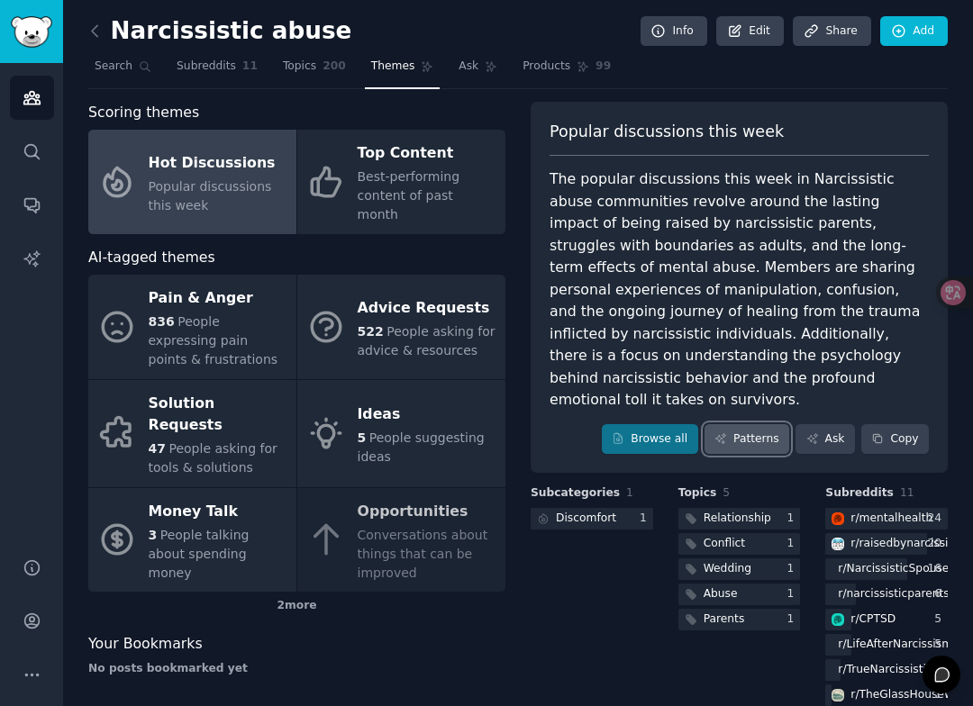
click at [721, 424] on link "Patterns" at bounding box center [746, 439] width 85 height 31
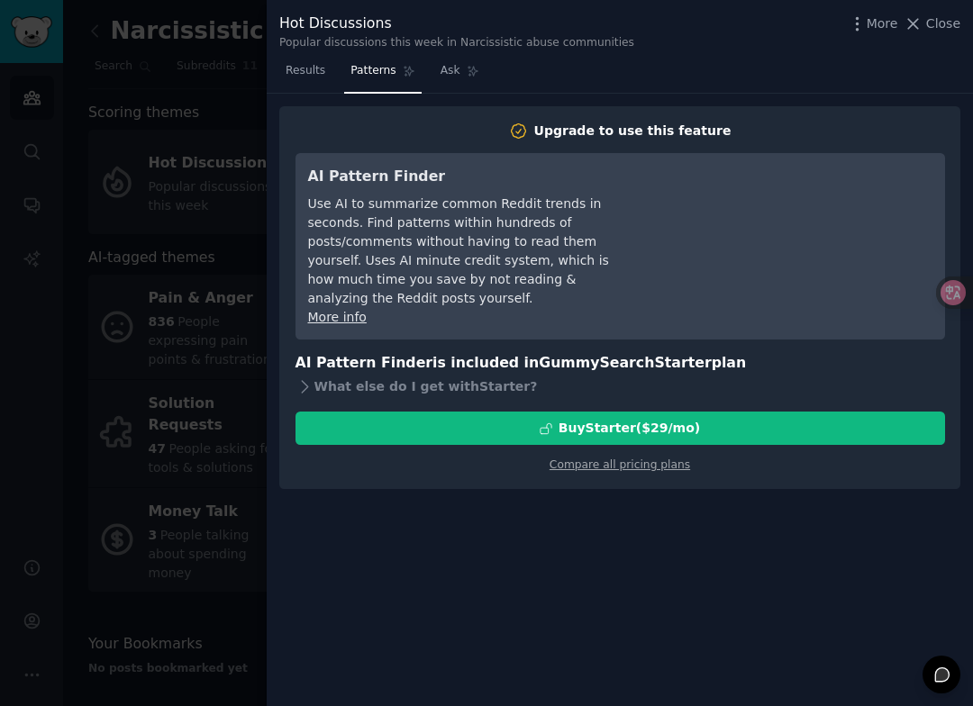
click at [212, 450] on div at bounding box center [486, 353] width 973 height 706
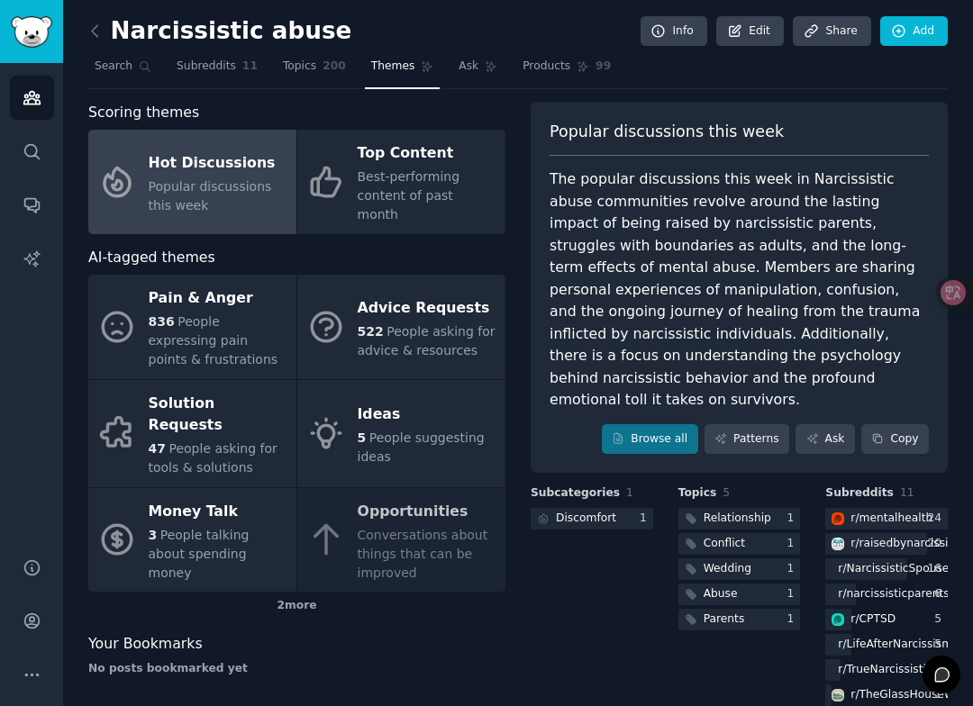
click at [712, 362] on div "The popular discussions this week in Narcissistic abuse communities revolve aro…" at bounding box center [738, 289] width 379 height 243
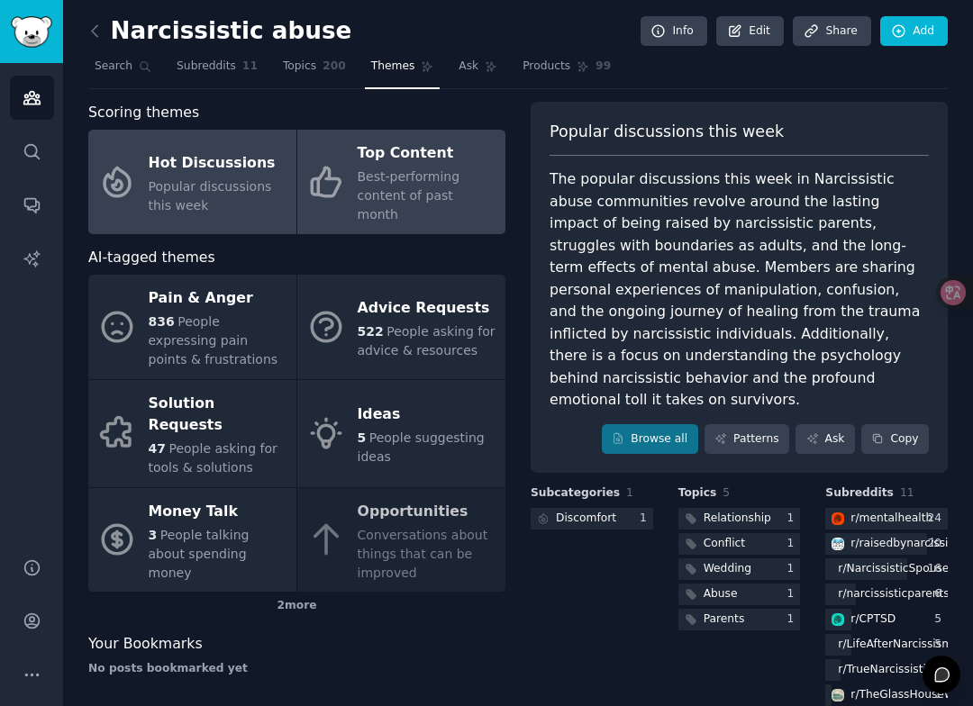
click at [369, 186] on div "Best-performing content of past month" at bounding box center [427, 196] width 139 height 57
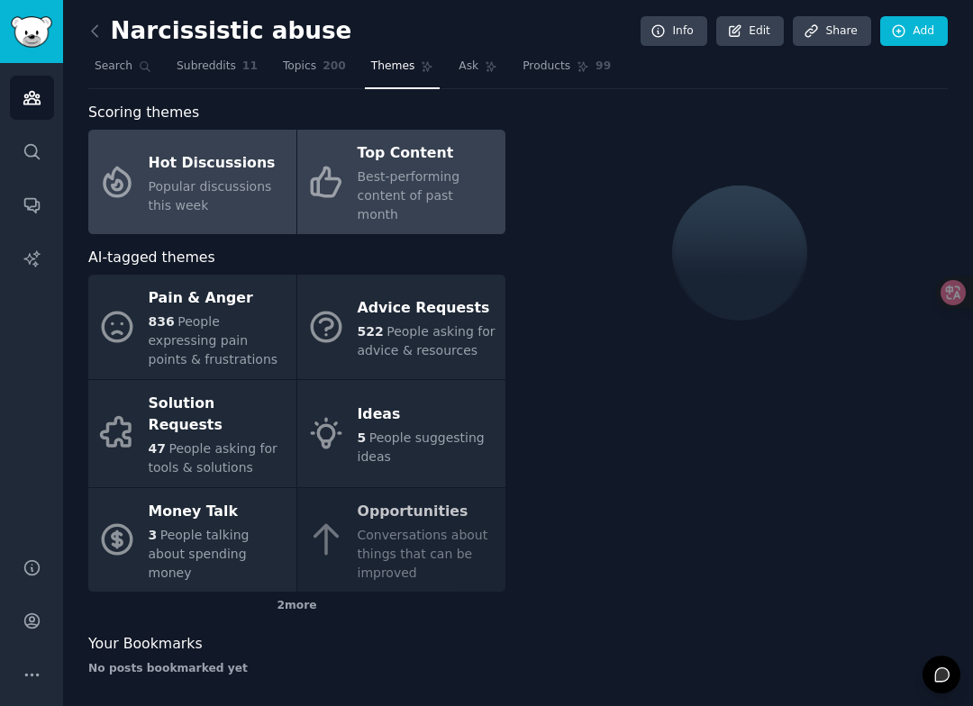
click at [247, 179] on span "Popular discussions this week" at bounding box center [210, 195] width 123 height 33
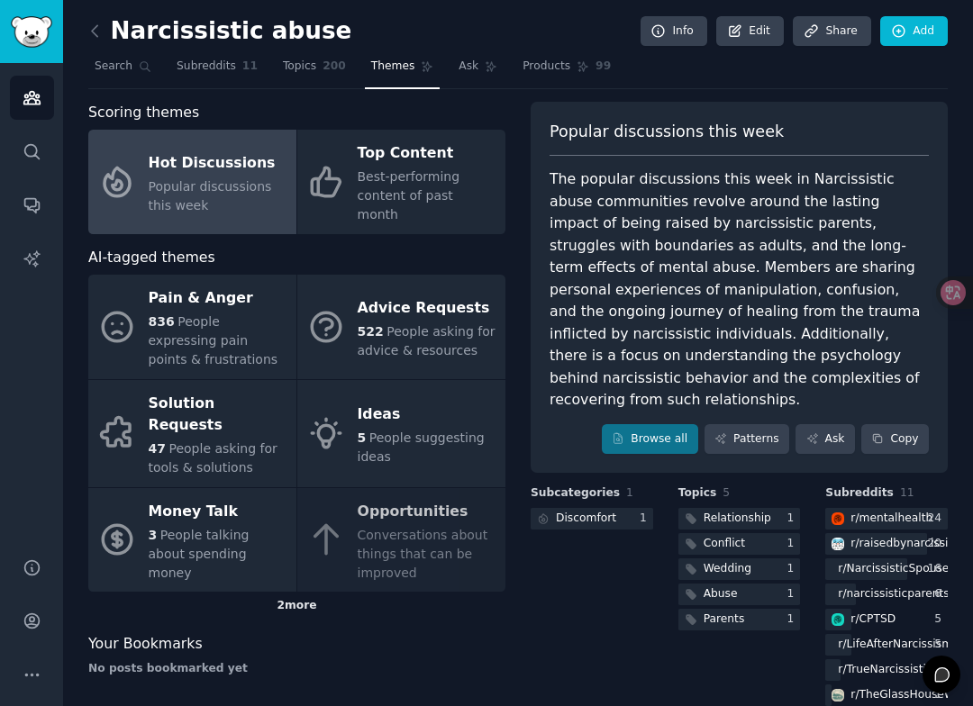
click at [289, 592] on div "2 more" at bounding box center [296, 606] width 417 height 29
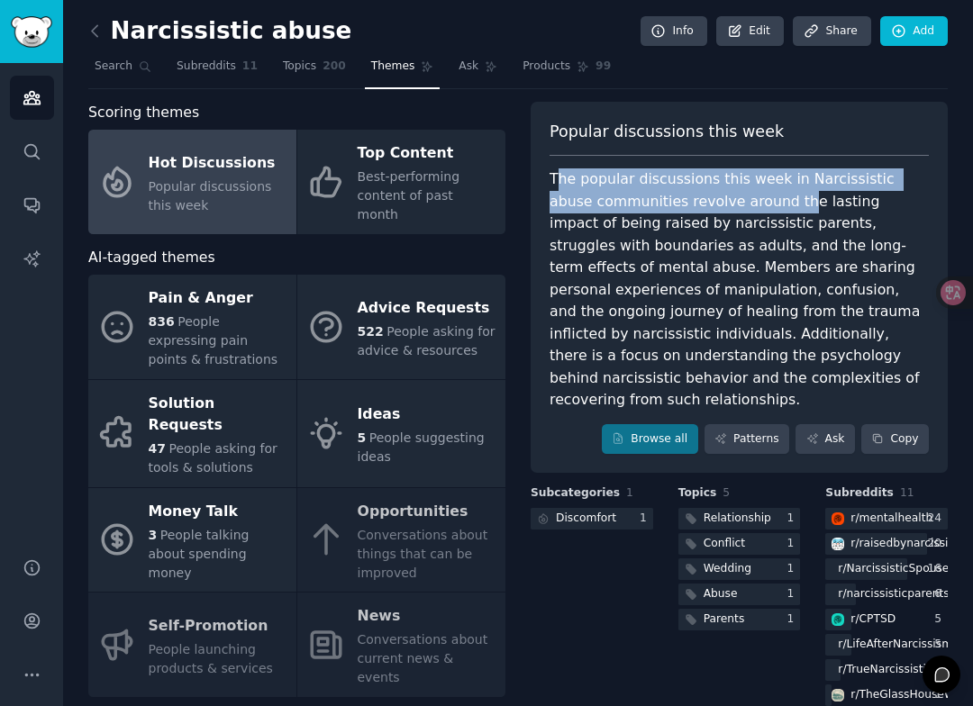
drag, startPoint x: 558, startPoint y: 177, endPoint x: 748, endPoint y: 196, distance: 190.1
click at [748, 196] on div "The popular discussions this week in Narcissistic abuse communities revolve aro…" at bounding box center [738, 289] width 379 height 243
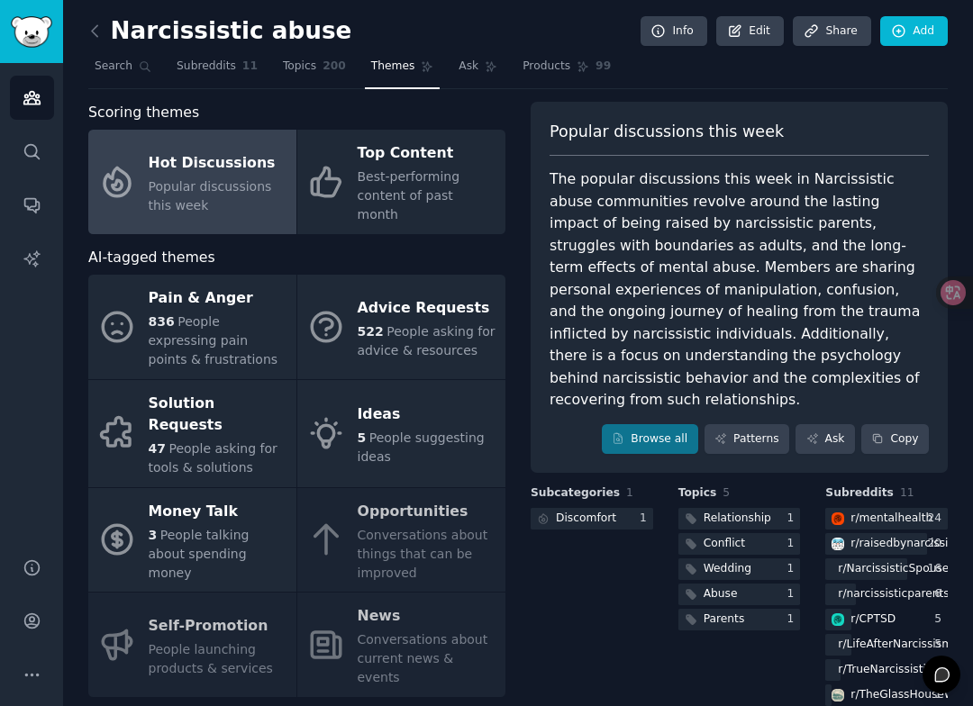
click at [770, 198] on div "The popular discussions this week in Narcissistic abuse communities revolve aro…" at bounding box center [738, 289] width 379 height 243
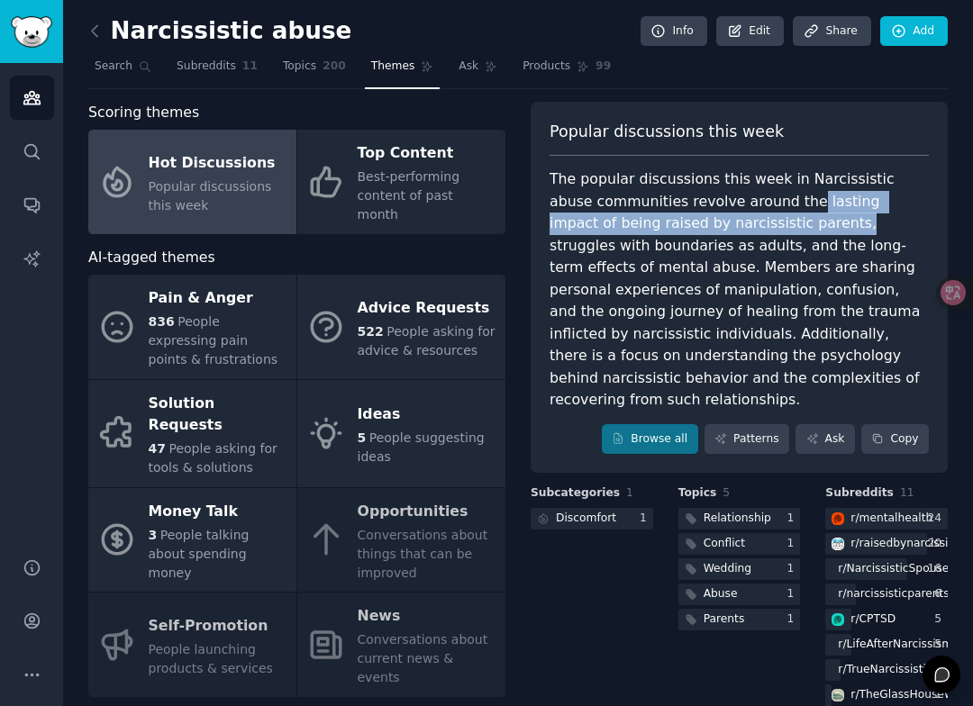
drag, startPoint x: 753, startPoint y: 196, endPoint x: 734, endPoint y: 224, distance: 33.7
click at [735, 225] on div "The popular discussions this week in Narcissistic abuse communities revolve aro…" at bounding box center [738, 289] width 379 height 243
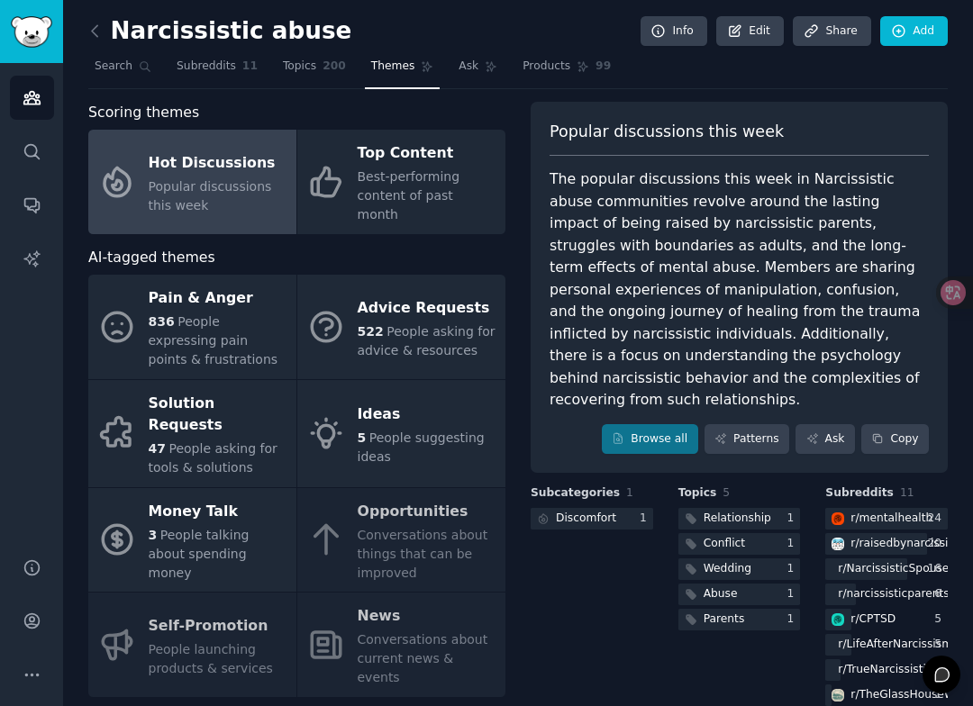
click at [770, 221] on div "The popular discussions this week in Narcissistic abuse communities revolve aro…" at bounding box center [738, 289] width 379 height 243
drag, startPoint x: 738, startPoint y: 222, endPoint x: 604, endPoint y: 250, distance: 137.1
click at [604, 250] on div "The popular discussions this week in Narcissistic abuse communities revolve aro…" at bounding box center [738, 289] width 379 height 243
click at [622, 241] on div "The popular discussions this week in Narcissistic abuse communities revolve aro…" at bounding box center [738, 289] width 379 height 243
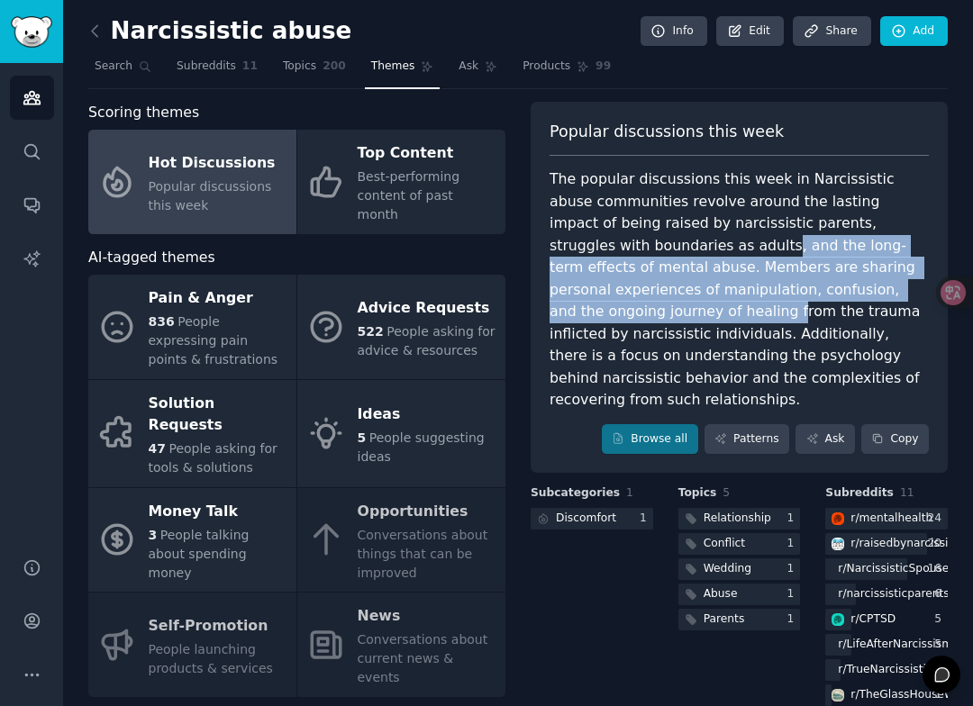
drag, startPoint x: 604, startPoint y: 247, endPoint x: 592, endPoint y: 317, distance: 71.4
click at [596, 316] on div "The popular discussions this week in Narcissistic abuse communities revolve aro…" at bounding box center [738, 289] width 379 height 243
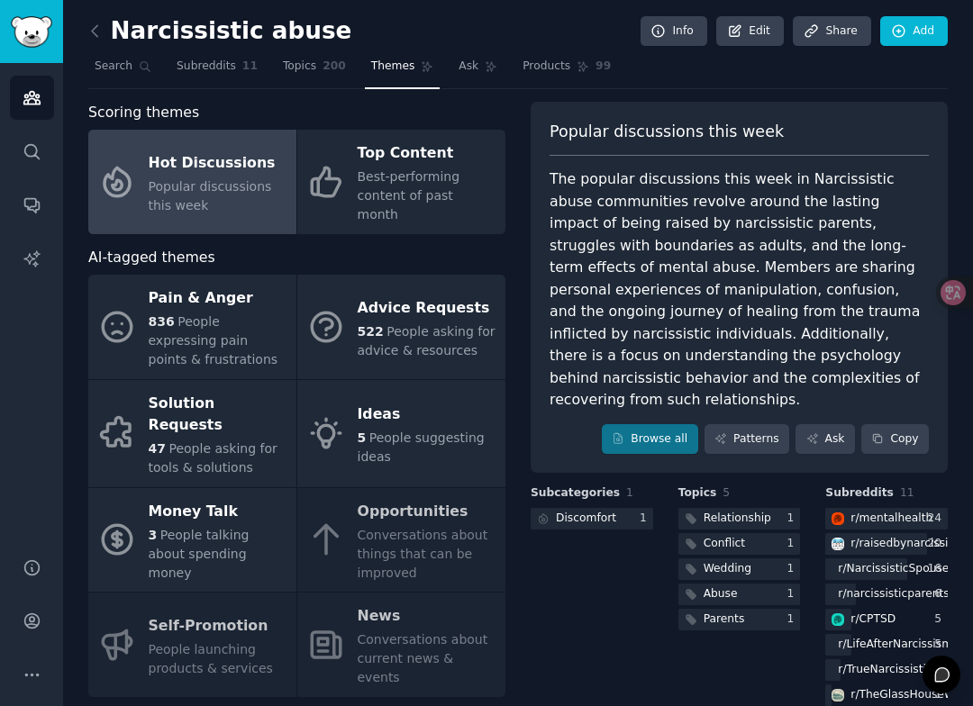
click at [647, 312] on div "The popular discussions this week in Narcissistic abuse communities revolve aro…" at bounding box center [738, 289] width 379 height 243
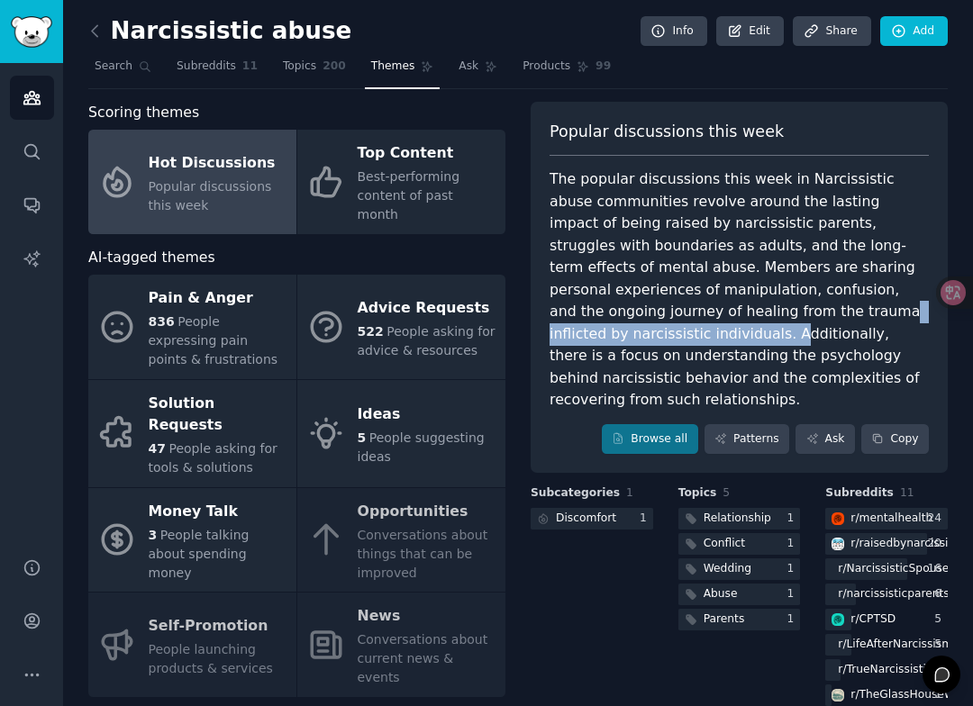
drag, startPoint x: 703, startPoint y: 310, endPoint x: 636, endPoint y: 332, distance: 70.4
click at [635, 333] on div "The popular discussions this week in Narcissistic abuse communities revolve aro…" at bounding box center [738, 289] width 379 height 243
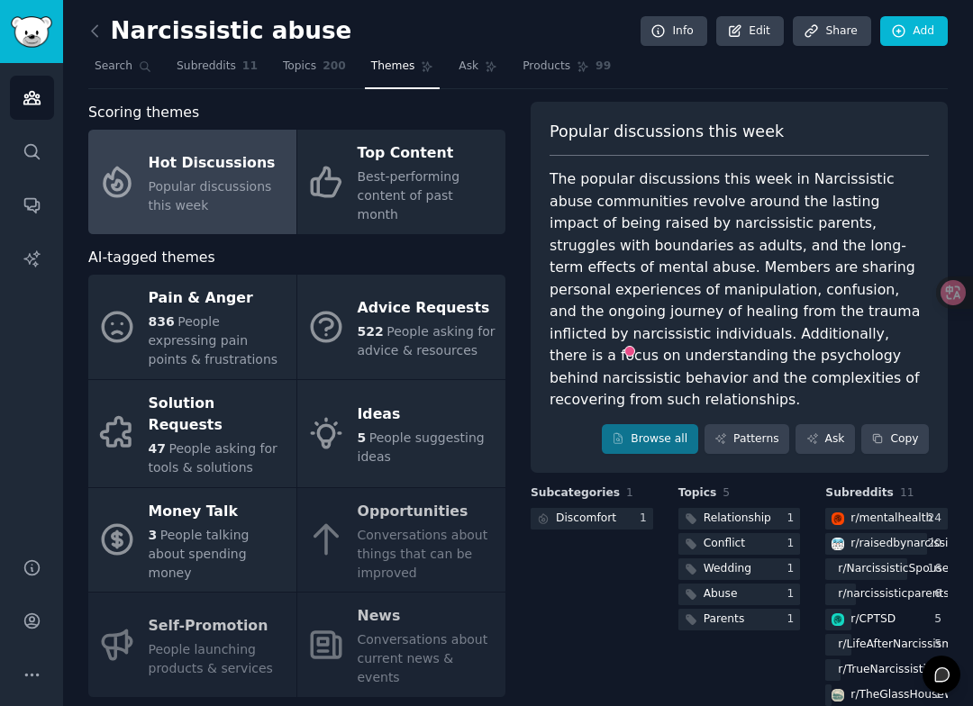
click at [767, 334] on div "The popular discussions this week in Narcissistic abuse communities revolve aro…" at bounding box center [738, 289] width 379 height 243
drag, startPoint x: 558, startPoint y: 367, endPoint x: 842, endPoint y: 367, distance: 283.7
click at [842, 368] on div "The popular discussions this week in Narcissistic abuse communities revolve aro…" at bounding box center [738, 289] width 379 height 243
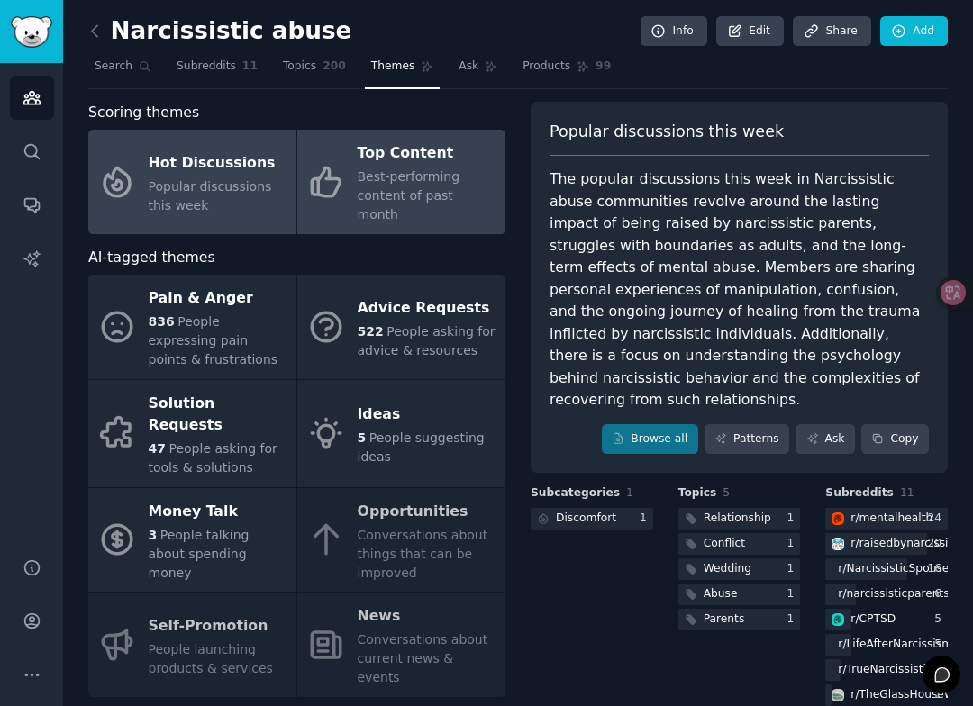
click at [424, 130] on link "Top Content Best-performing content of past month" at bounding box center [401, 182] width 208 height 104
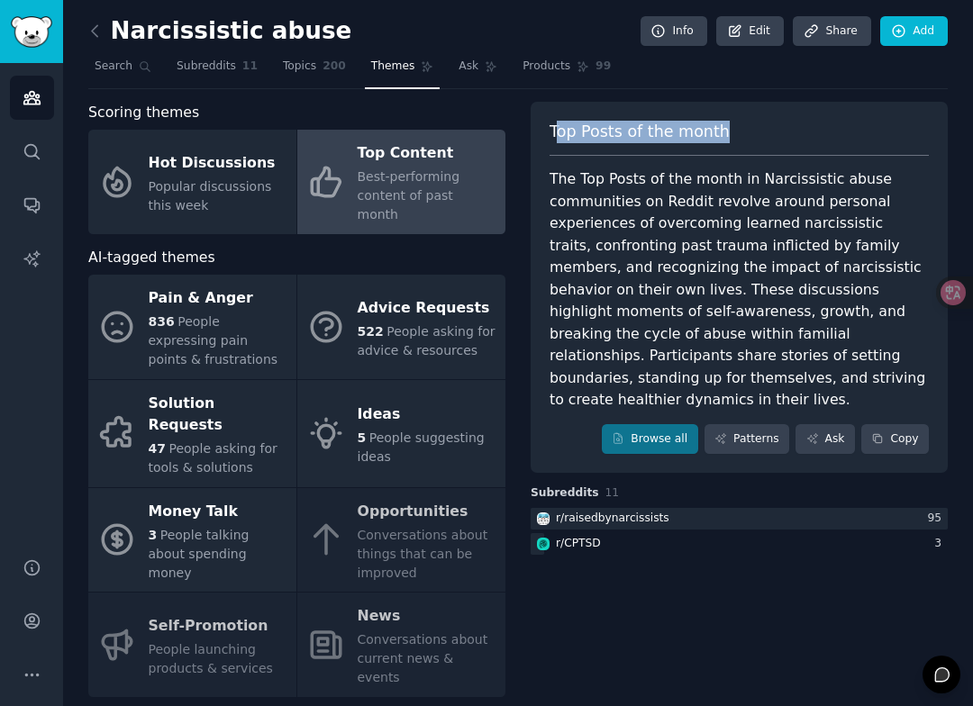
drag, startPoint x: 553, startPoint y: 131, endPoint x: 679, endPoint y: 141, distance: 126.6
click at [679, 142] on div "Top Posts of the month" at bounding box center [738, 139] width 379 height 36
click at [613, 129] on span "Top Posts of the month" at bounding box center [639, 132] width 180 height 23
drag, startPoint x: 549, startPoint y: 130, endPoint x: 713, endPoint y: 136, distance: 164.1
click at [713, 136] on span "Top Posts of the month" at bounding box center [639, 132] width 180 height 23
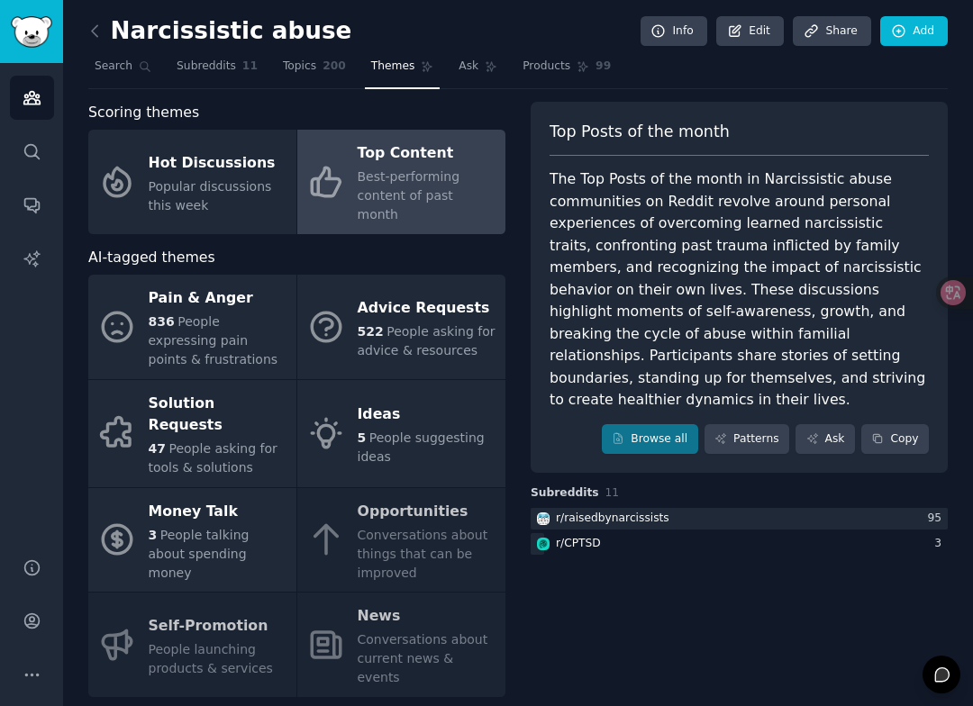
click at [574, 173] on div "The Top Posts of the month in Narcissistic abuse communities on Reddit revolve …" at bounding box center [738, 289] width 379 height 243
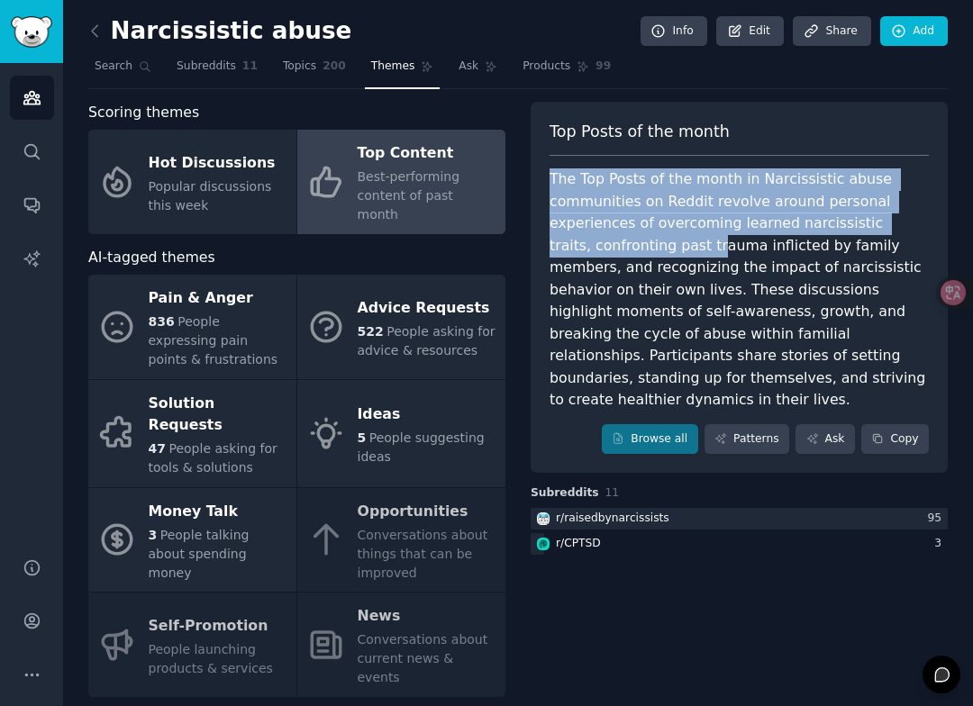
drag, startPoint x: 546, startPoint y: 178, endPoint x: 670, endPoint y: 236, distance: 137.0
click at [670, 236] on div "Top Posts of the month The Top Posts of the month in Narcissistic abuse communi…" at bounding box center [739, 288] width 417 height 372
click at [678, 228] on div "The Top Posts of the month in Narcissistic abuse communities on Reddit revolve …" at bounding box center [738, 289] width 379 height 243
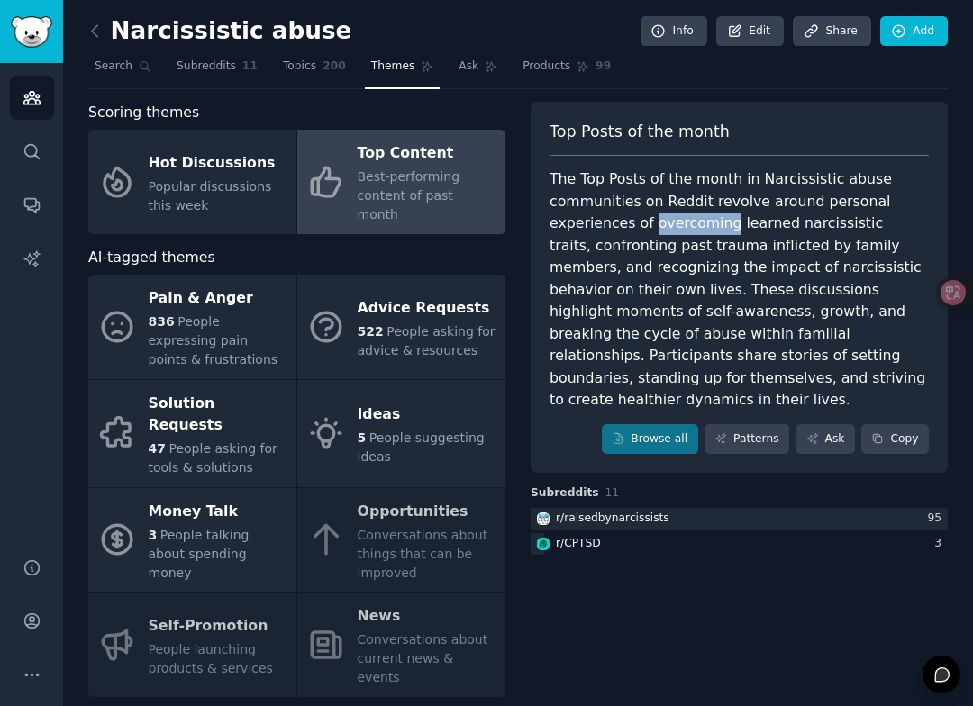
drag, startPoint x: 644, startPoint y: 224, endPoint x: 720, endPoint y: 224, distance: 75.7
click at [720, 225] on div "The Top Posts of the month in Narcissistic abuse communities on Reddit revolve …" at bounding box center [738, 289] width 379 height 243
click at [752, 219] on div "The Top Posts of the month in Narcissistic abuse communities on Reddit revolve …" at bounding box center [738, 289] width 379 height 243
drag, startPoint x: 655, startPoint y: 246, endPoint x: 667, endPoint y: 261, distance: 19.8
click at [667, 261] on div "The Top Posts of the month in Narcissistic abuse communities on Reddit revolve …" at bounding box center [738, 289] width 379 height 243
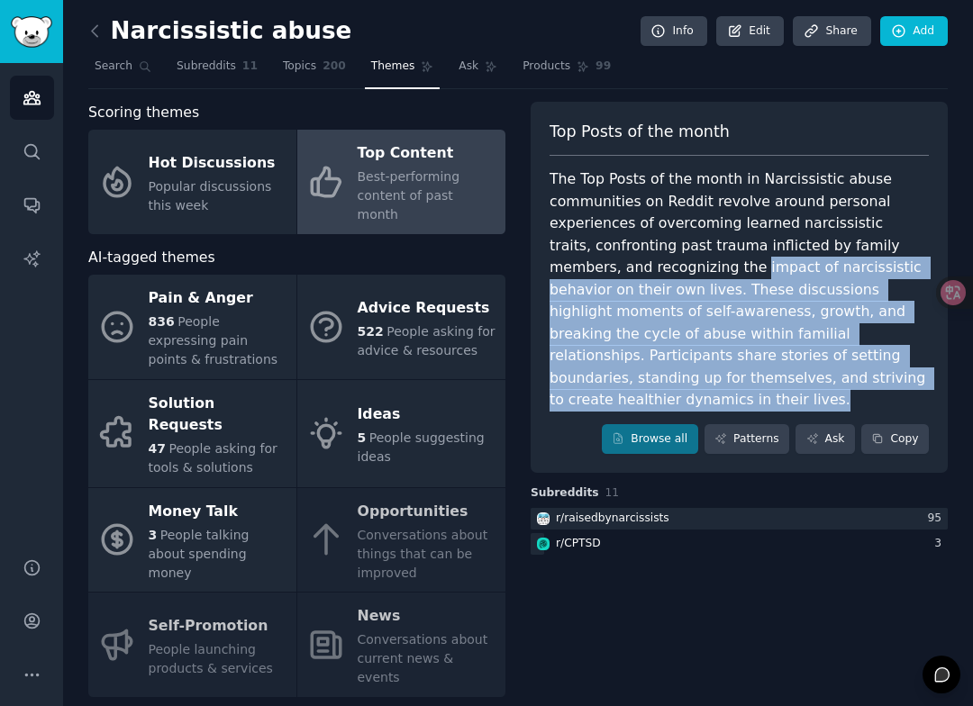
drag, startPoint x: 650, startPoint y: 264, endPoint x: 794, endPoint y: 380, distance: 185.1
click at [797, 380] on div "The Top Posts of the month in Narcissistic abuse communities on Reddit revolve …" at bounding box center [738, 289] width 379 height 243
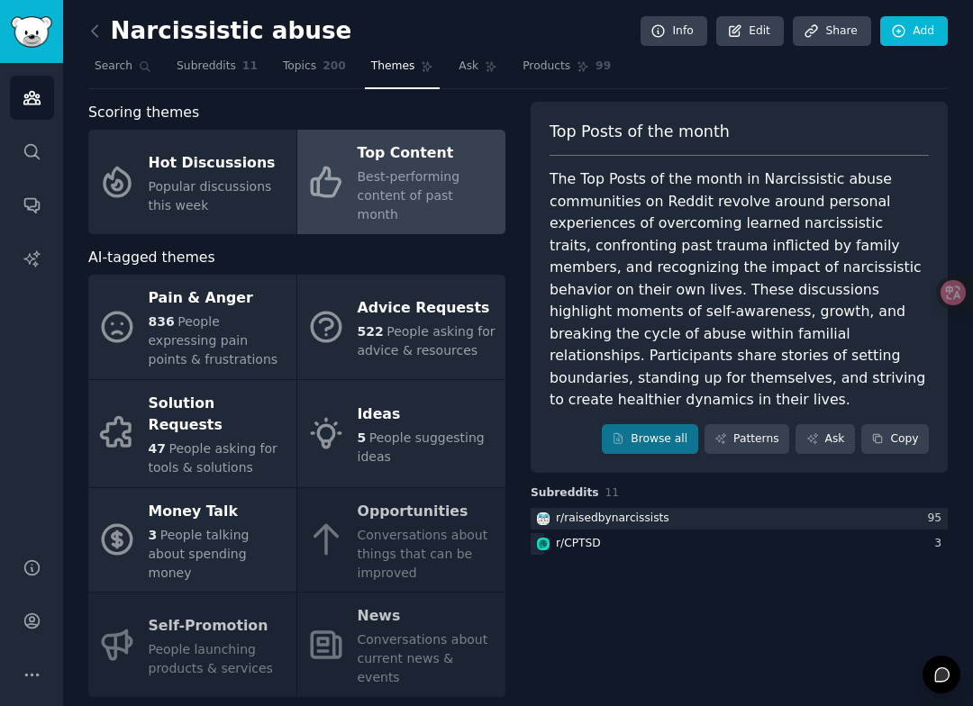
click at [680, 173] on div "The Top Posts of the month in Narcissistic abuse communities on Reddit revolve …" at bounding box center [738, 289] width 379 height 243
click at [635, 424] on link "Browse all" at bounding box center [650, 439] width 96 height 31
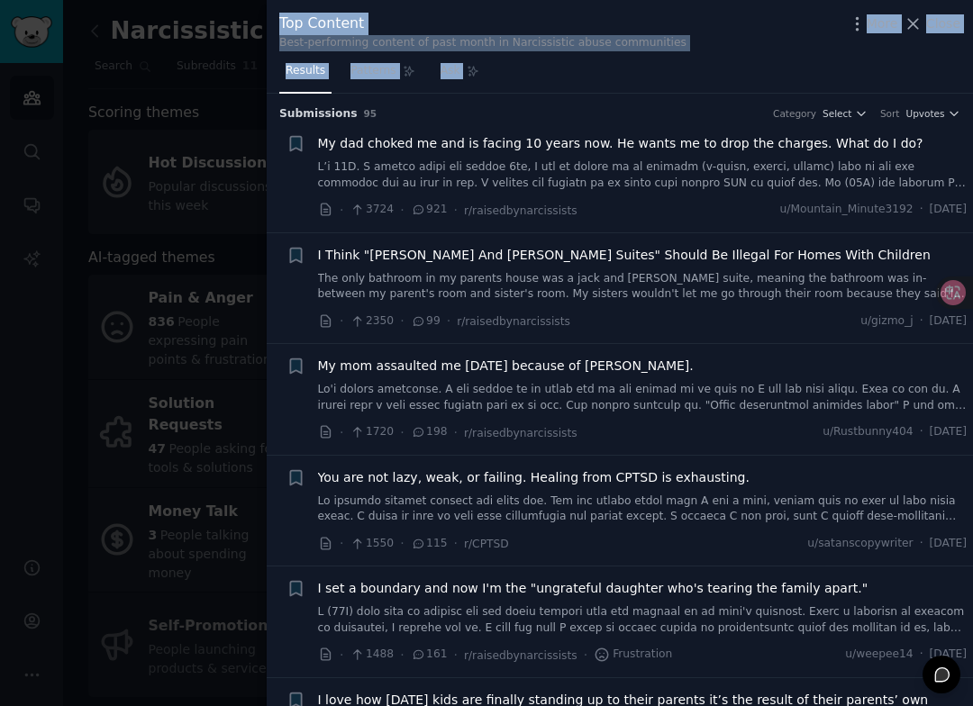
drag, startPoint x: 272, startPoint y: 108, endPoint x: 255, endPoint y: 91, distance: 24.2
click at [255, 93] on div "Top Content Best-performing content of past month in Narcissistic abuse communi…" at bounding box center [486, 353] width 973 height 706
click at [240, 95] on div at bounding box center [486, 353] width 973 height 706
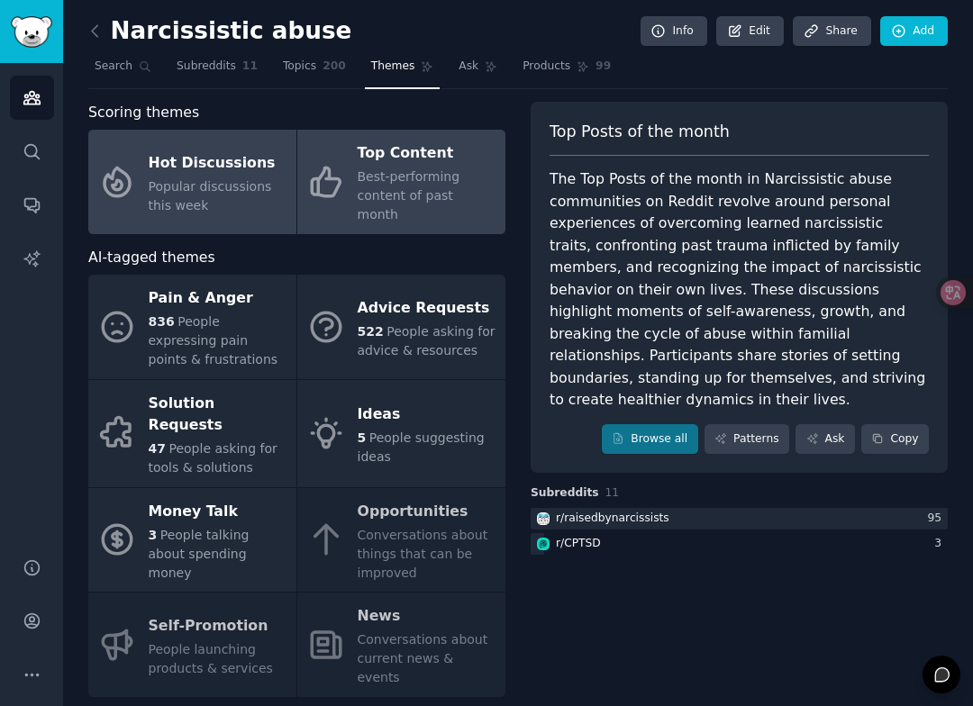
click at [183, 154] on div "Hot Discussions" at bounding box center [218, 163] width 139 height 29
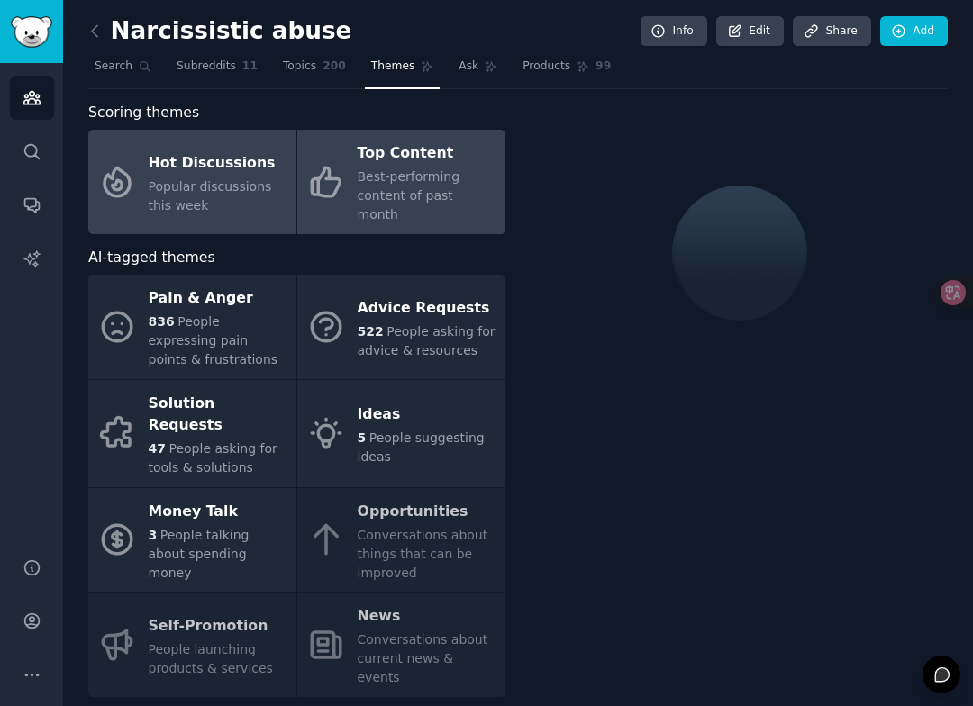
click at [358, 141] on div "Top Content" at bounding box center [427, 154] width 139 height 29
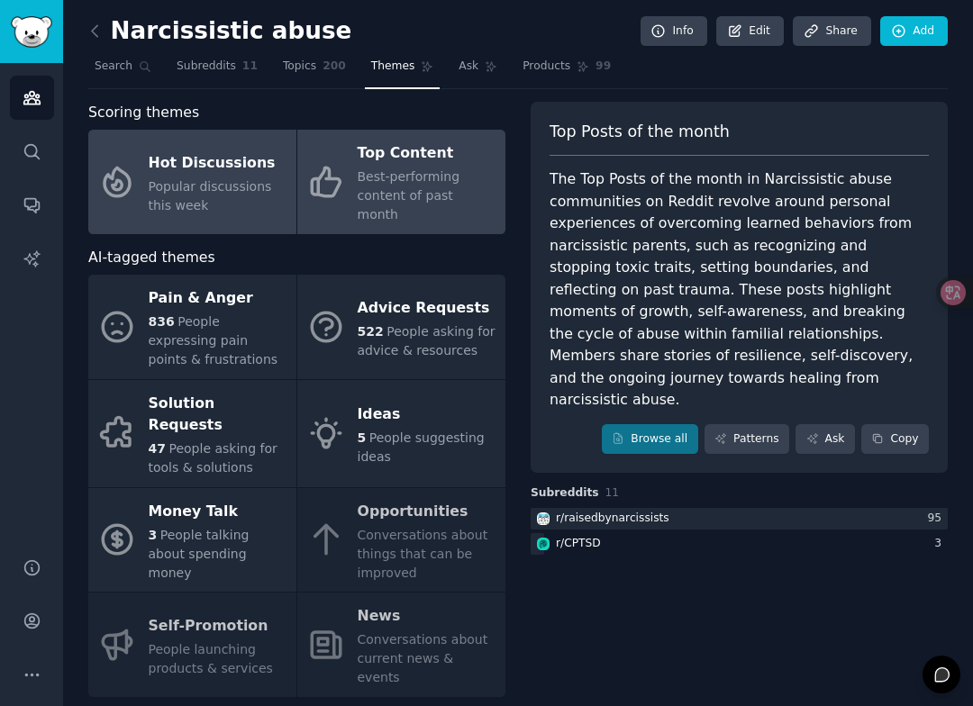
click at [201, 158] on div "Hot Discussions" at bounding box center [218, 163] width 139 height 29
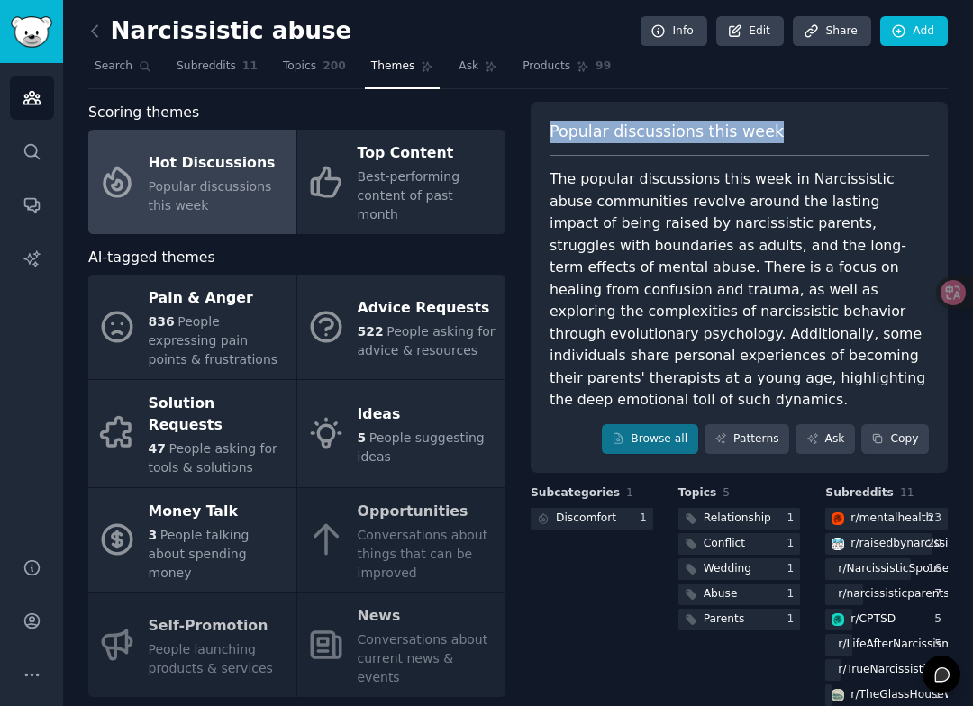
drag, startPoint x: 548, startPoint y: 130, endPoint x: 763, endPoint y: 138, distance: 215.4
click at [766, 139] on div "Popular discussions this week" at bounding box center [738, 139] width 379 height 36
copy span "Popular discussions this week"
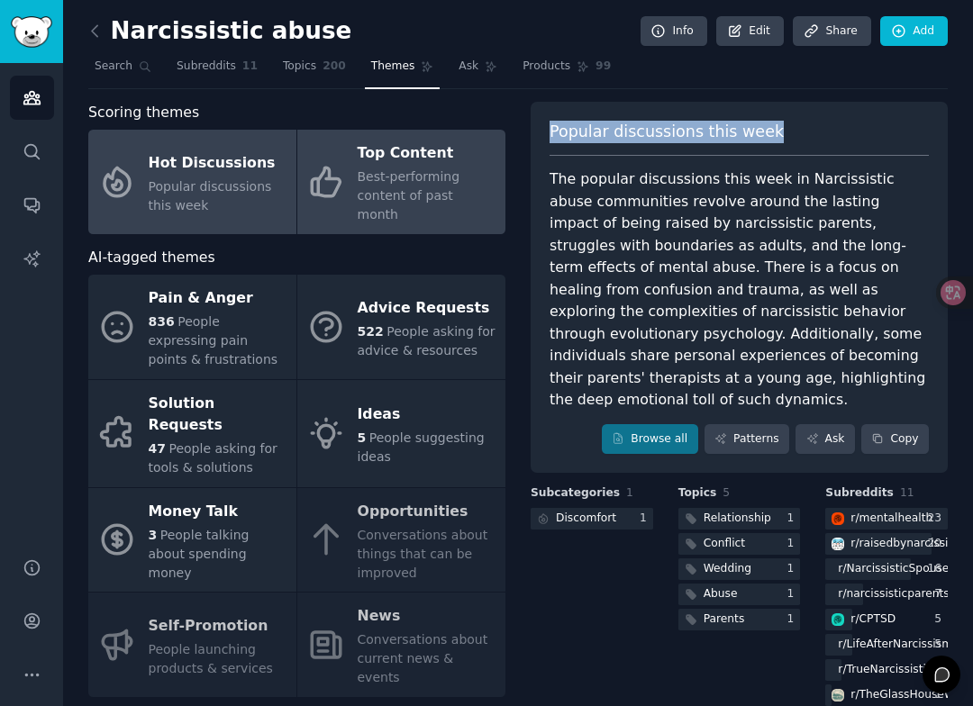
click at [360, 148] on div "Top Content" at bounding box center [427, 154] width 139 height 29
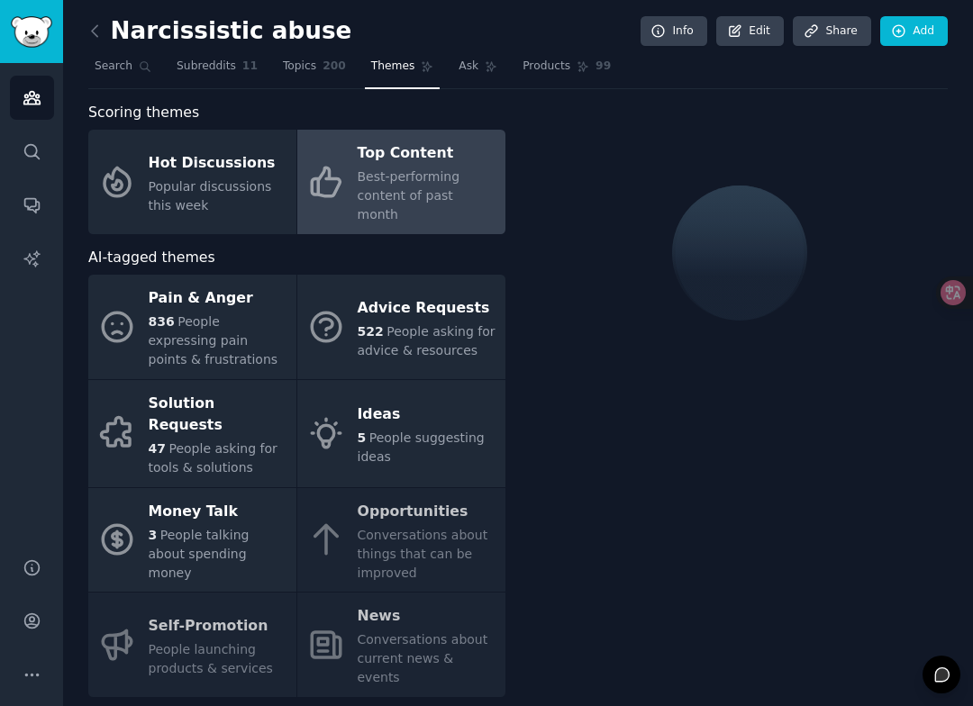
click at [360, 145] on div "Top Content" at bounding box center [427, 154] width 139 height 29
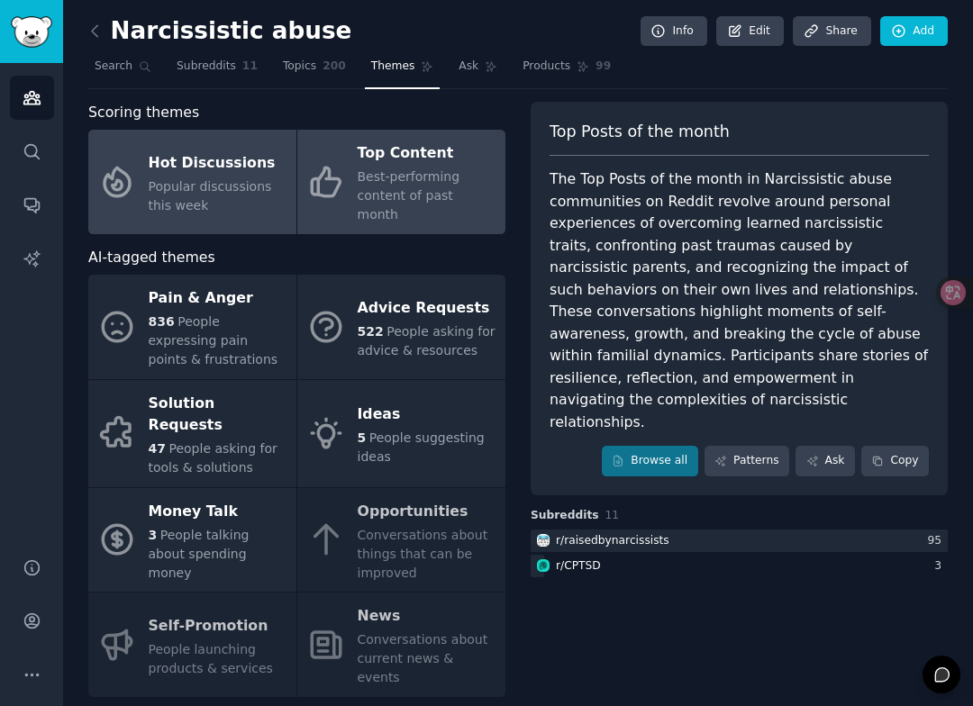
click at [255, 138] on link "Hot Discussions Popular discussions this week" at bounding box center [192, 182] width 208 height 104
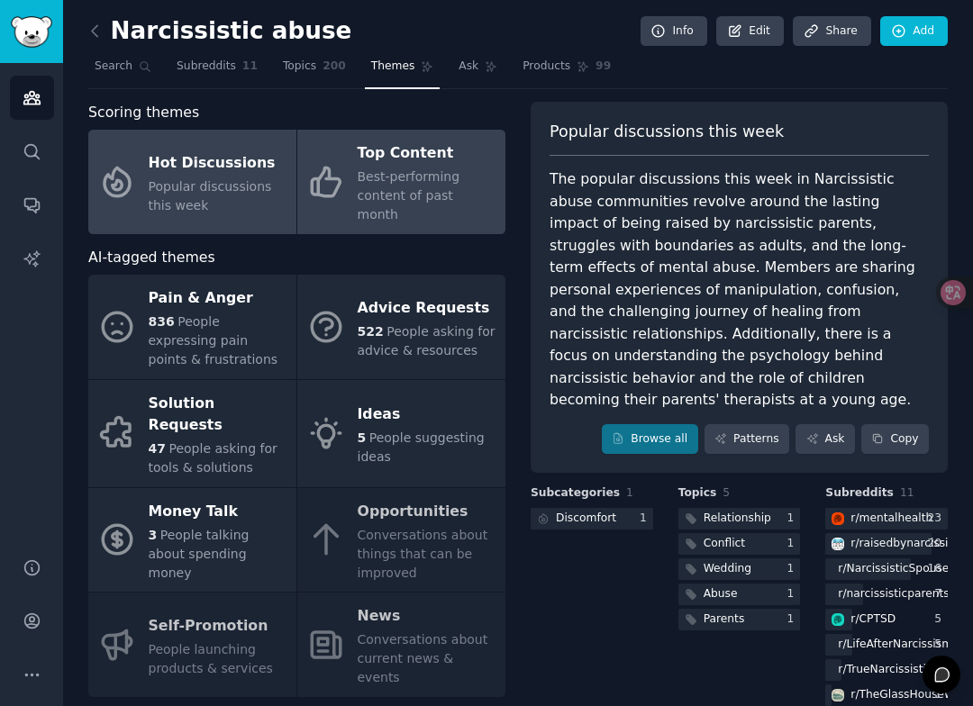
click at [478, 177] on div "Best-performing content of past month" at bounding box center [427, 196] width 139 height 57
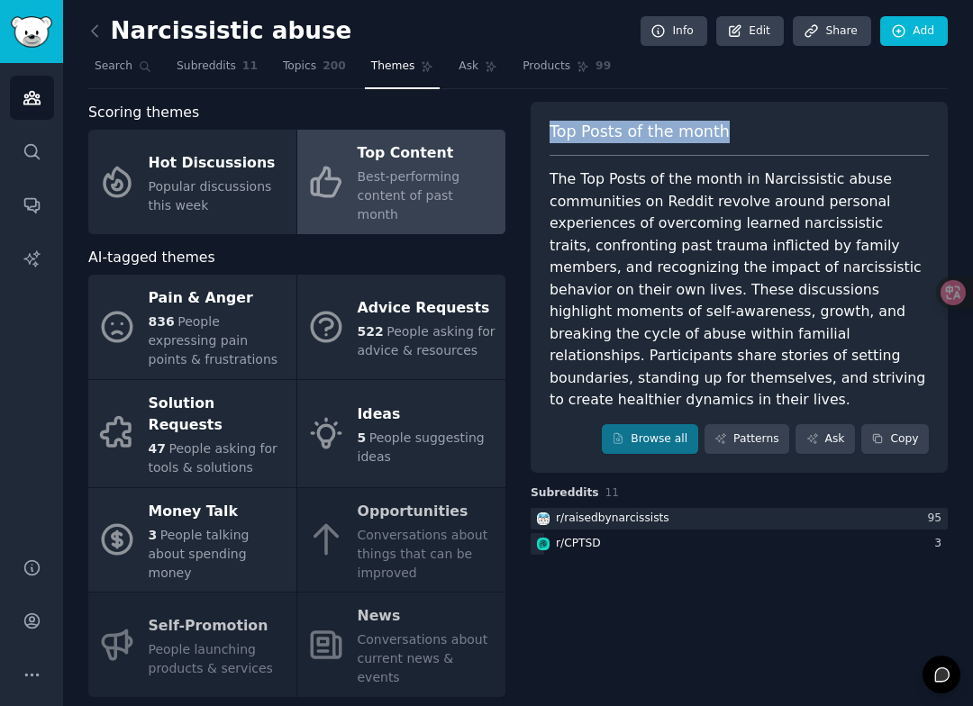
drag, startPoint x: 548, startPoint y: 132, endPoint x: 756, endPoint y: 132, distance: 208.1
click at [756, 132] on div "Top Posts of the month" at bounding box center [738, 139] width 379 height 36
copy span "Top Posts of the month"
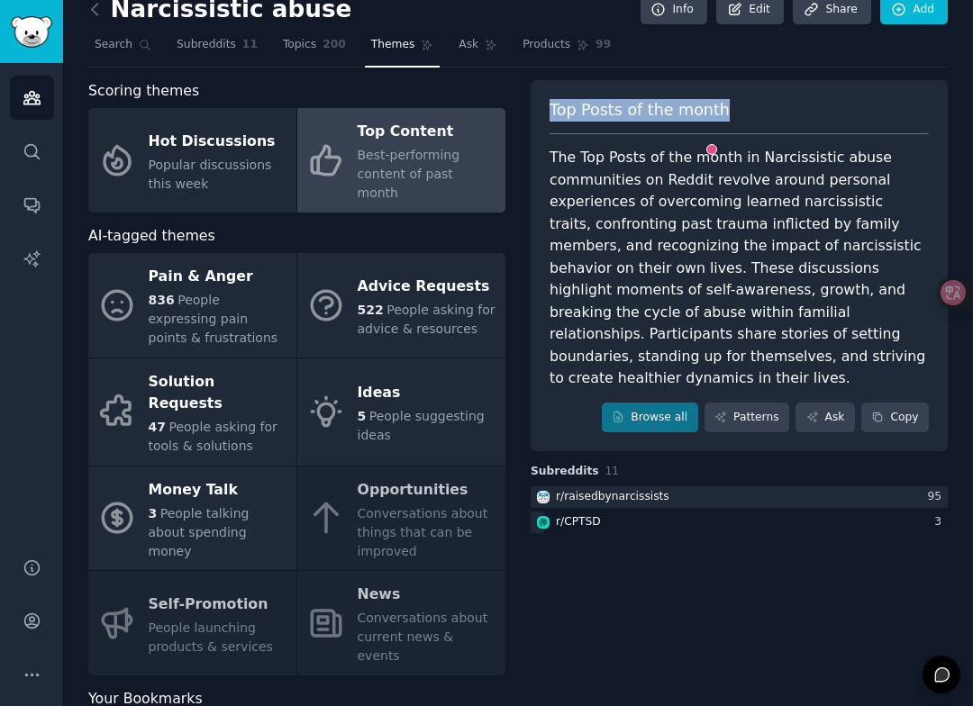
scroll to position [25, 0]
